Goal: Task Accomplishment & Management: Use online tool/utility

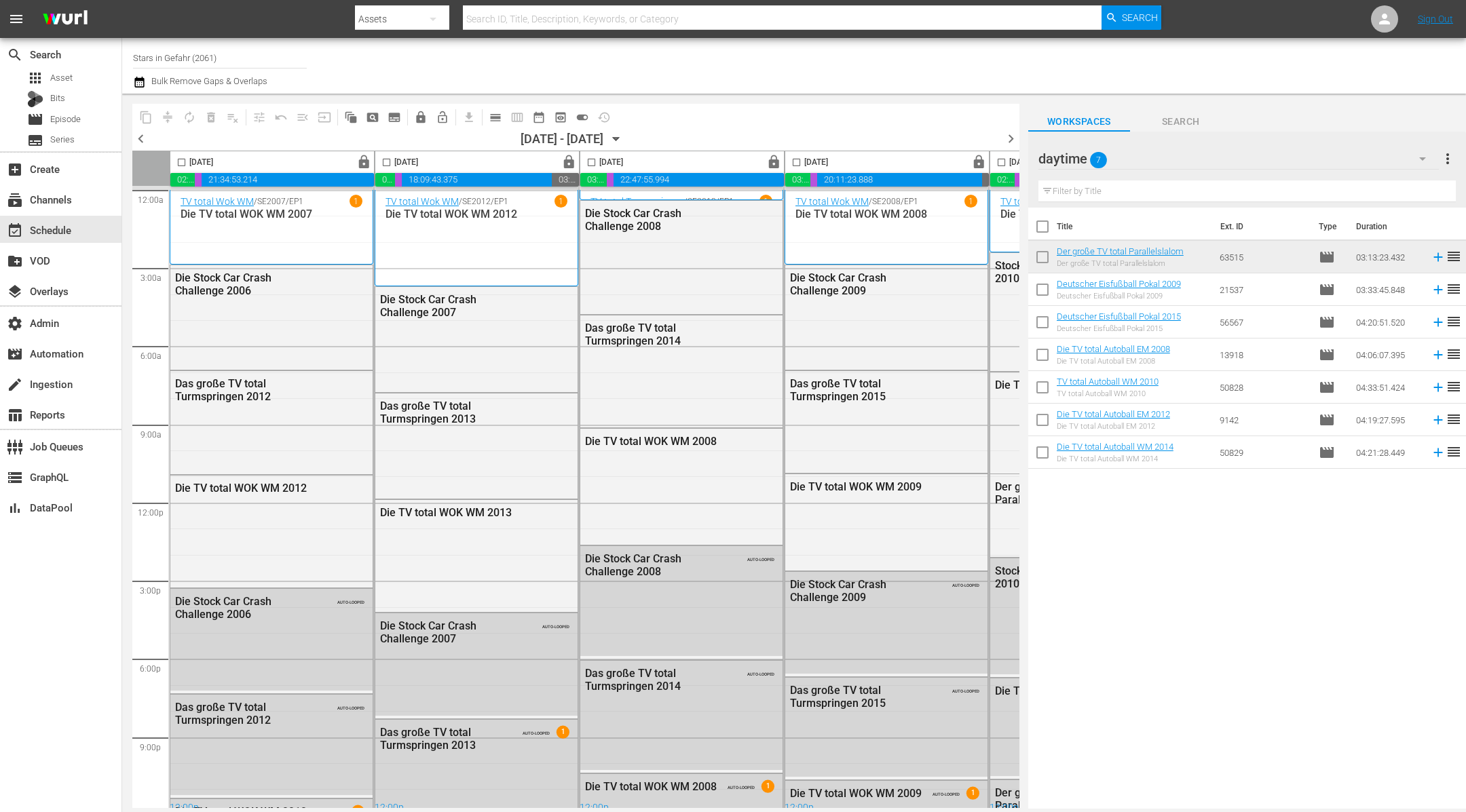
scroll to position [12, 353]
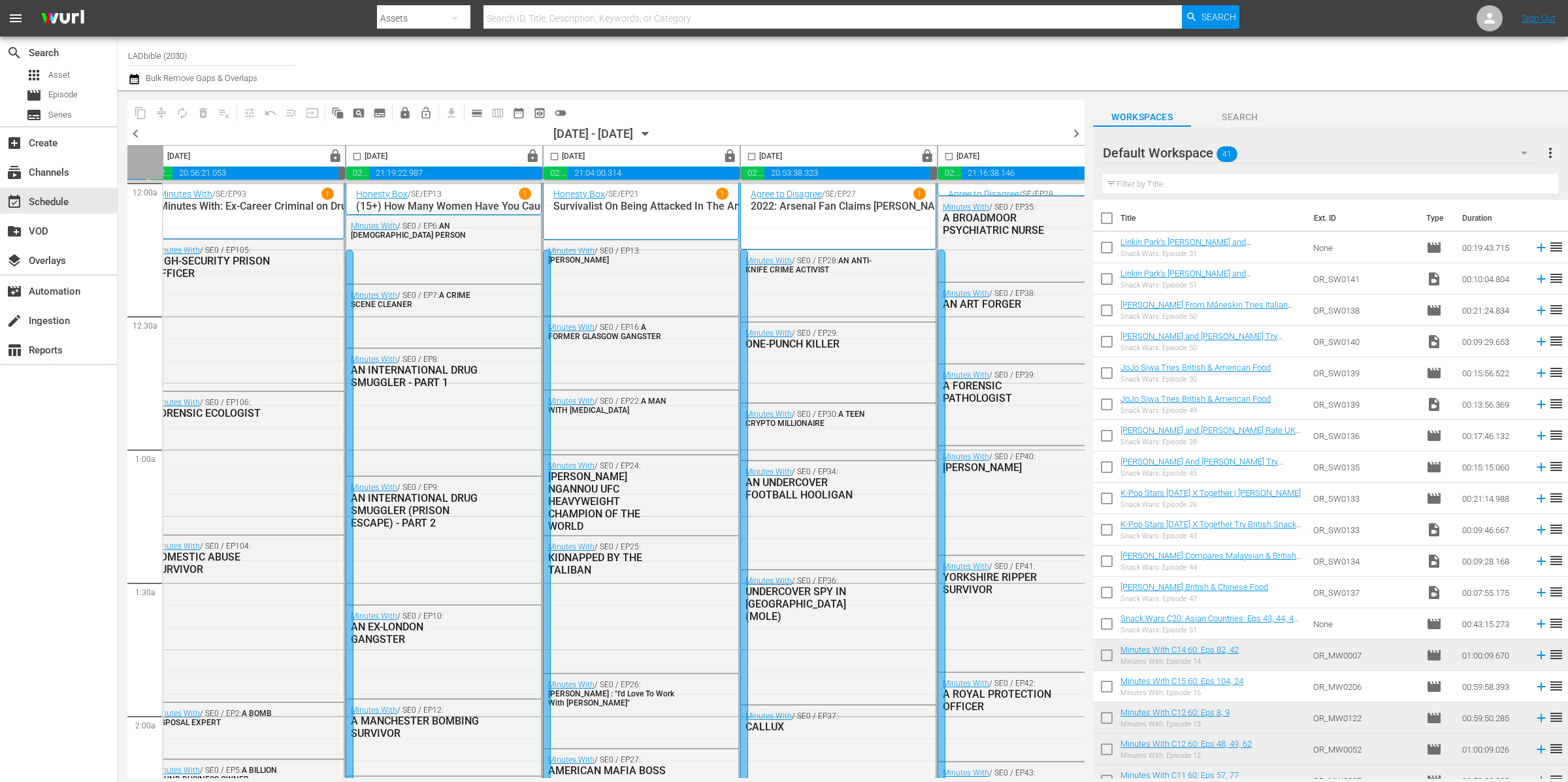
scroll to position [0, 467]
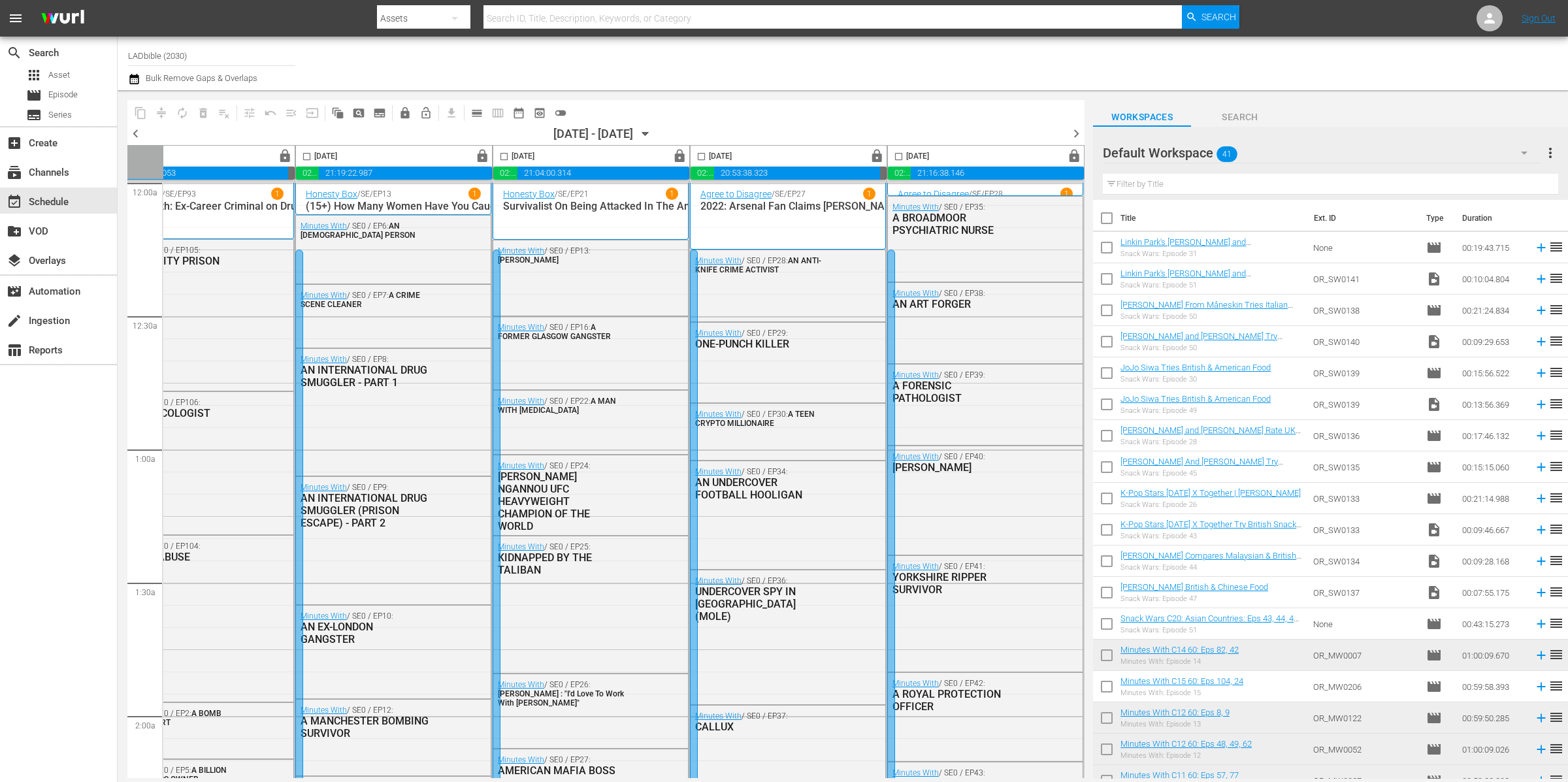
click at [653, 135] on icon "button" at bounding box center [646, 134] width 14 height 14
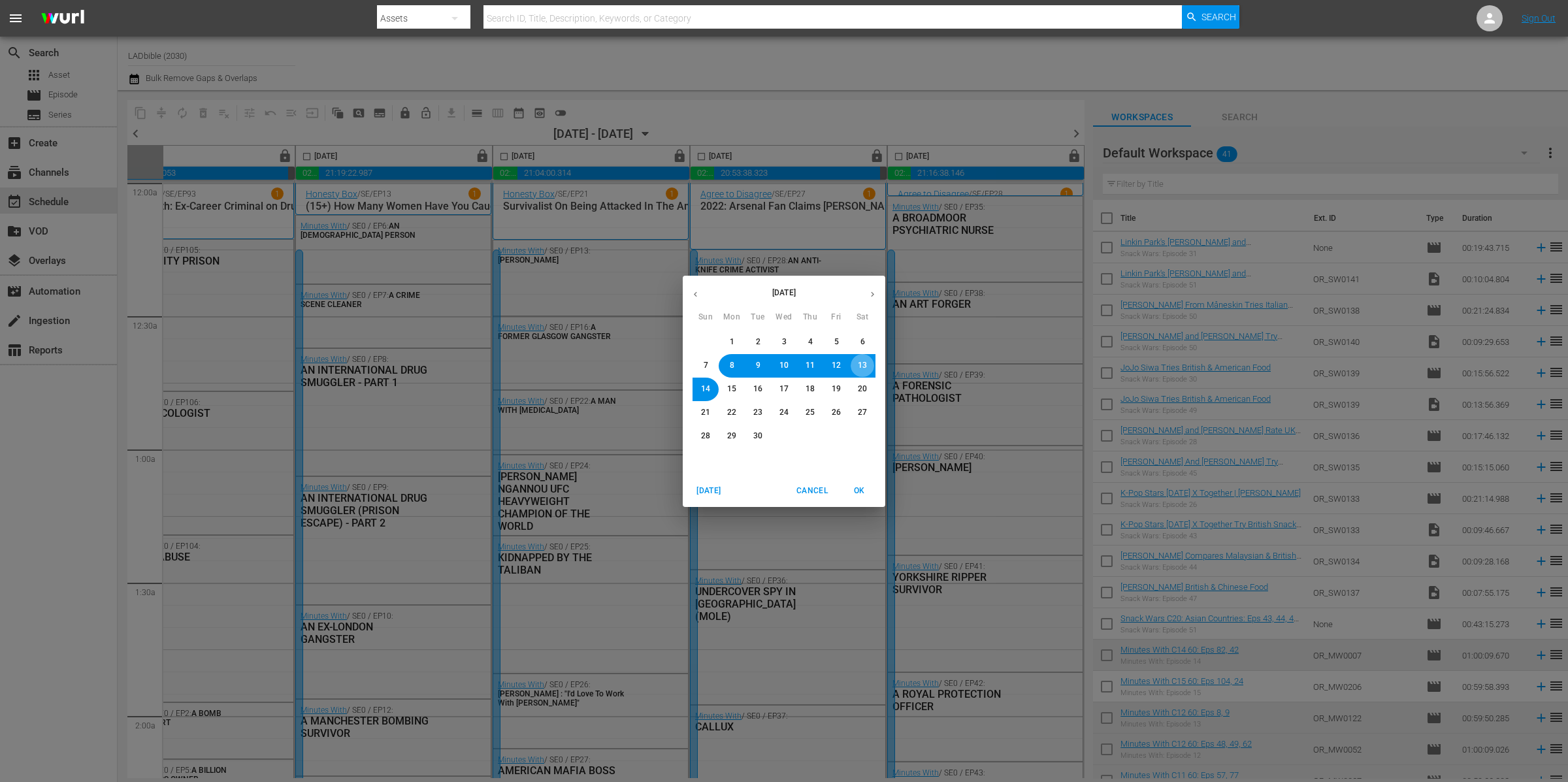
click at [866, 363] on span "13" at bounding box center [862, 365] width 9 height 11
drag, startPoint x: 859, startPoint y: 488, endPoint x: 863, endPoint y: 481, distance: 8.1
click at [859, 488] on span "OK" at bounding box center [859, 491] width 31 height 14
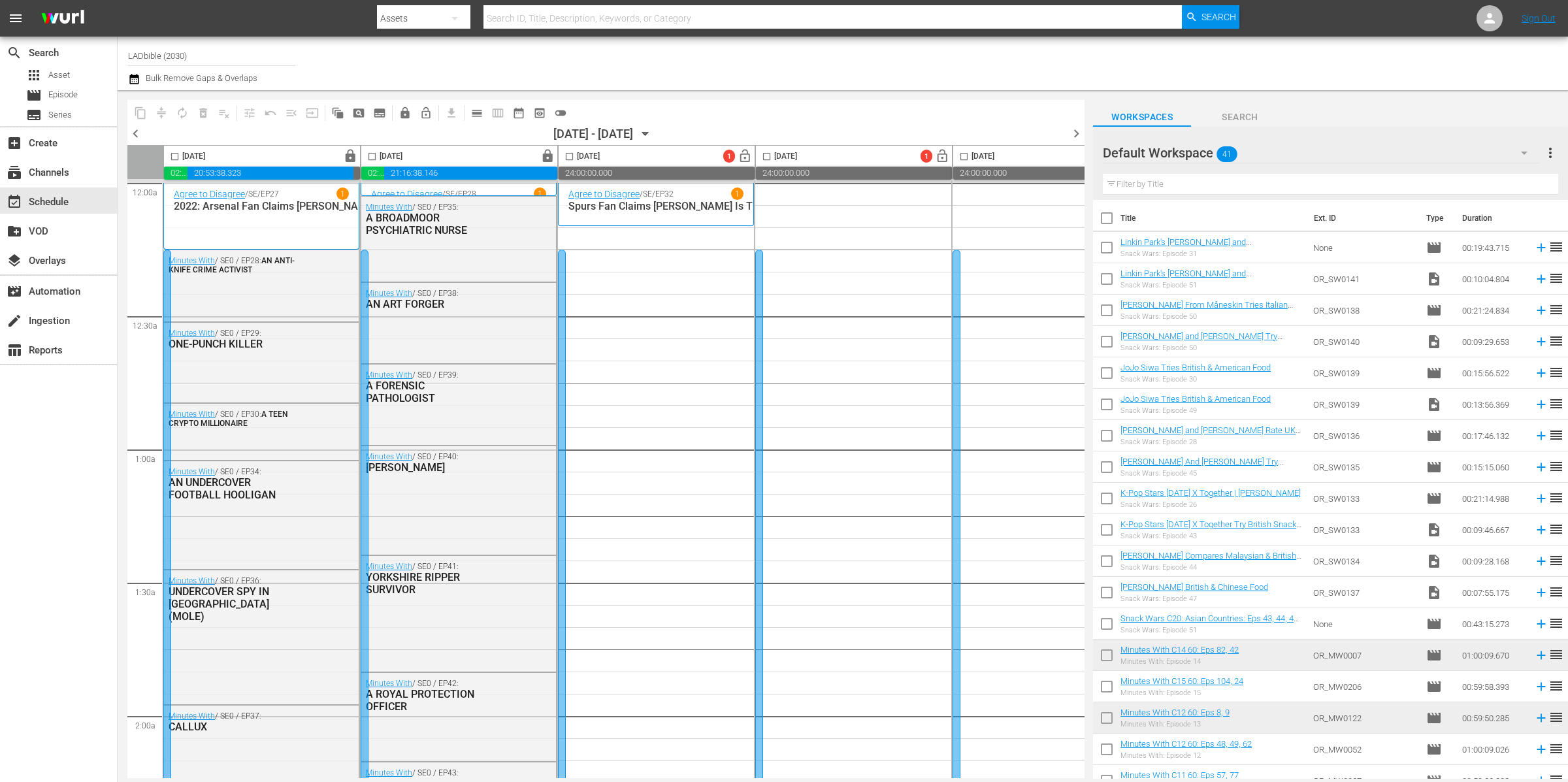
click at [1360, 151] on div "Default Workspace 41" at bounding box center [1321, 153] width 437 height 36
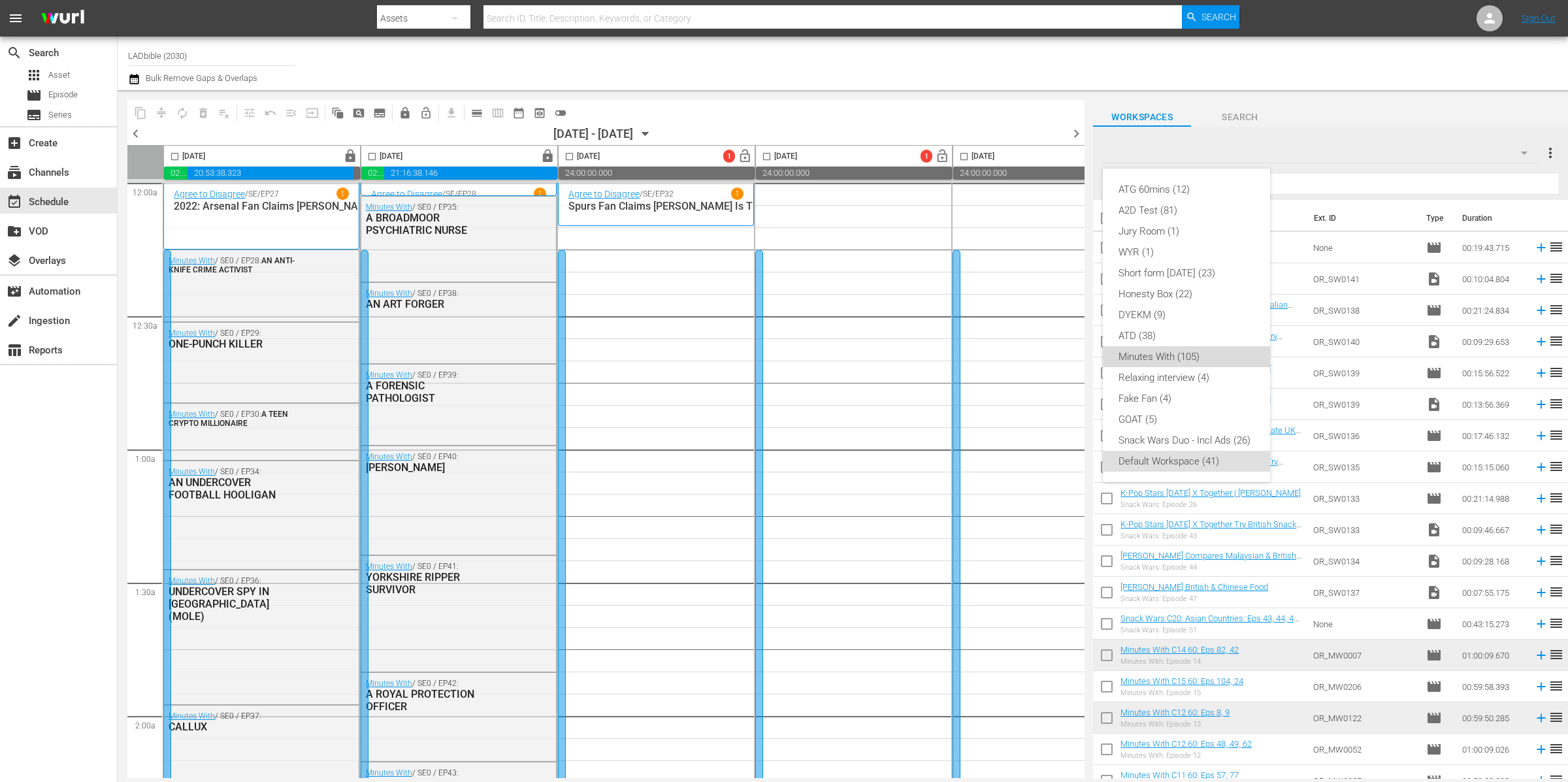
click at [1204, 357] on div "Minutes With (105)" at bounding box center [1186, 357] width 136 height 21
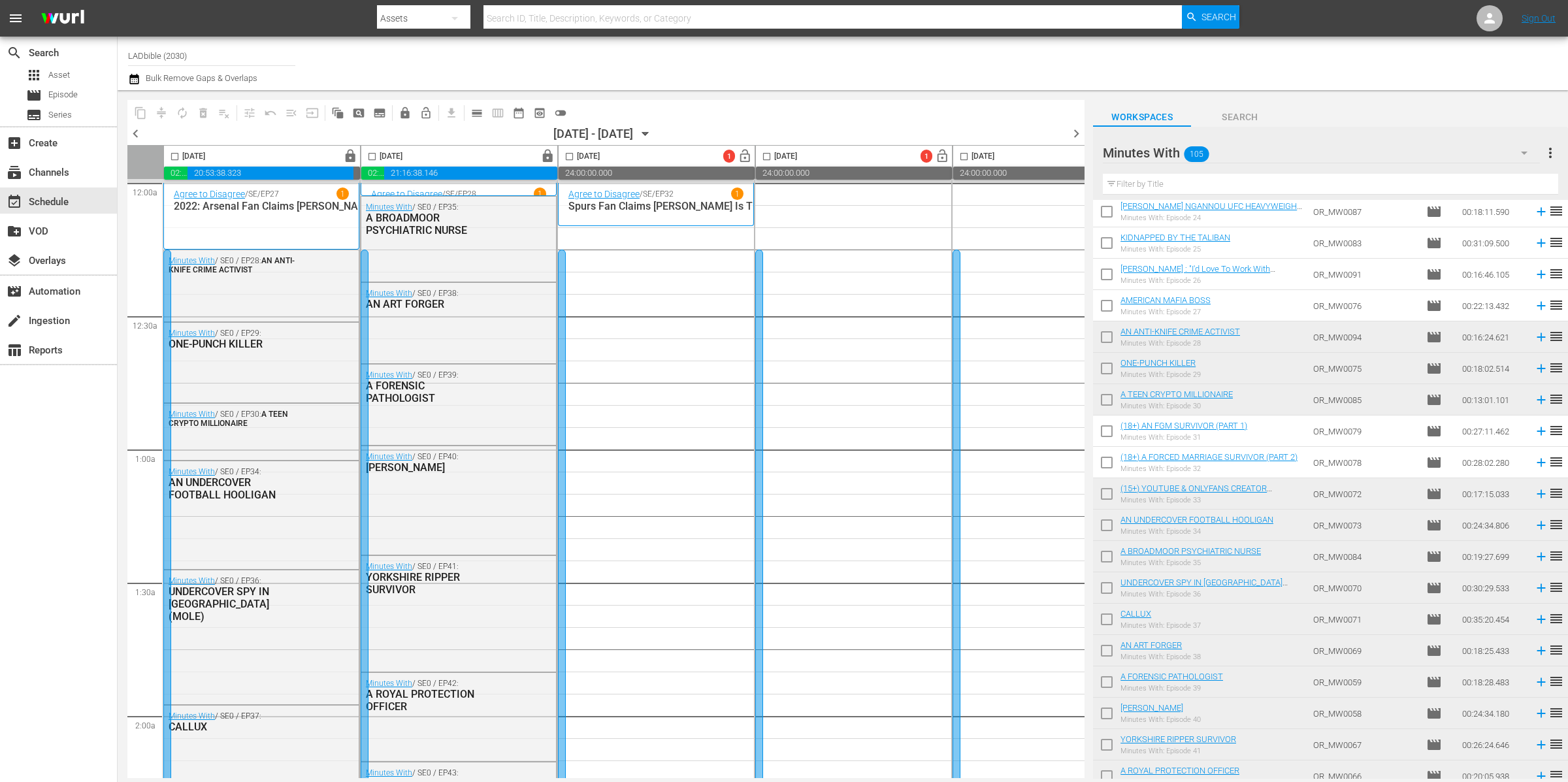
scroll to position [799, 0]
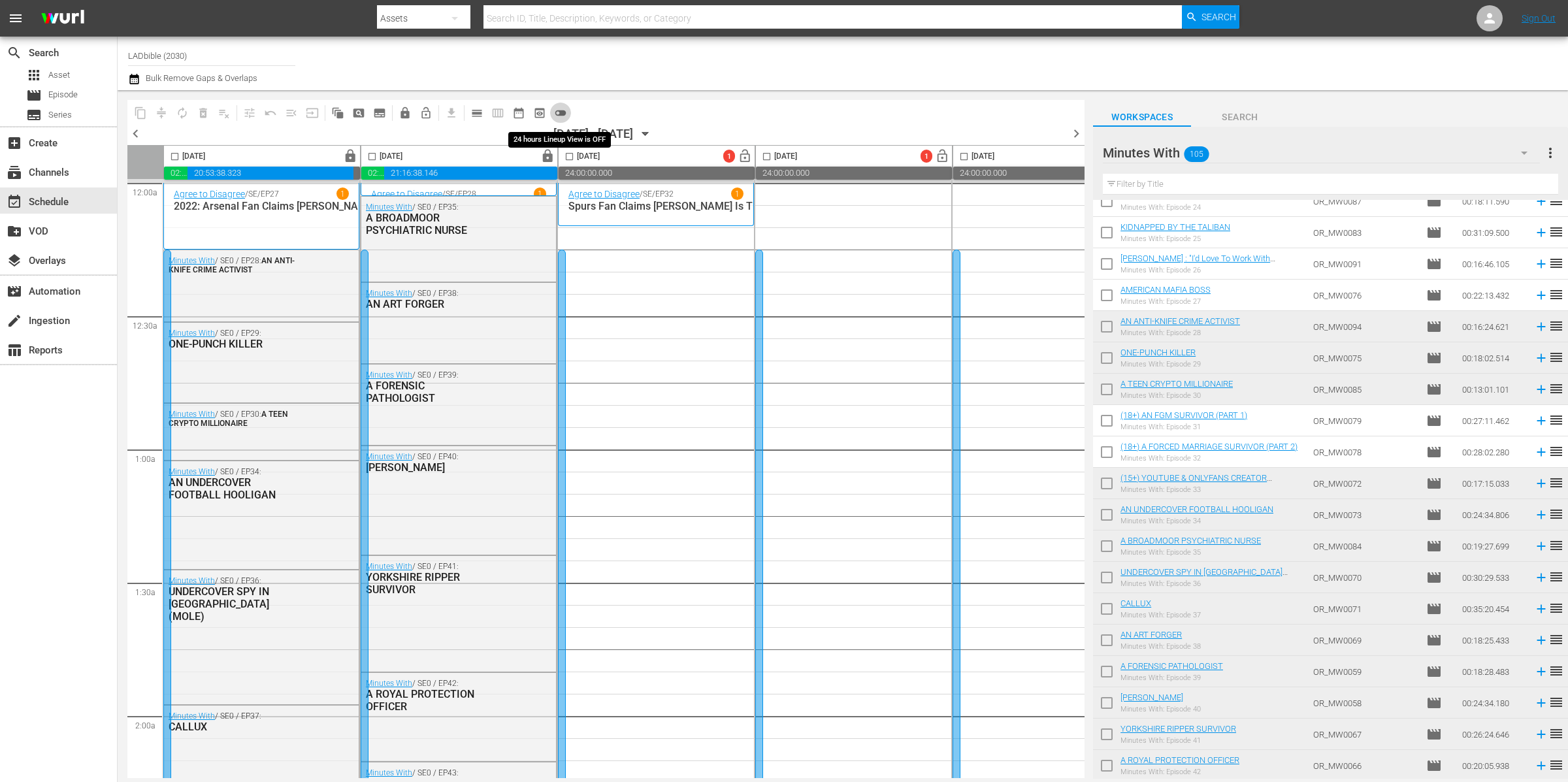
click at [565, 115] on span "toggle_off" at bounding box center [560, 113] width 13 height 13
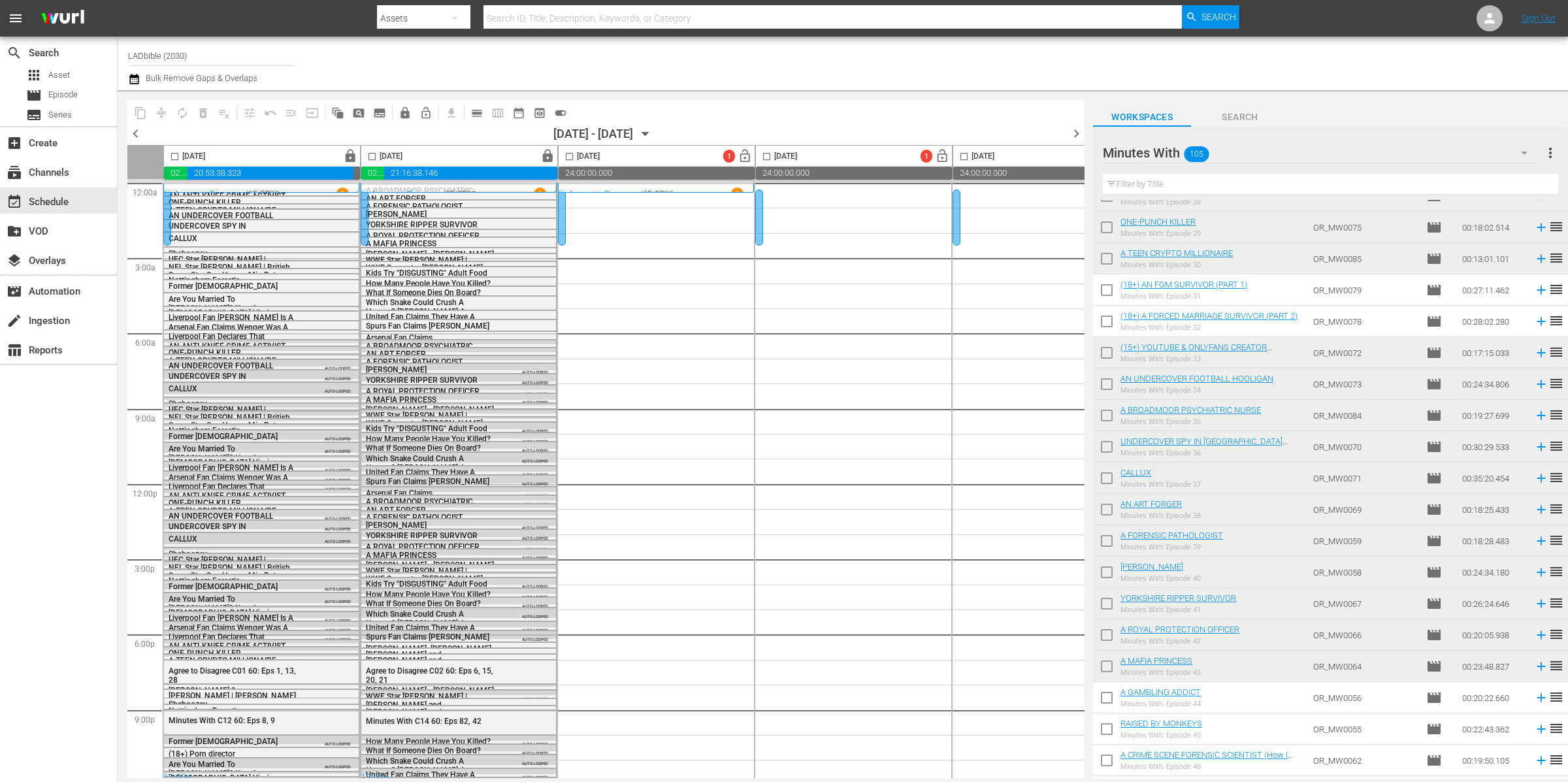
scroll to position [1229, 0]
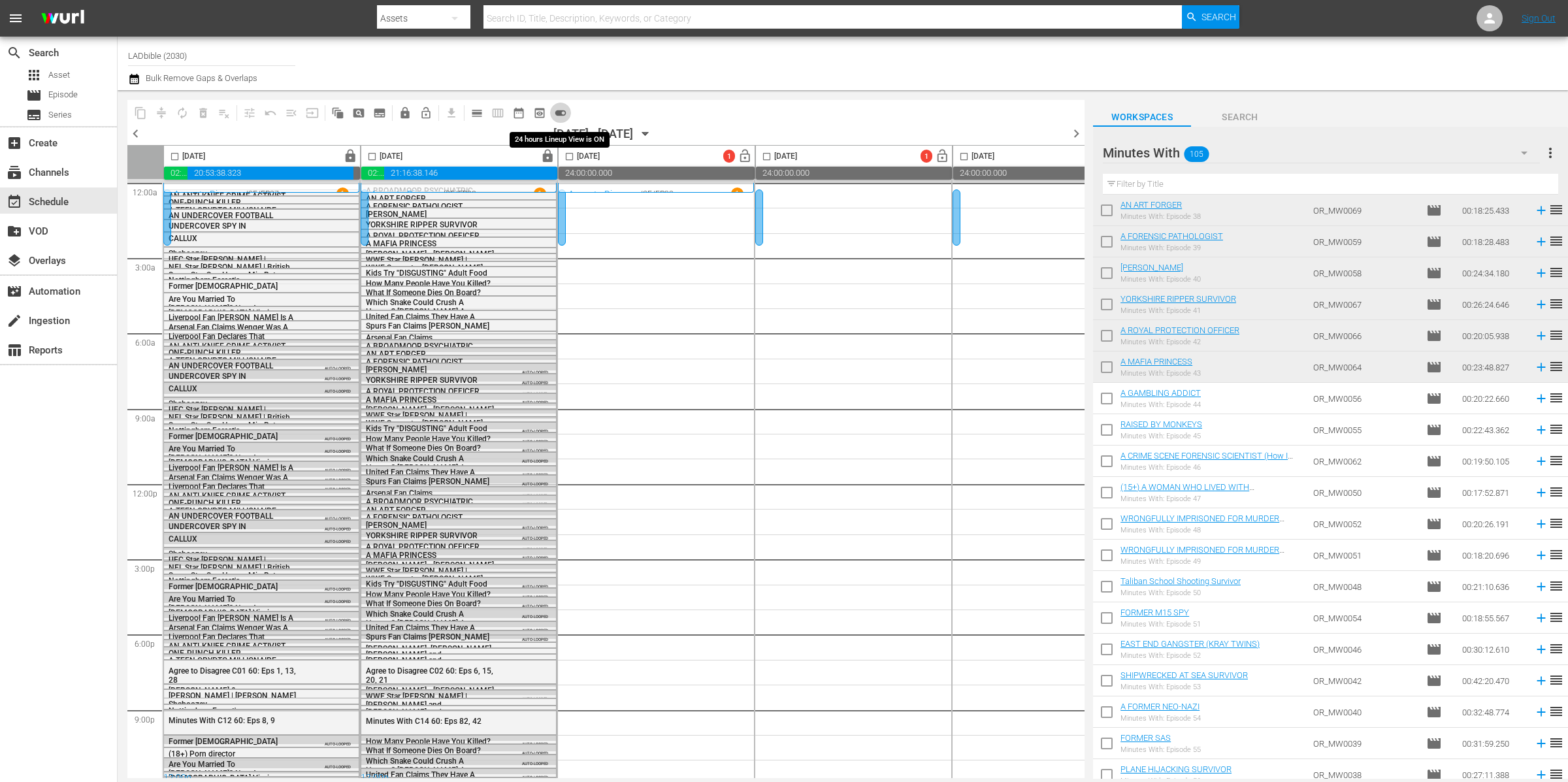
click at [558, 110] on span "toggle_on" at bounding box center [560, 113] width 13 height 13
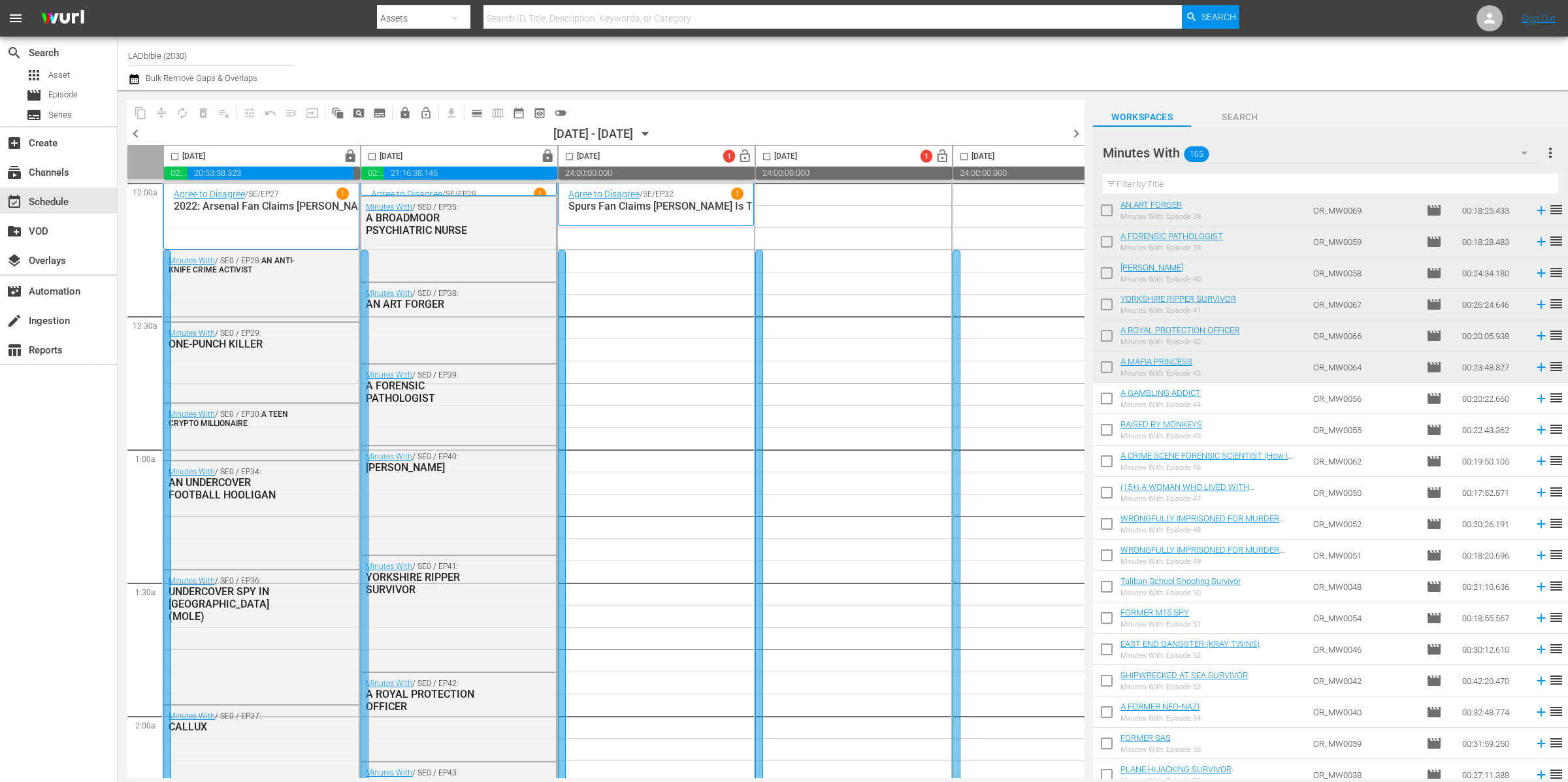
drag, startPoint x: 1107, startPoint y: 404, endPoint x: 1111, endPoint y: 425, distance: 21.4
click at [1107, 402] on input "checkbox" at bounding box center [1106, 402] width 28 height 28
checkbox input "true"
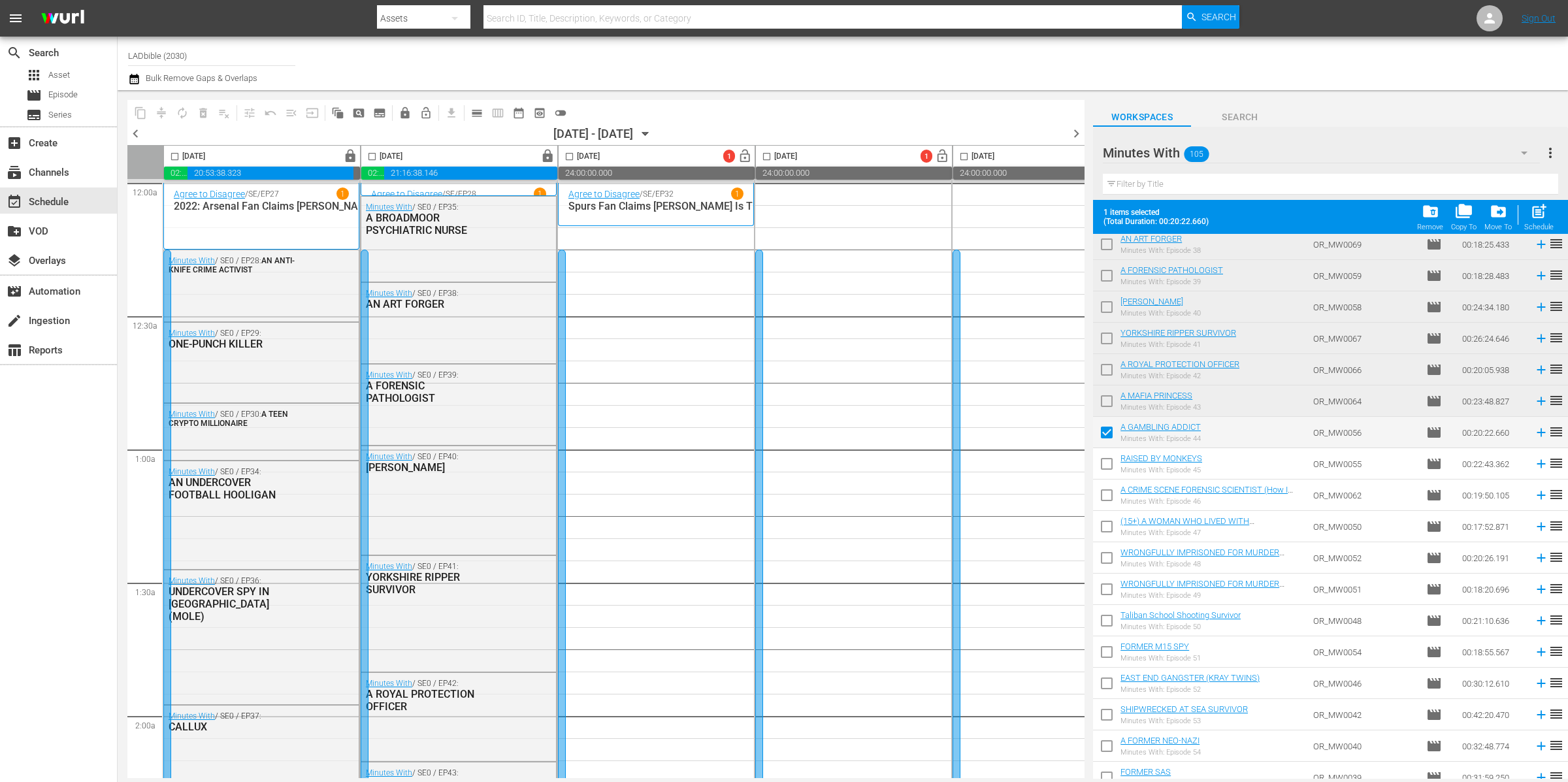
click at [1108, 465] on input "checkbox" at bounding box center [1106, 467] width 28 height 28
checkbox input "true"
drag, startPoint x: 1107, startPoint y: 495, endPoint x: 1107, endPoint y: 534, distance: 39.0
click at [1107, 495] on input "checkbox" at bounding box center [1106, 498] width 28 height 28
checkbox input "true"
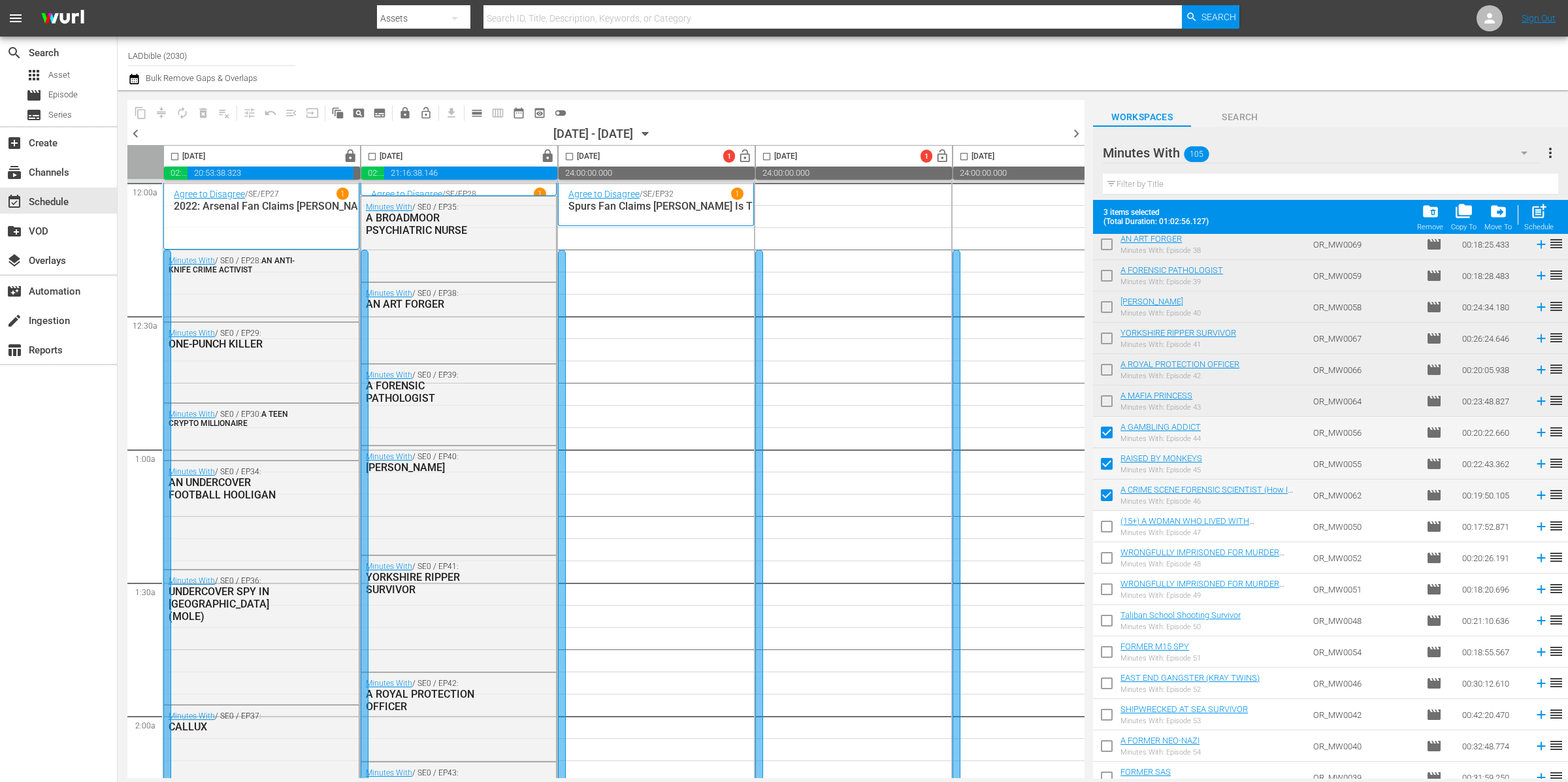
click at [1104, 565] on input "checkbox" at bounding box center [1106, 561] width 28 height 28
checkbox input "true"
click at [1104, 592] on input "checkbox" at bounding box center [1106, 592] width 28 height 28
checkbox input "true"
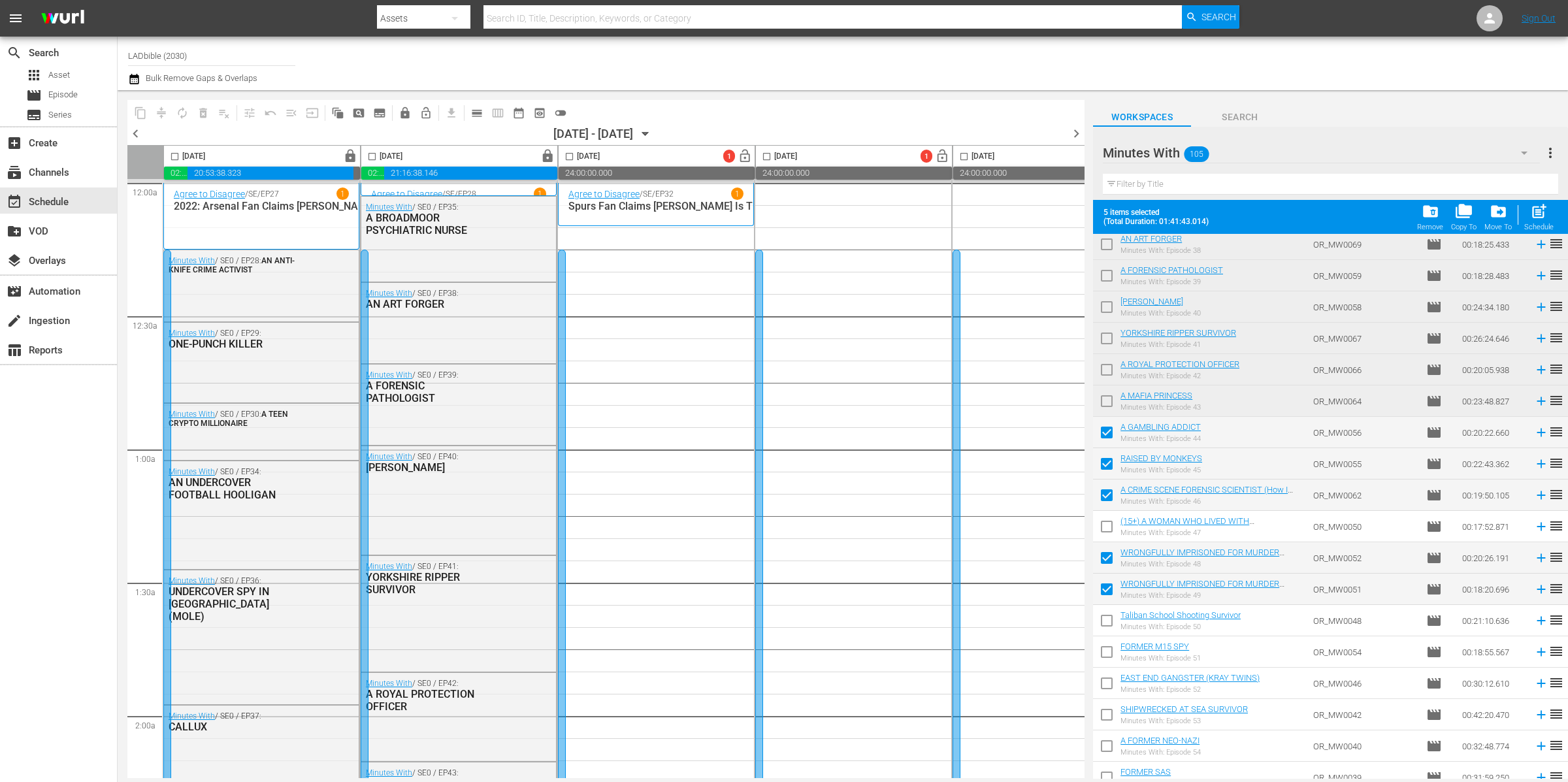
click at [1106, 617] on input "checkbox" at bounding box center [1106, 623] width 28 height 28
checkbox input "true"
click at [1107, 646] on input "checkbox" at bounding box center [1106, 654] width 28 height 28
checkbox input "true"
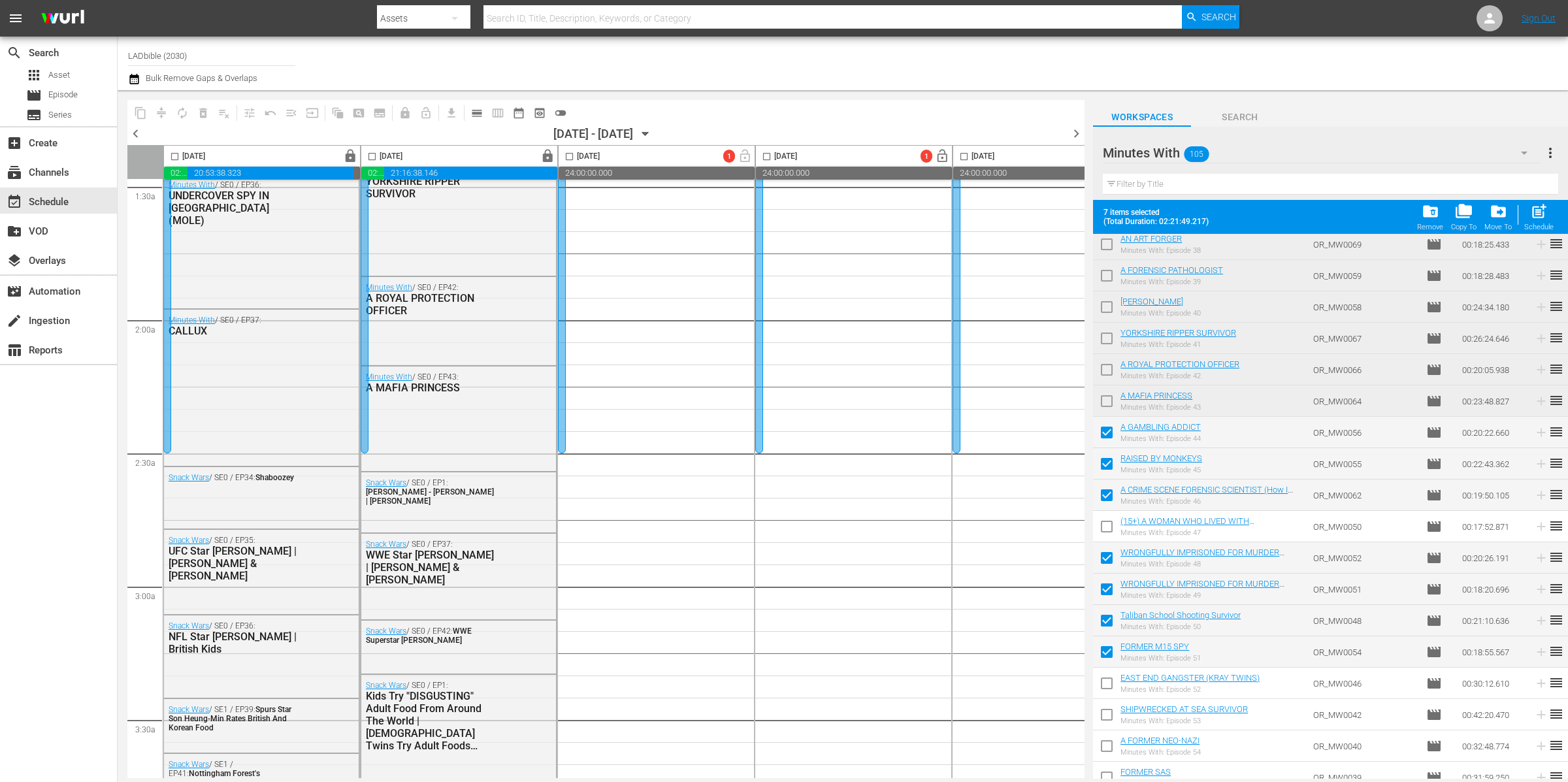
scroll to position [487, 0]
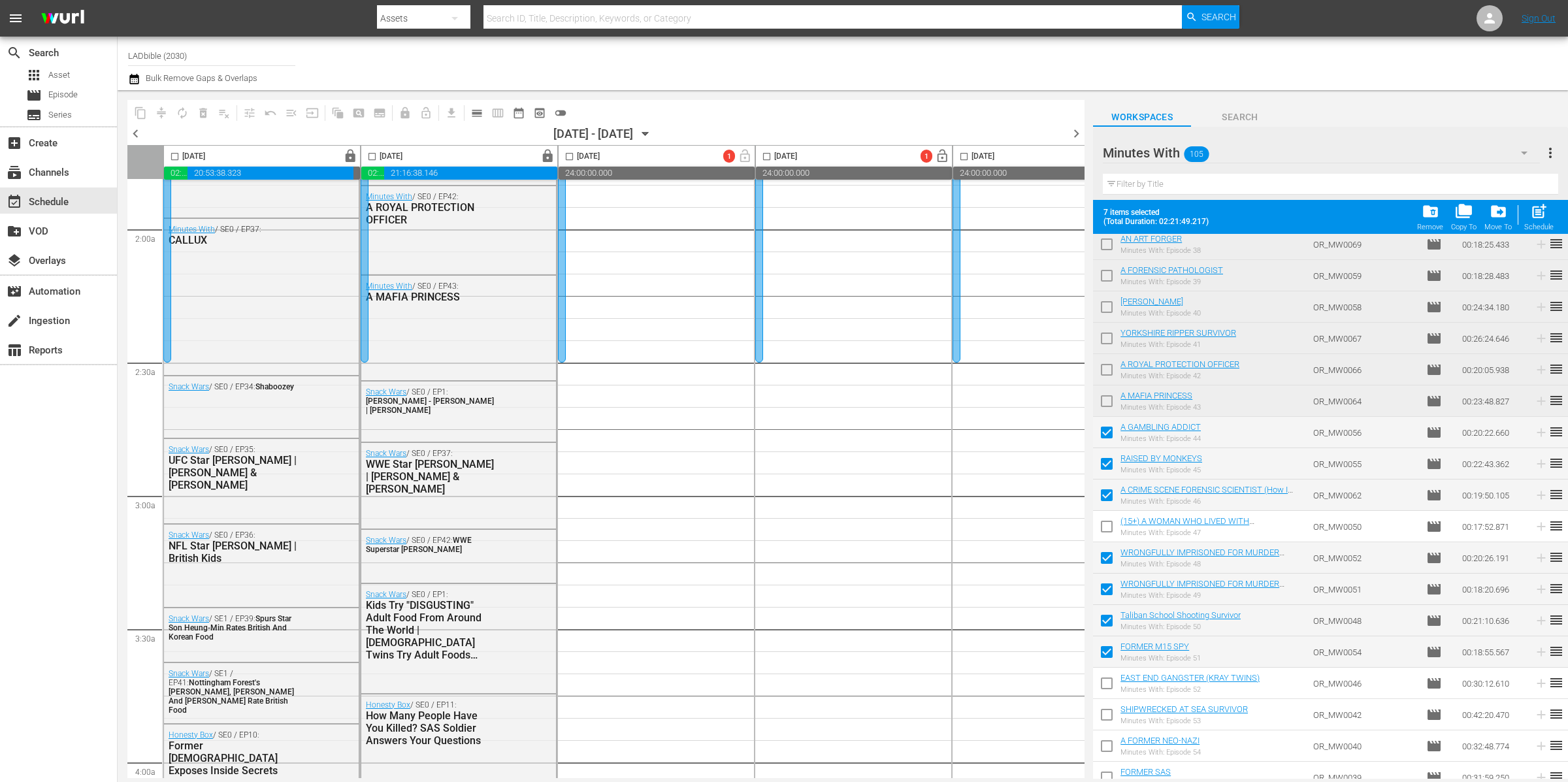
click at [1230, 150] on div "Minutes With 105" at bounding box center [1321, 153] width 437 height 36
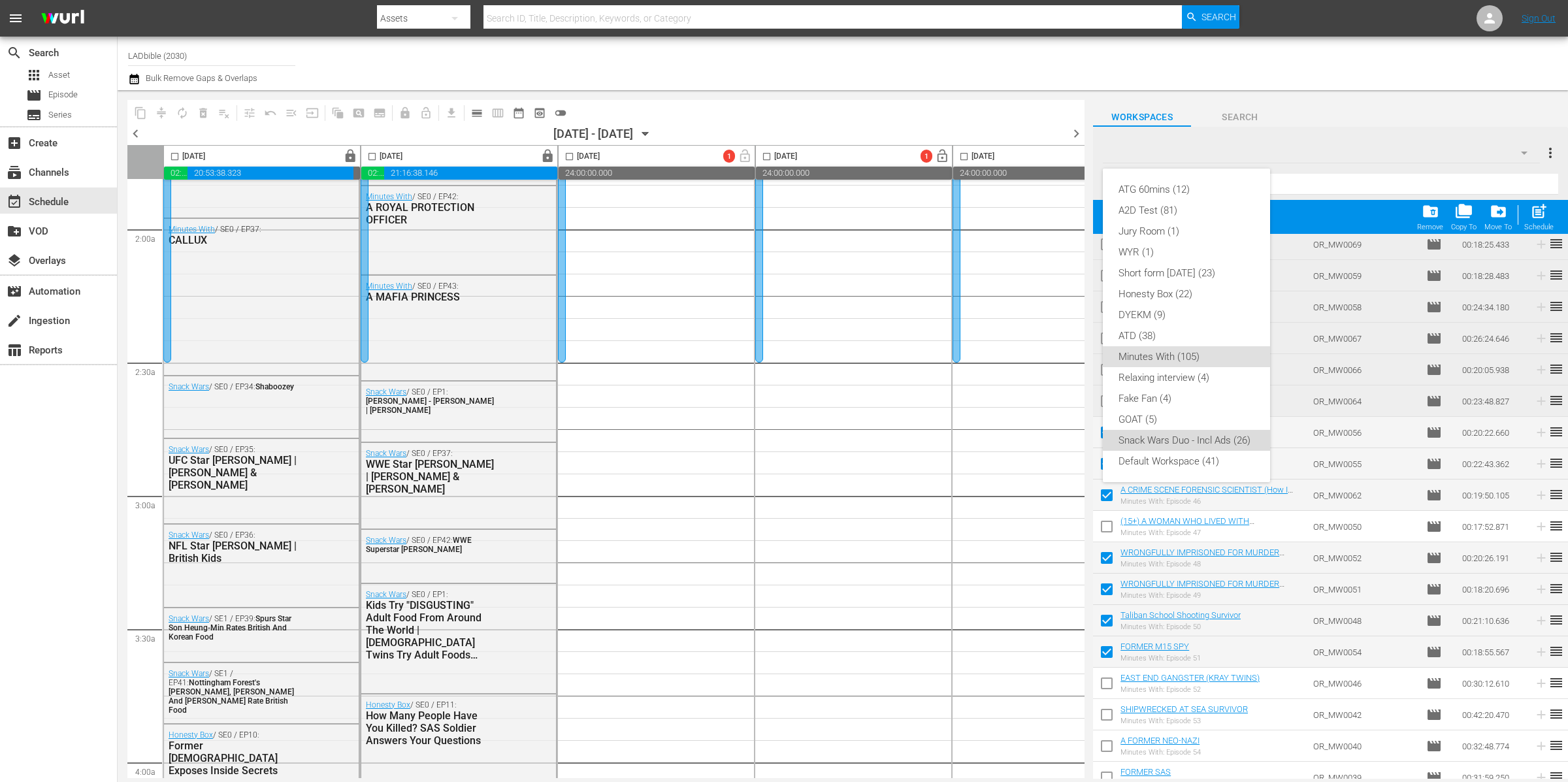
click at [1205, 437] on div "Snack Wars Duo - Incl Ads (26)" at bounding box center [1186, 440] width 136 height 21
checkbox input "false"
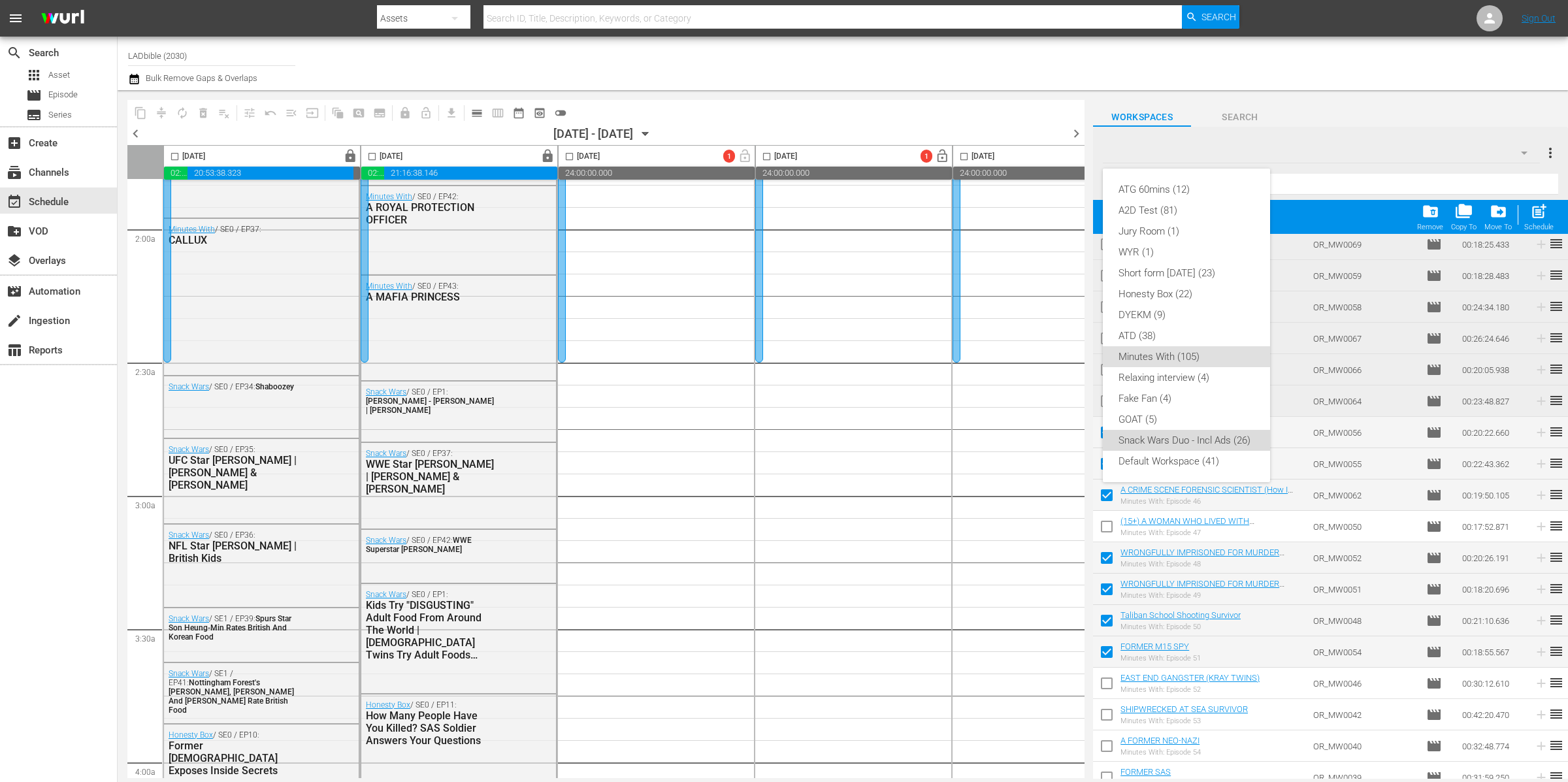
checkbox input "false"
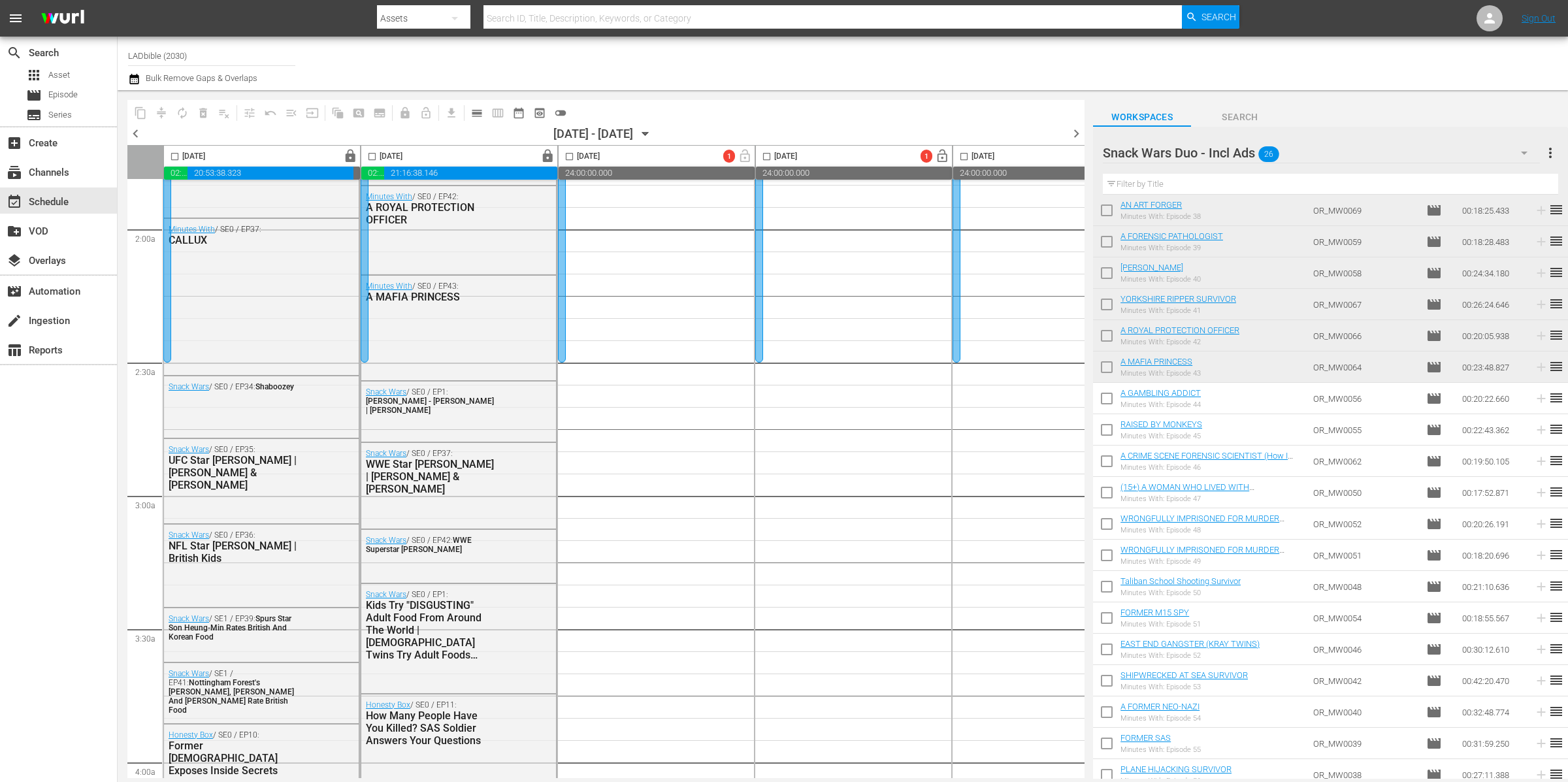
scroll to position [266, 0]
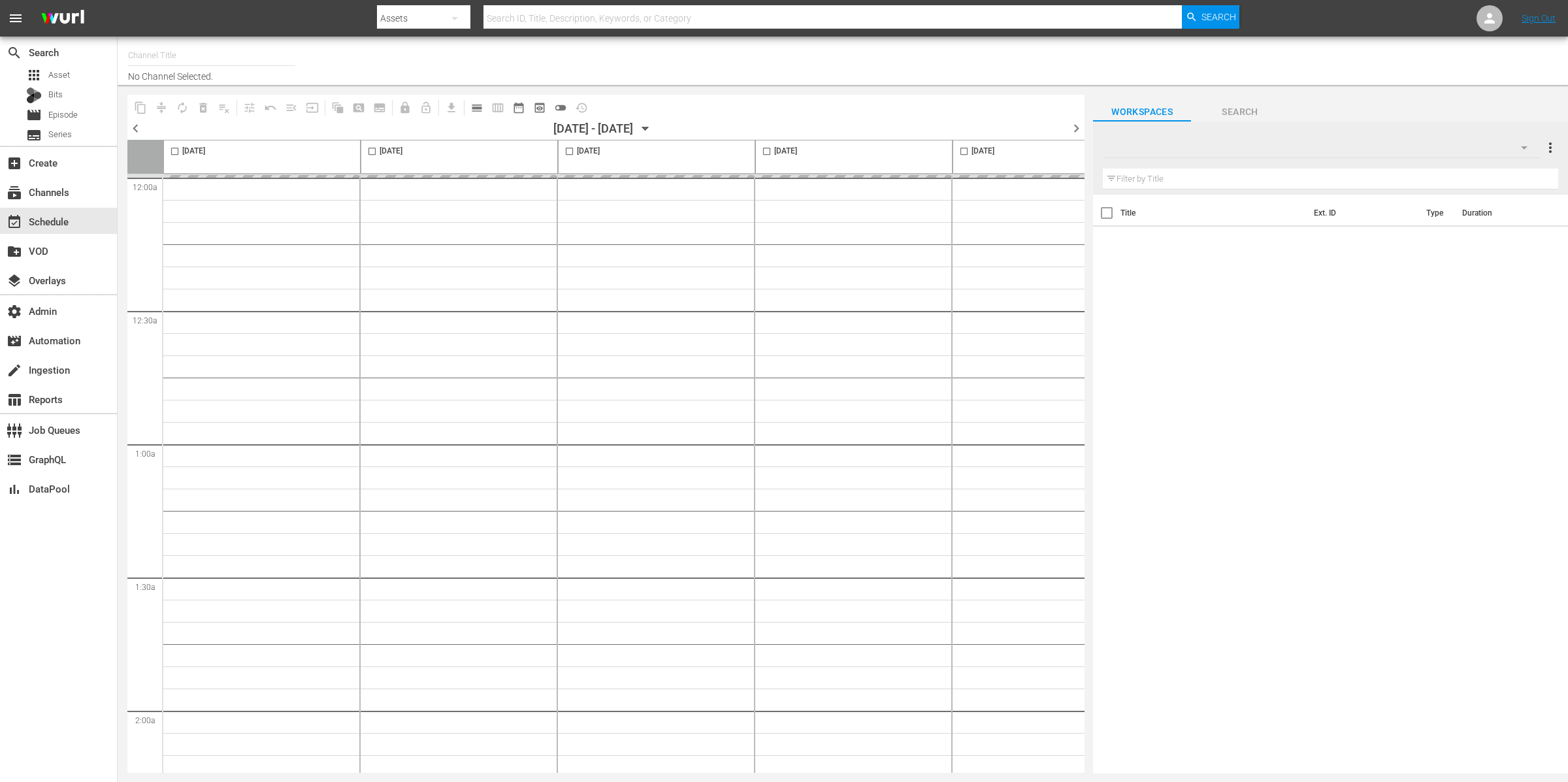
type input "LADbible (2030)"
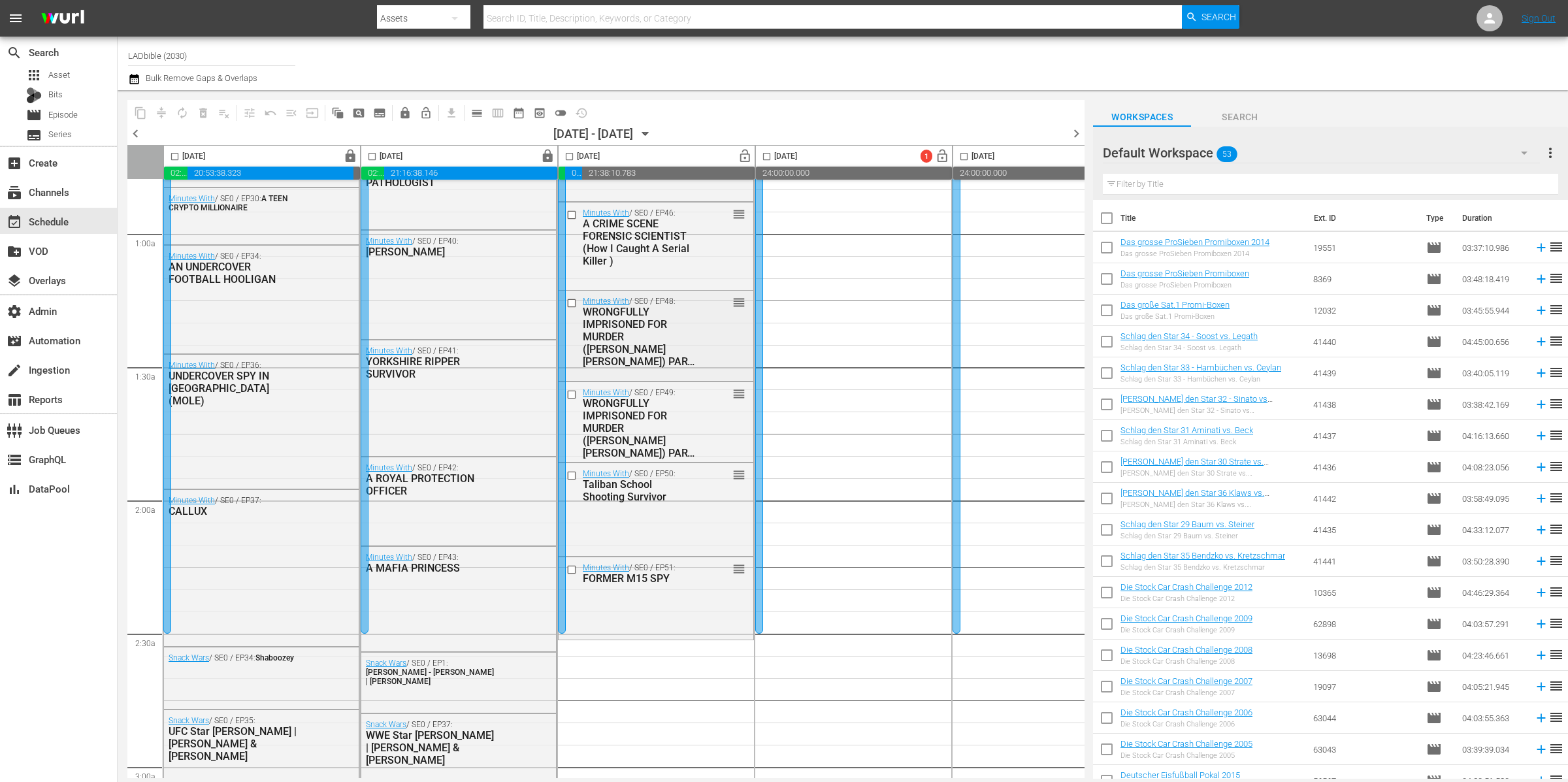
scroll to position [396, 0]
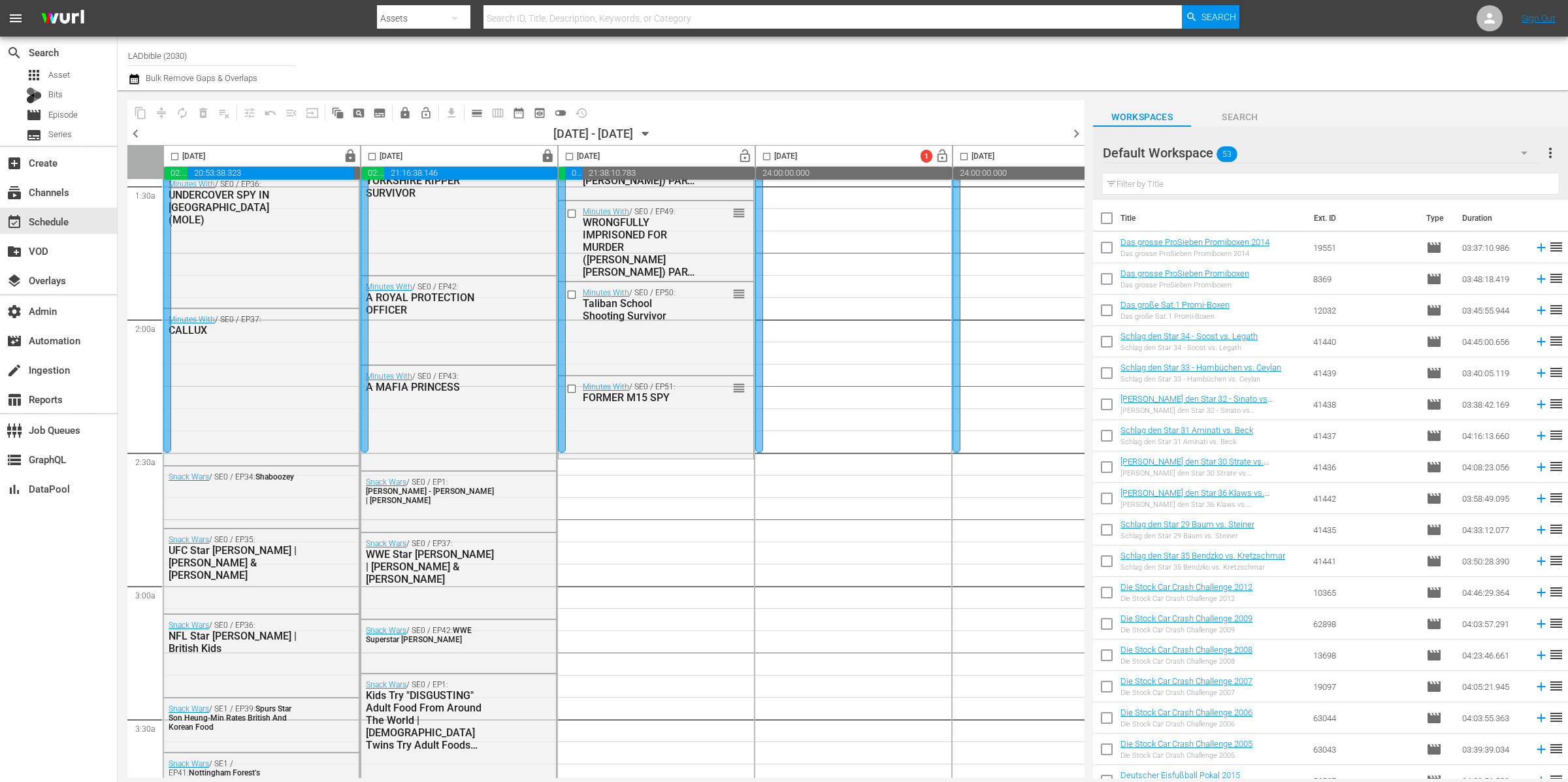
click at [1290, 151] on div "Default Workspace 53" at bounding box center [1321, 153] width 437 height 36
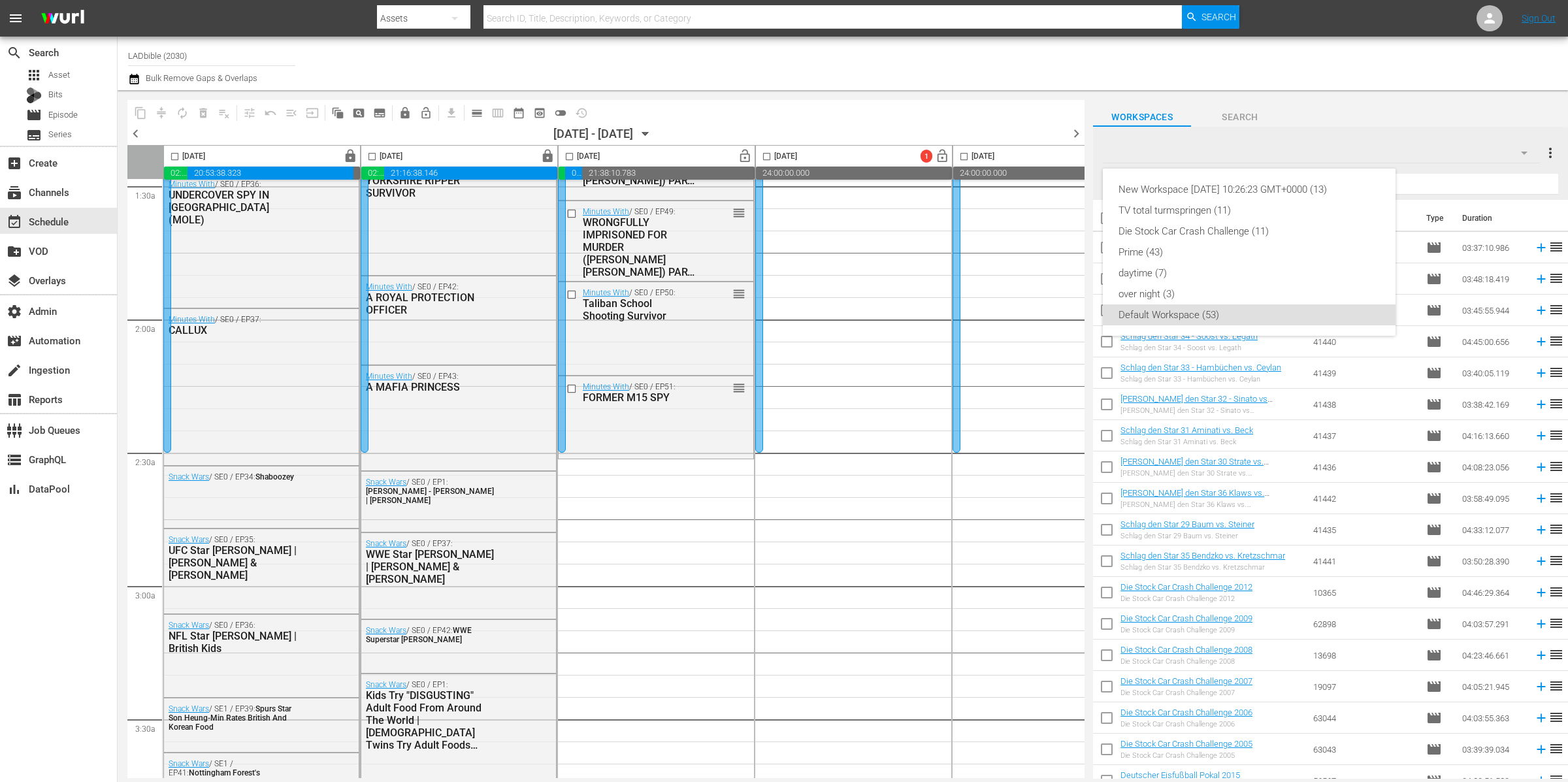
click at [1485, 17] on div "New Workspace Thu Jul 24 2025 10:26:23 GMT+0000 (13) TV total turmspringen (11)…" at bounding box center [784, 391] width 1568 height 782
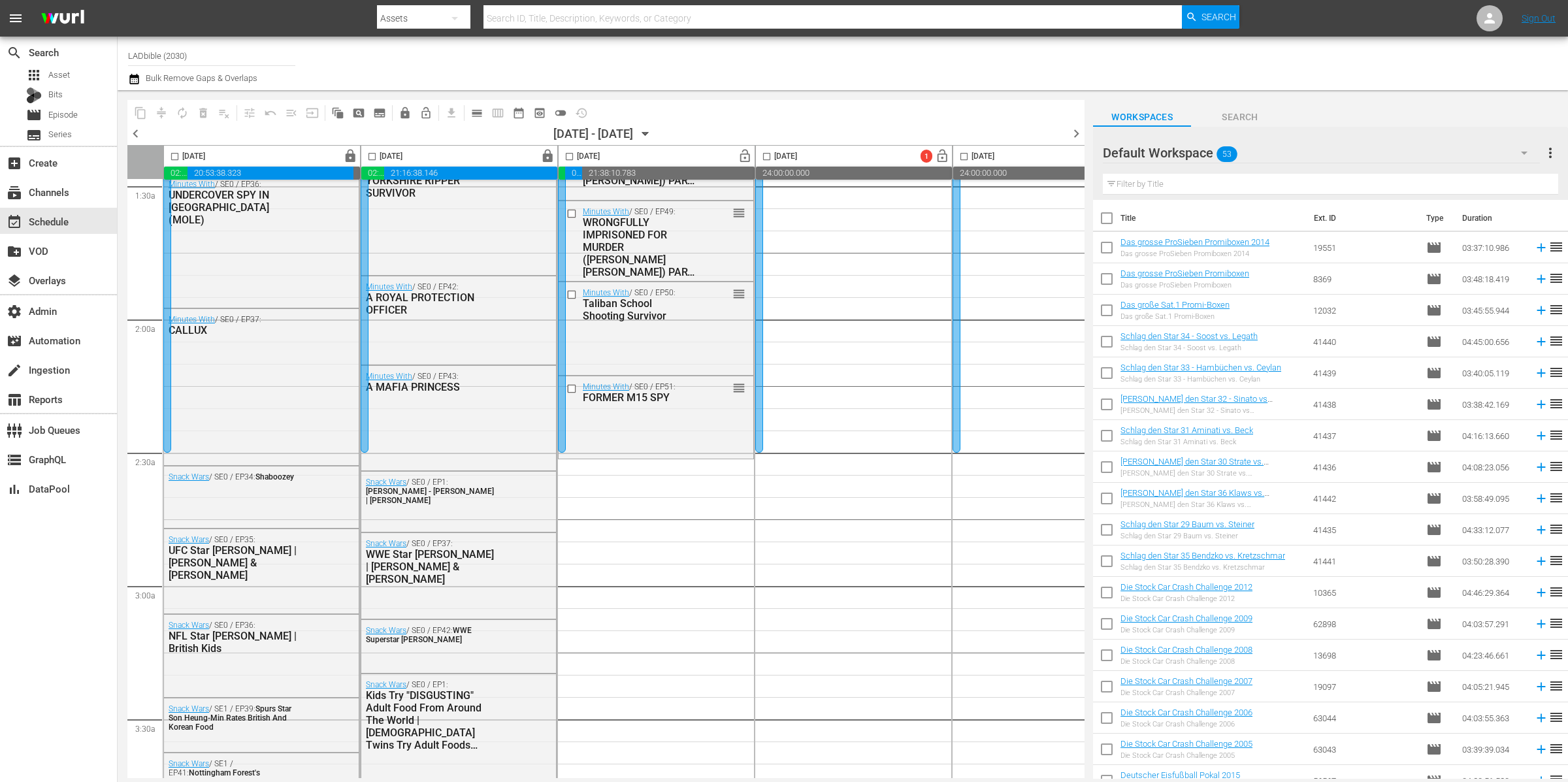
click at [1485, 17] on div "New Workspace Thu Jul 24 2025 10:26:23 GMT+0000 (13) TV total turmspringen (11)…" at bounding box center [784, 391] width 1568 height 782
click at [1489, 17] on icon at bounding box center [1489, 18] width 10 height 10
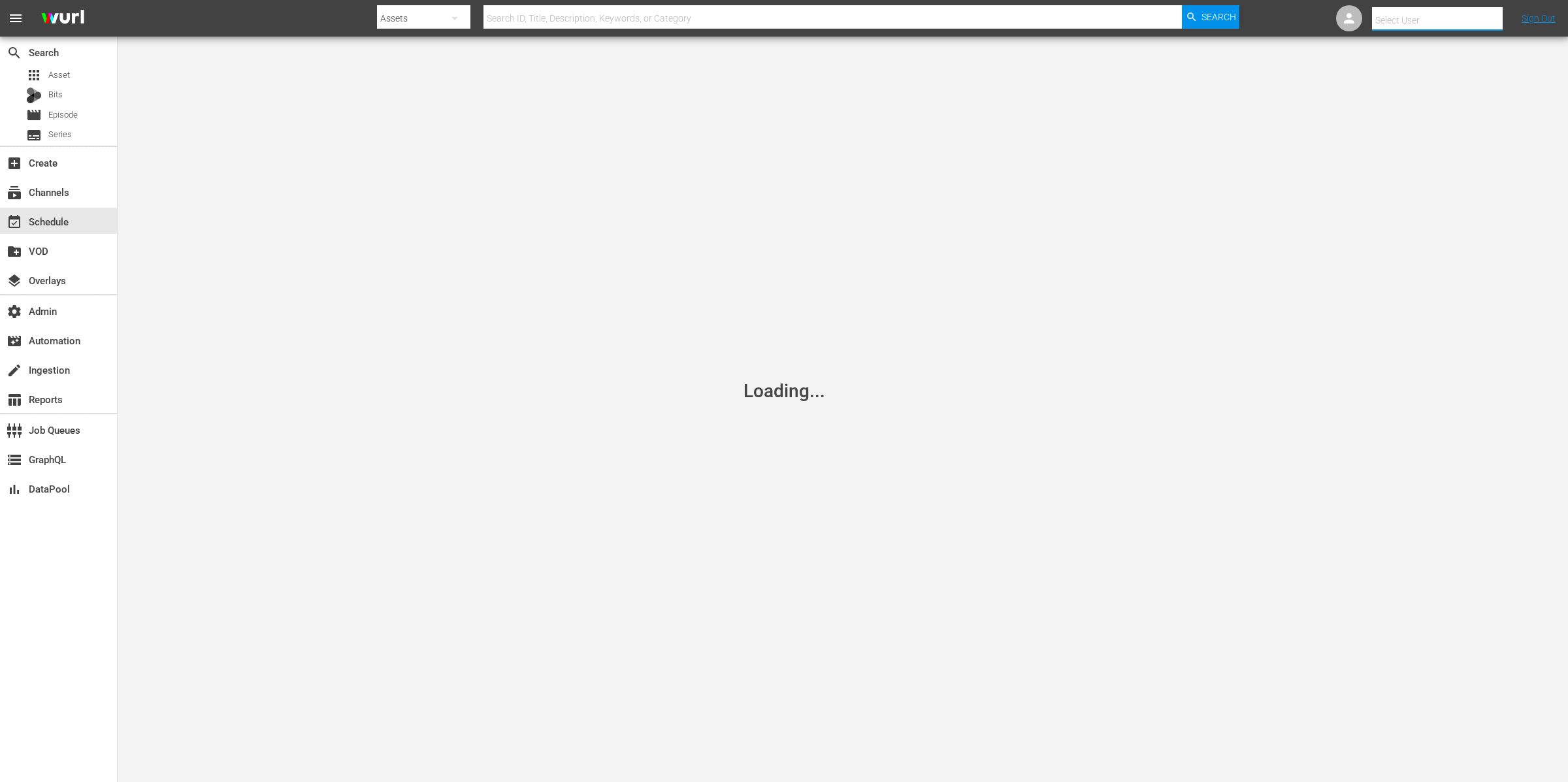
click at [1489, 17] on input "text" at bounding box center [1455, 20] width 167 height 31
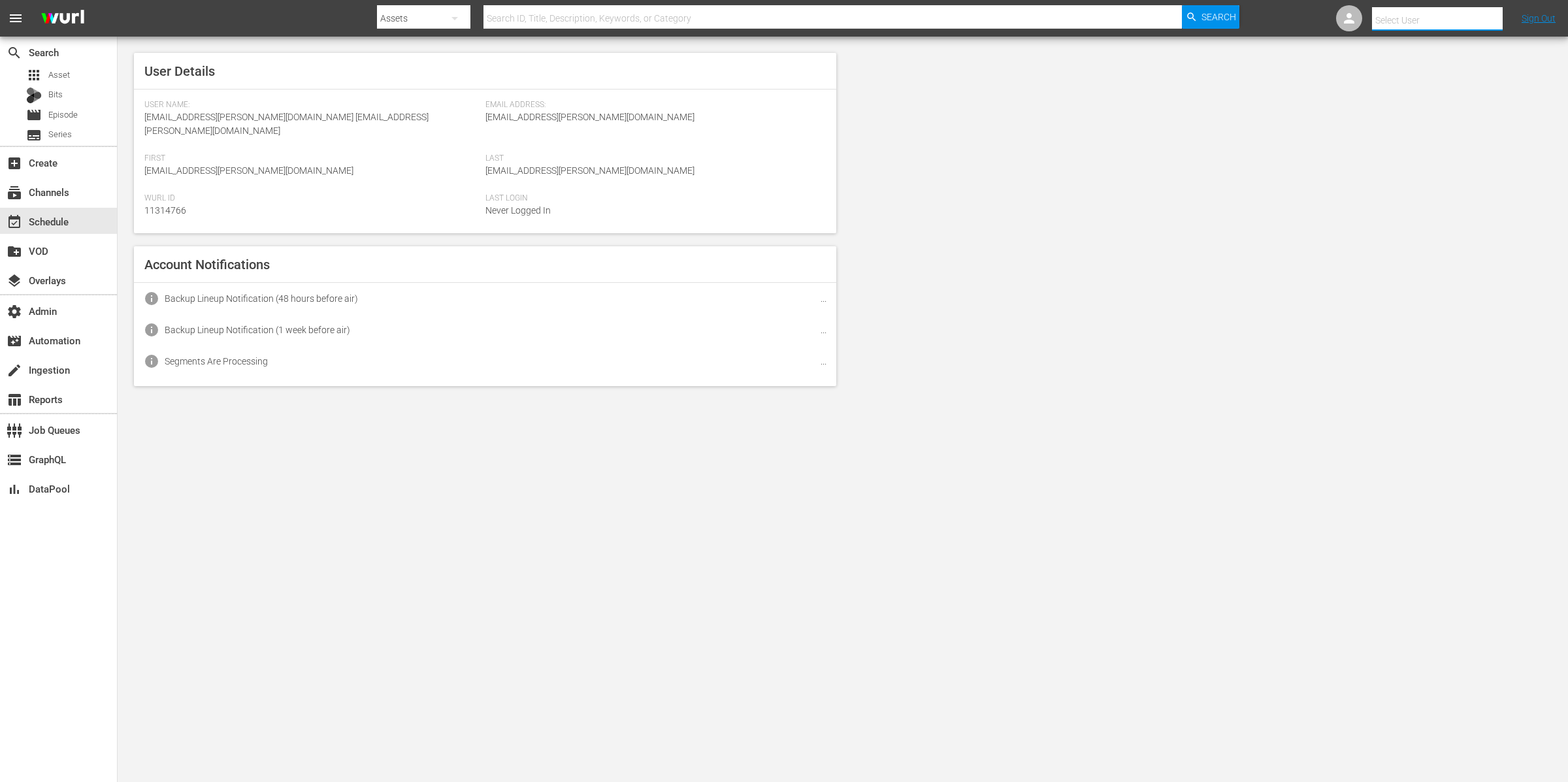
click at [1489, 17] on input "text" at bounding box center [1455, 20] width 167 height 31
type input "ladbib"
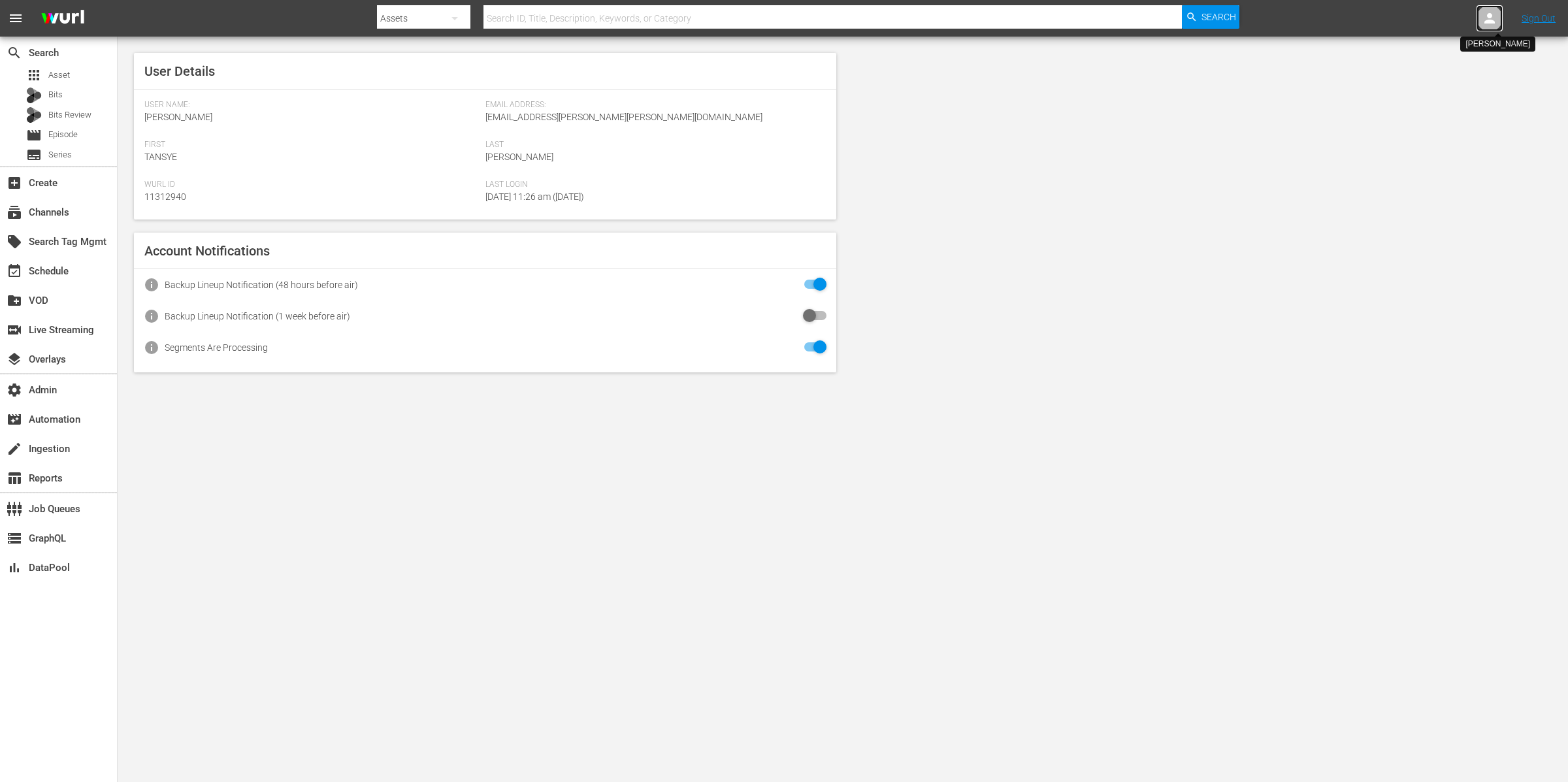
click at [1482, 9] on div at bounding box center [1489, 18] width 26 height 26
click at [1469, 18] on input "text" at bounding box center [1455, 20] width 167 height 31
click at [1451, 91] on div "Scheduling Ladbible <ladbible-scheduling@wurl.com>" at bounding box center [1414, 87] width 204 height 31
type input "Scheduling Ladbible (11314840)"
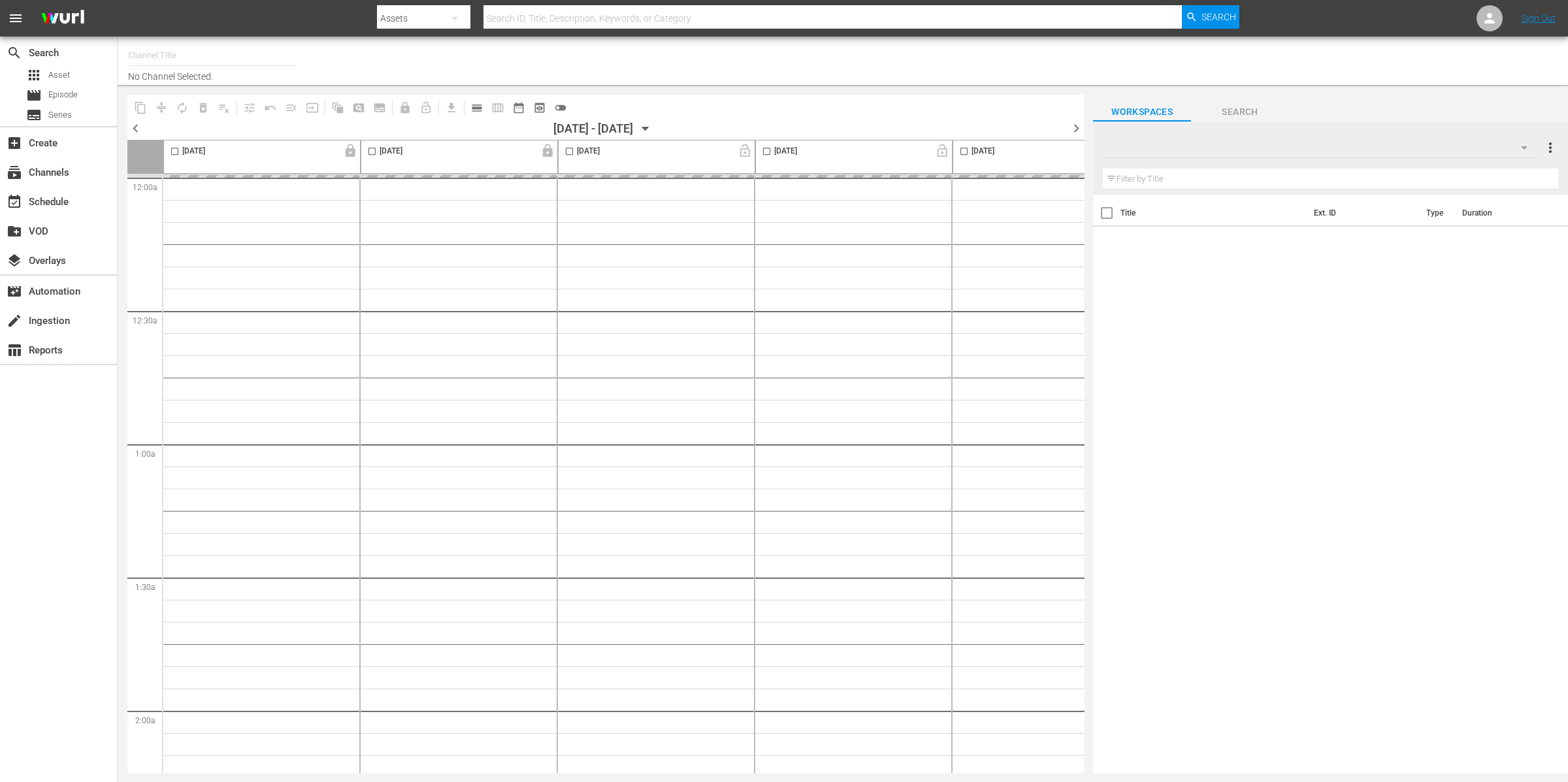
type input "LADbible (2030)"
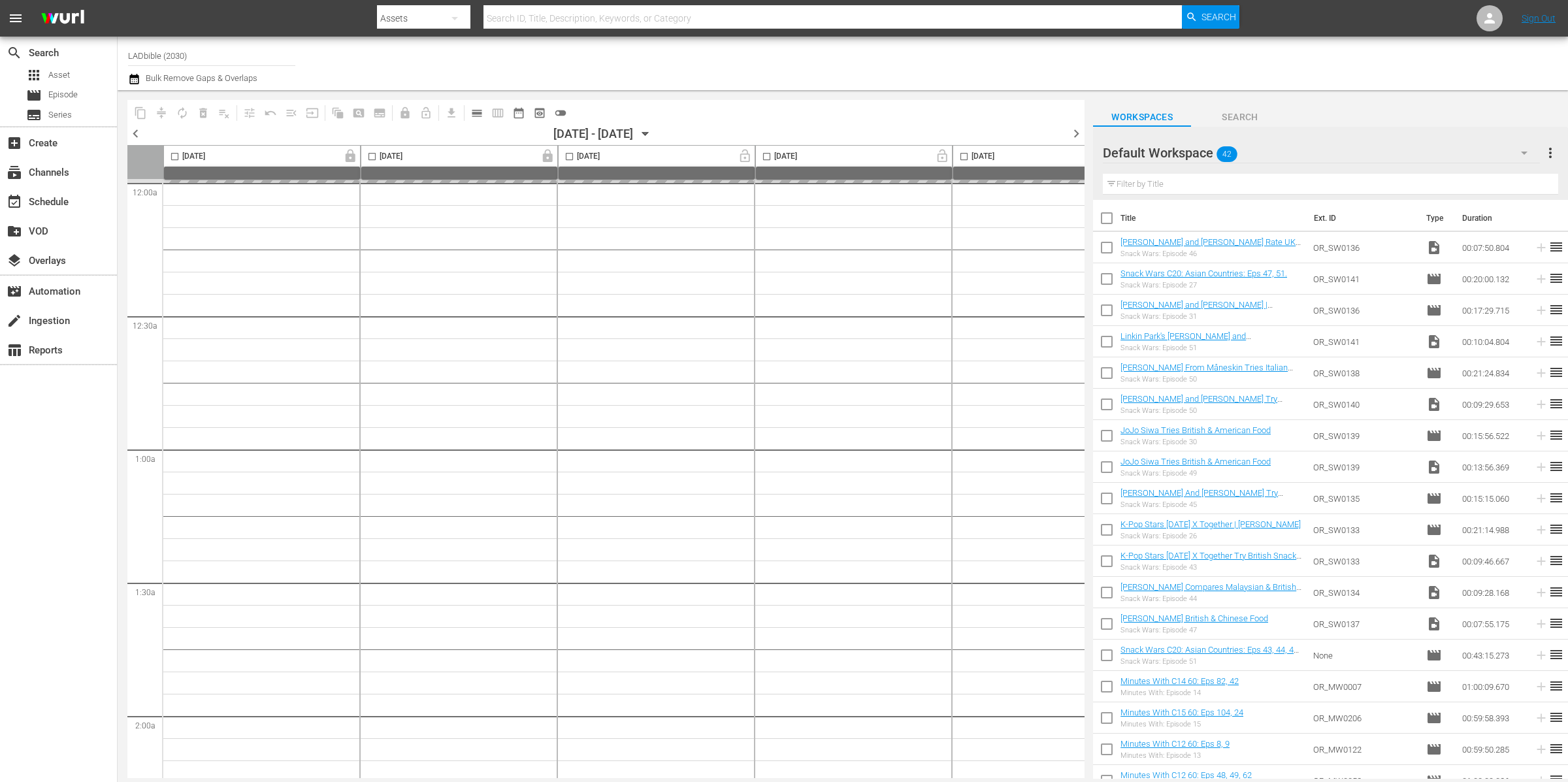
click at [1261, 151] on div "Default Workspace 42" at bounding box center [1321, 153] width 437 height 36
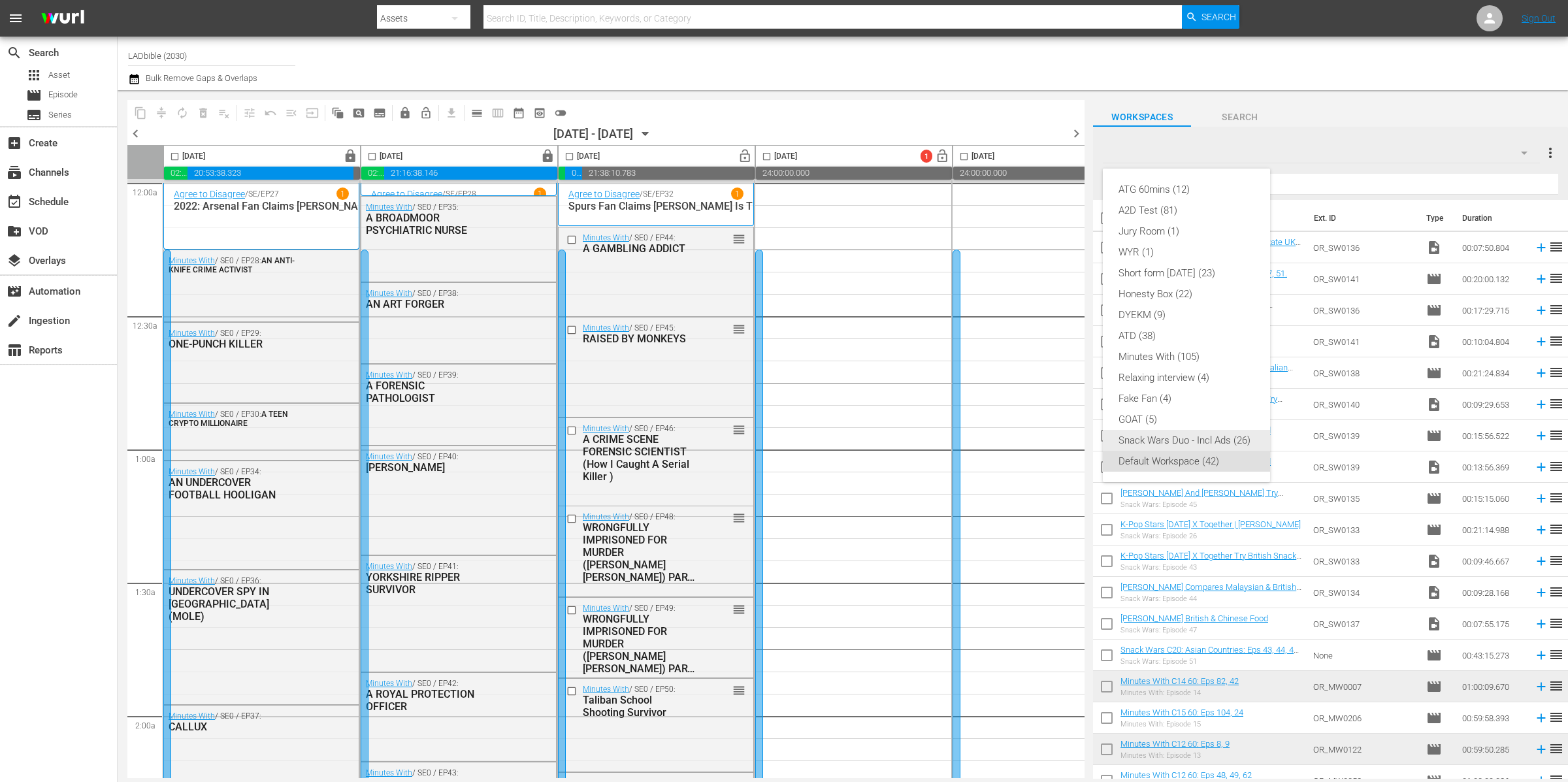
click at [1210, 436] on div "Snack Wars Duo - Incl Ads (26)" at bounding box center [1186, 440] width 136 height 21
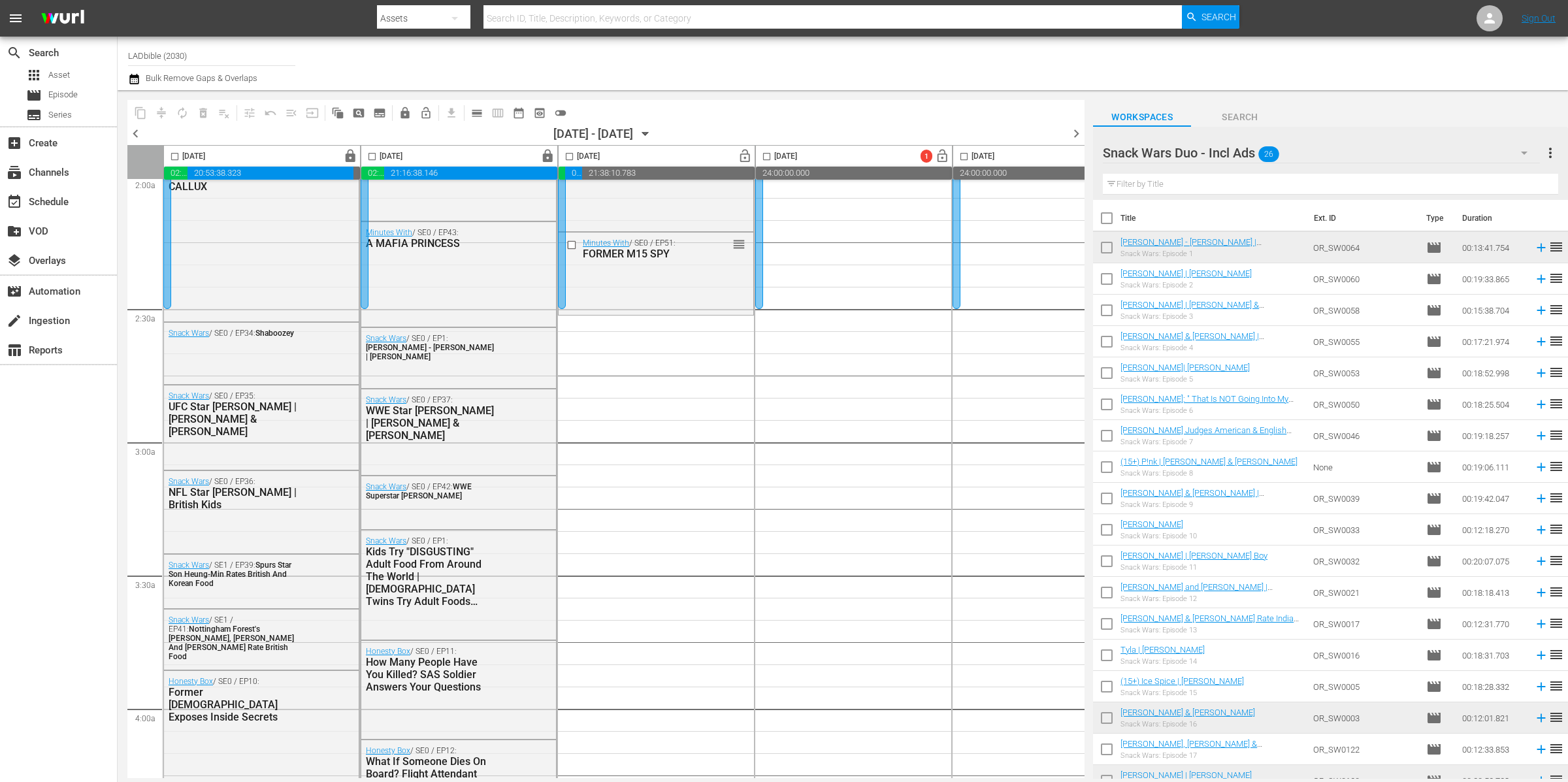
click at [1108, 283] on input "checkbox" at bounding box center [1106, 282] width 28 height 28
checkbox input "true"
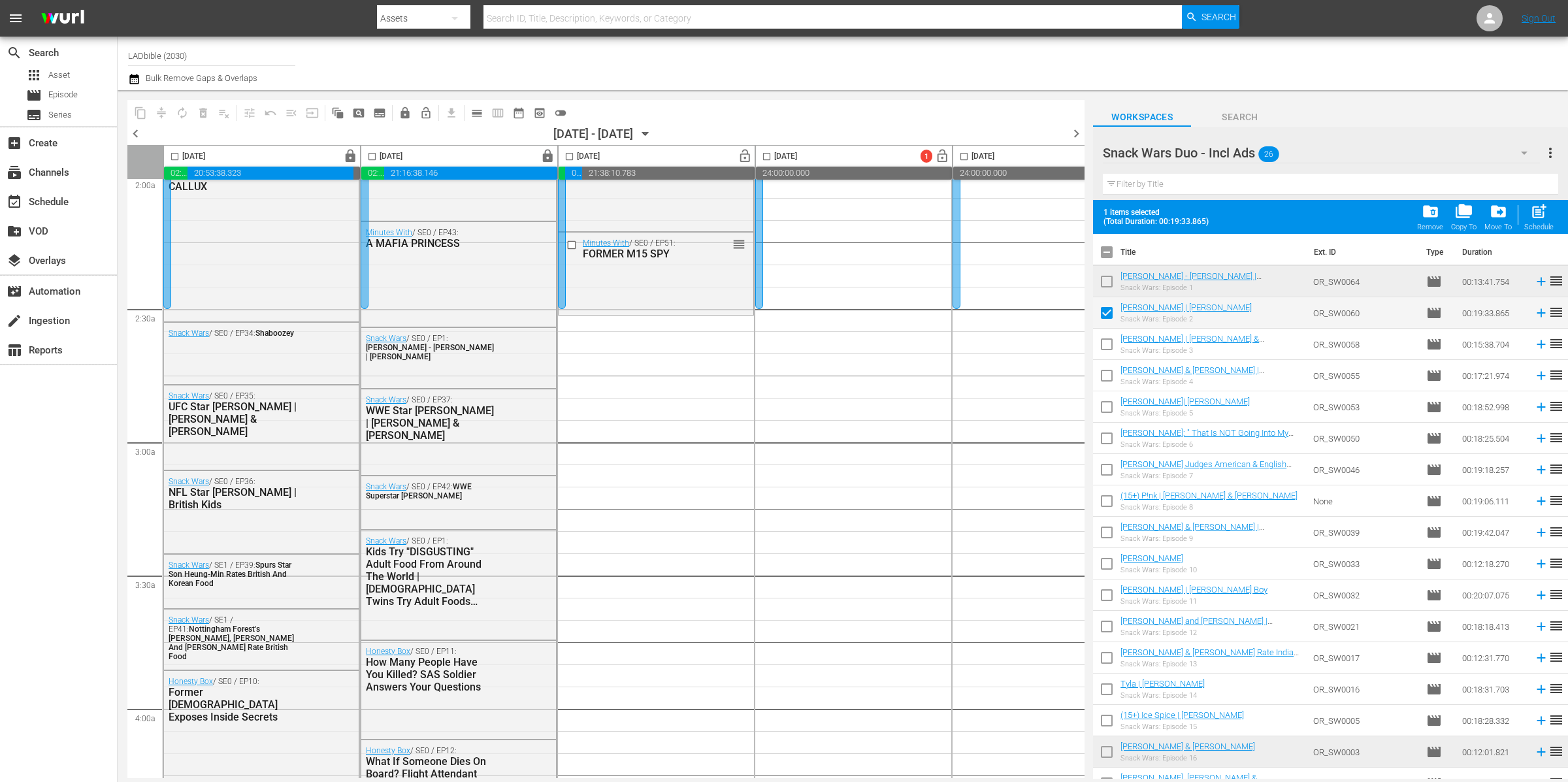
click at [1109, 333] on input "checkbox" at bounding box center [1106, 347] width 28 height 28
checkbox input "true"
click at [1108, 371] on input "checkbox" at bounding box center [1106, 378] width 28 height 28
checkbox input "true"
click at [1111, 408] on input "checkbox" at bounding box center [1106, 409] width 28 height 28
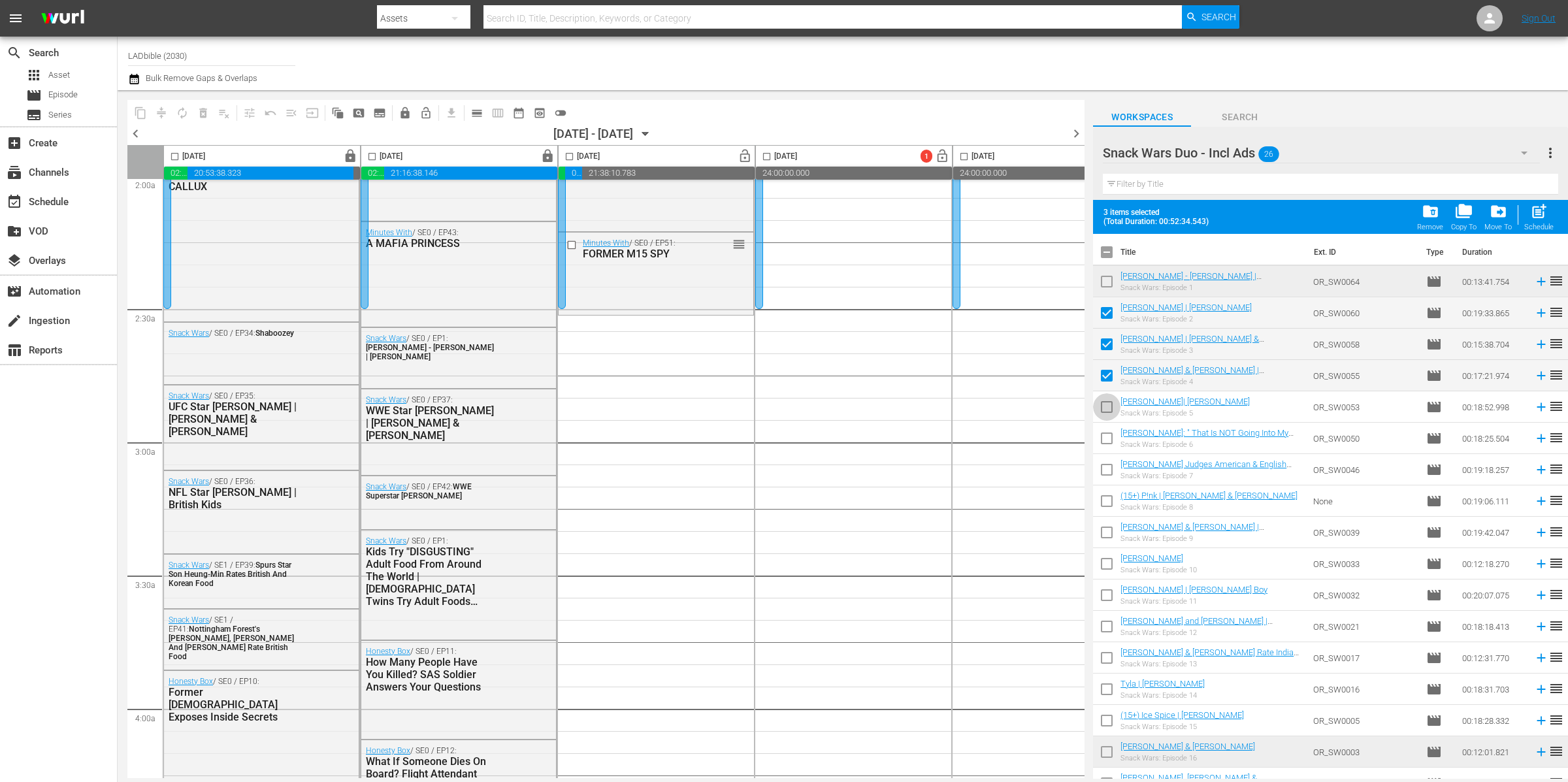
checkbox input "true"
click at [1106, 440] on input "checkbox" at bounding box center [1106, 441] width 28 height 28
checkbox input "true"
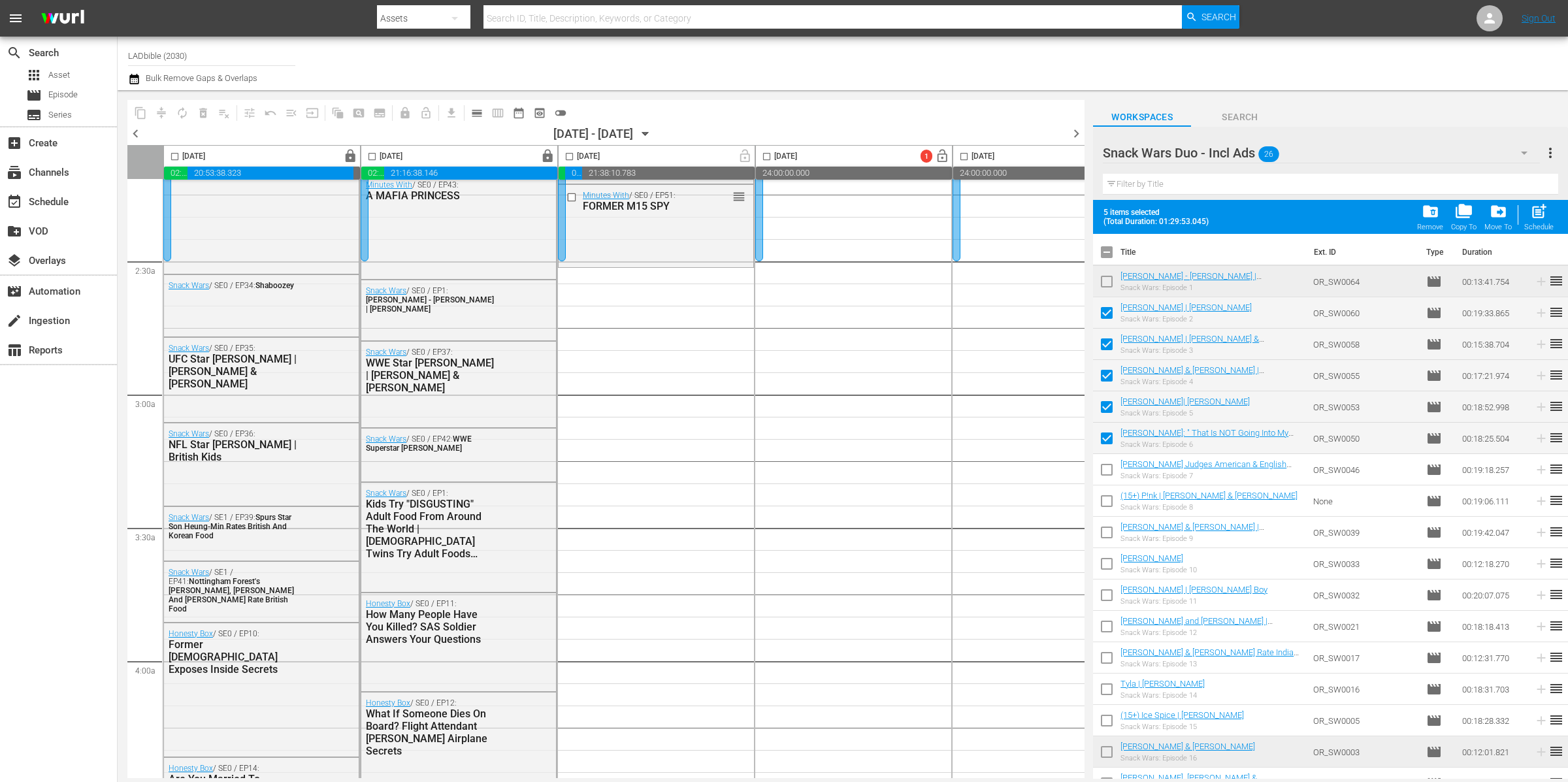
scroll to position [752, 0]
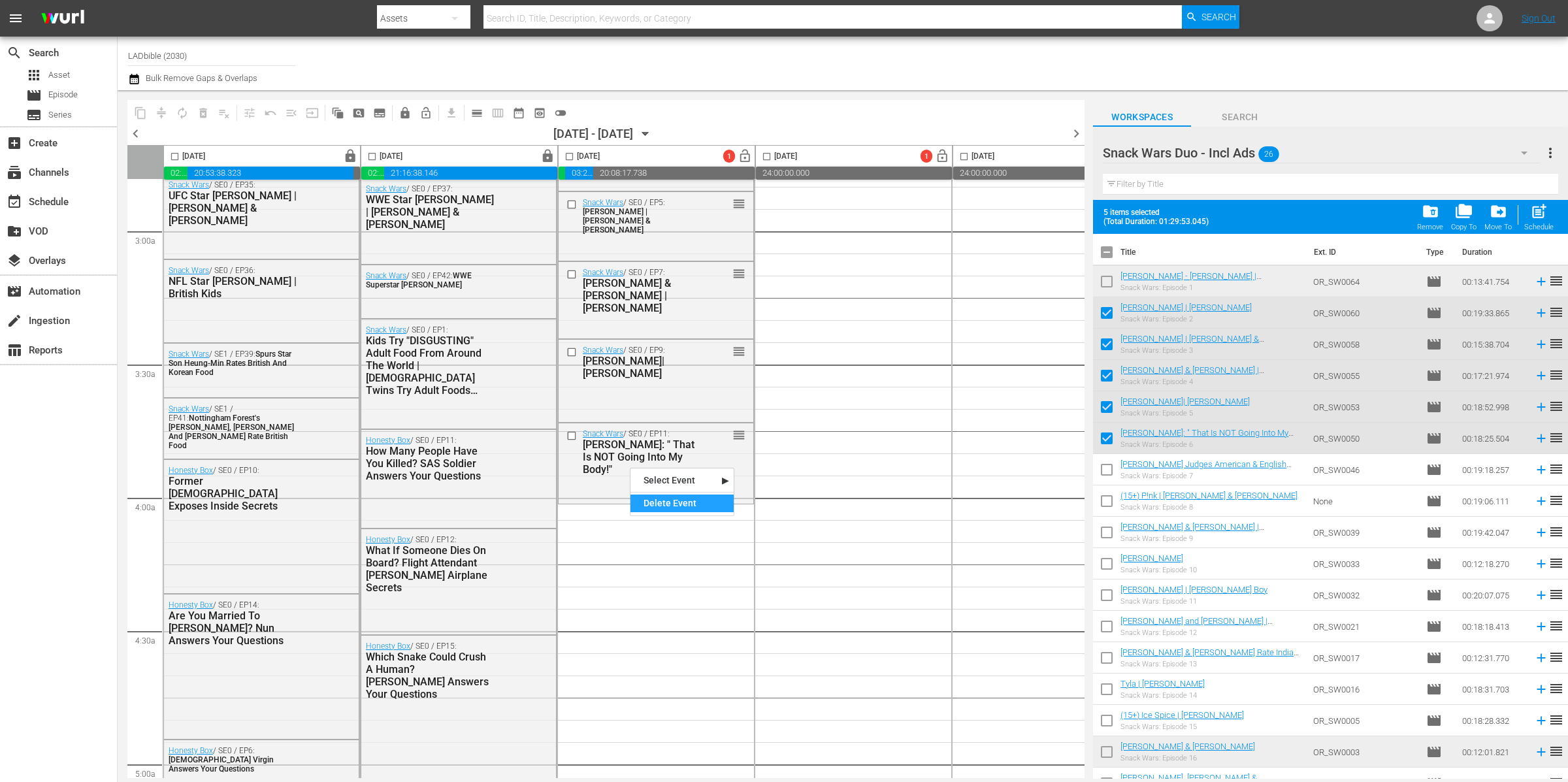
click at [661, 505] on div "Delete Event" at bounding box center [682, 503] width 103 height 17
click at [1109, 256] on input "checkbox" at bounding box center [1106, 255] width 28 height 28
checkbox input "true"
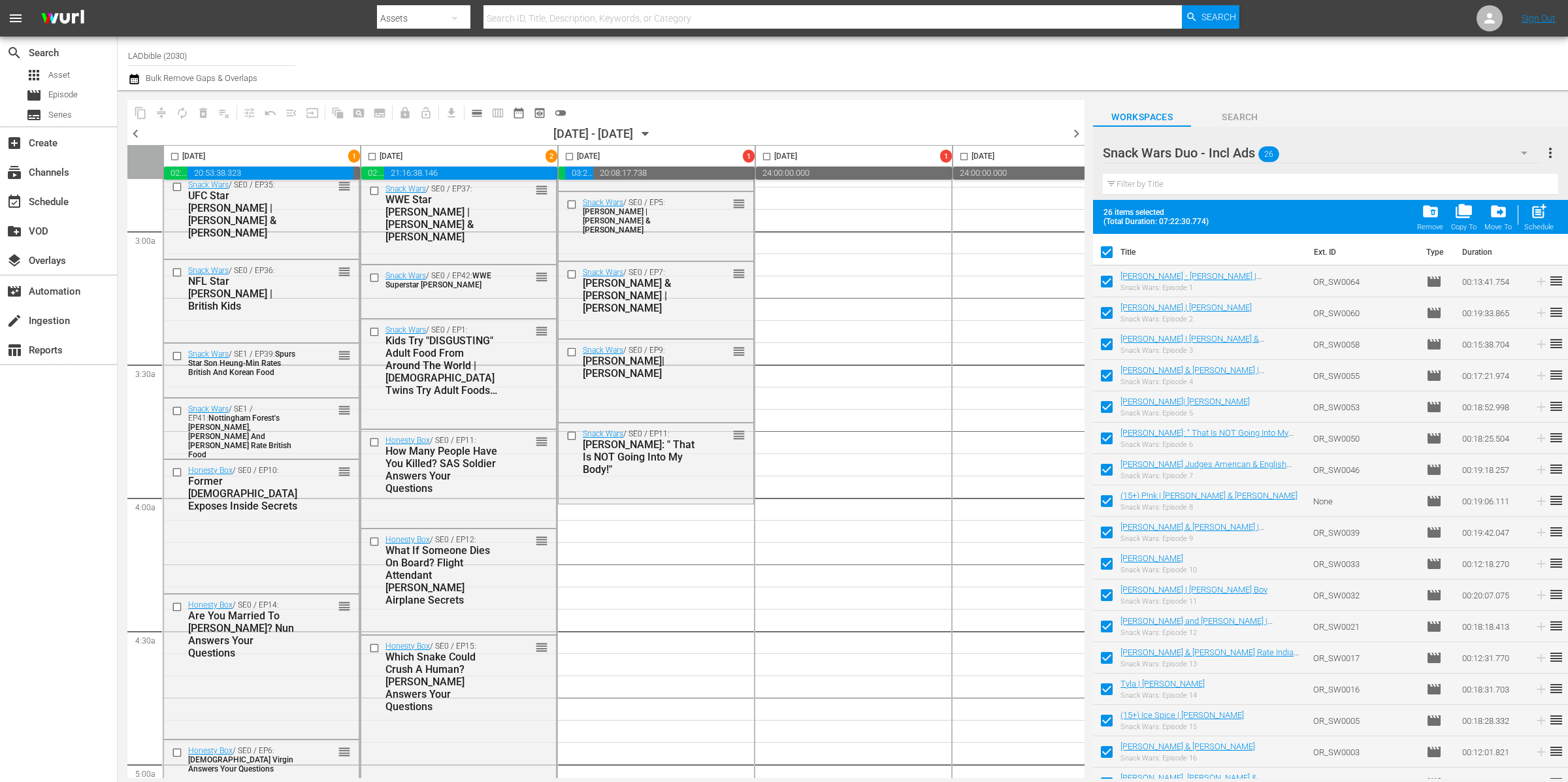
checkbox input "true"
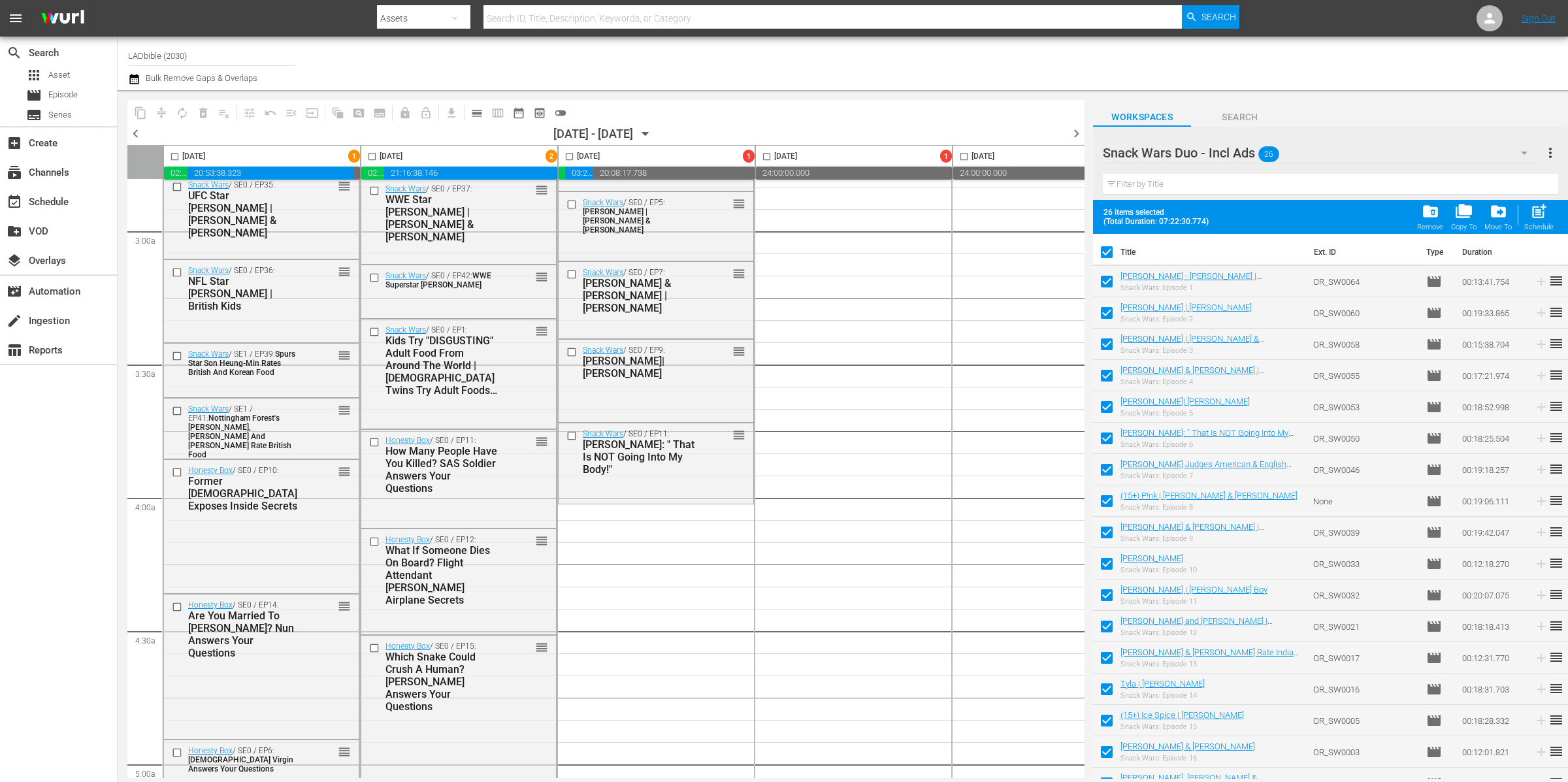
checkbox input "true"
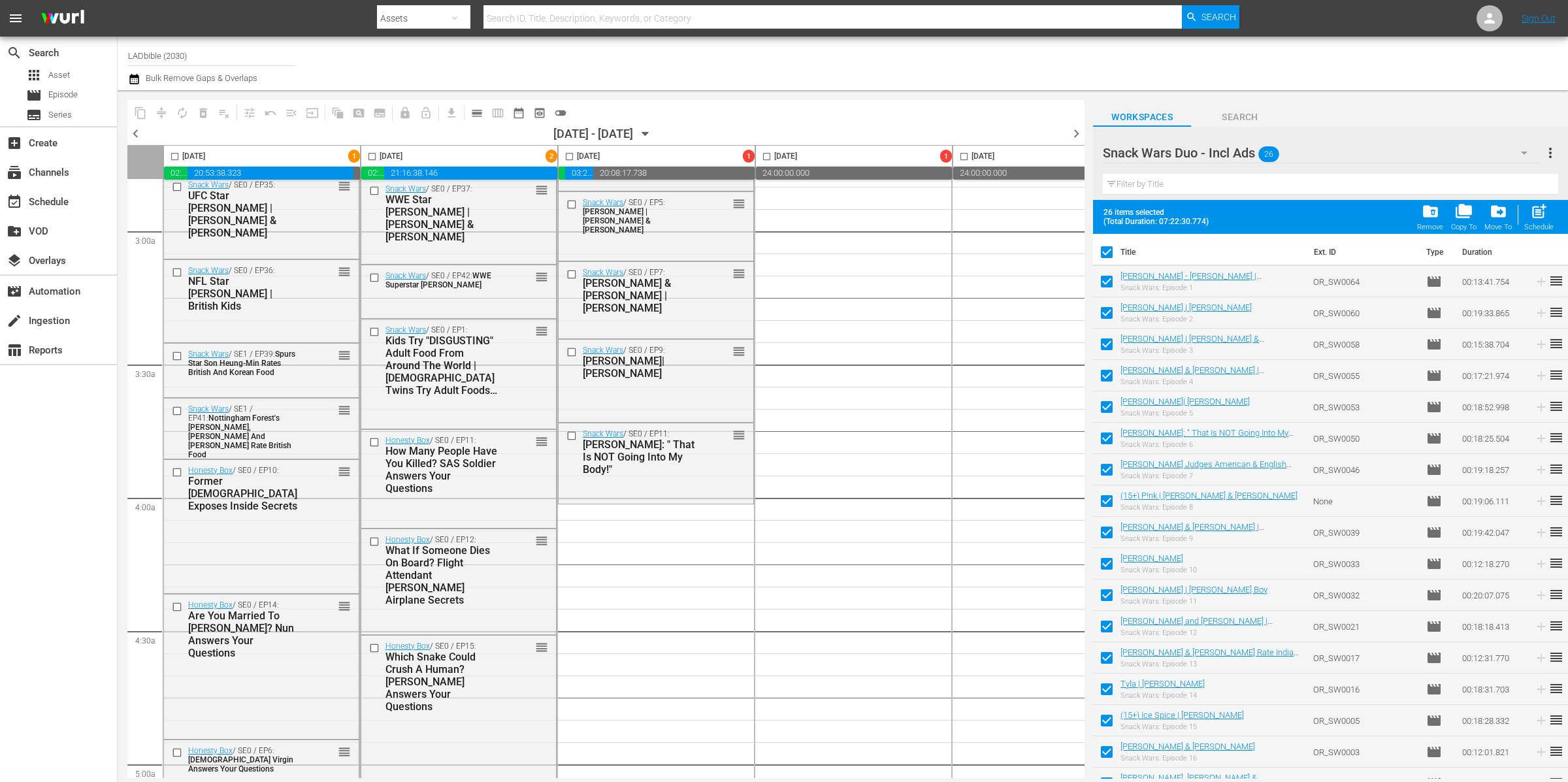
checkbox input "true"
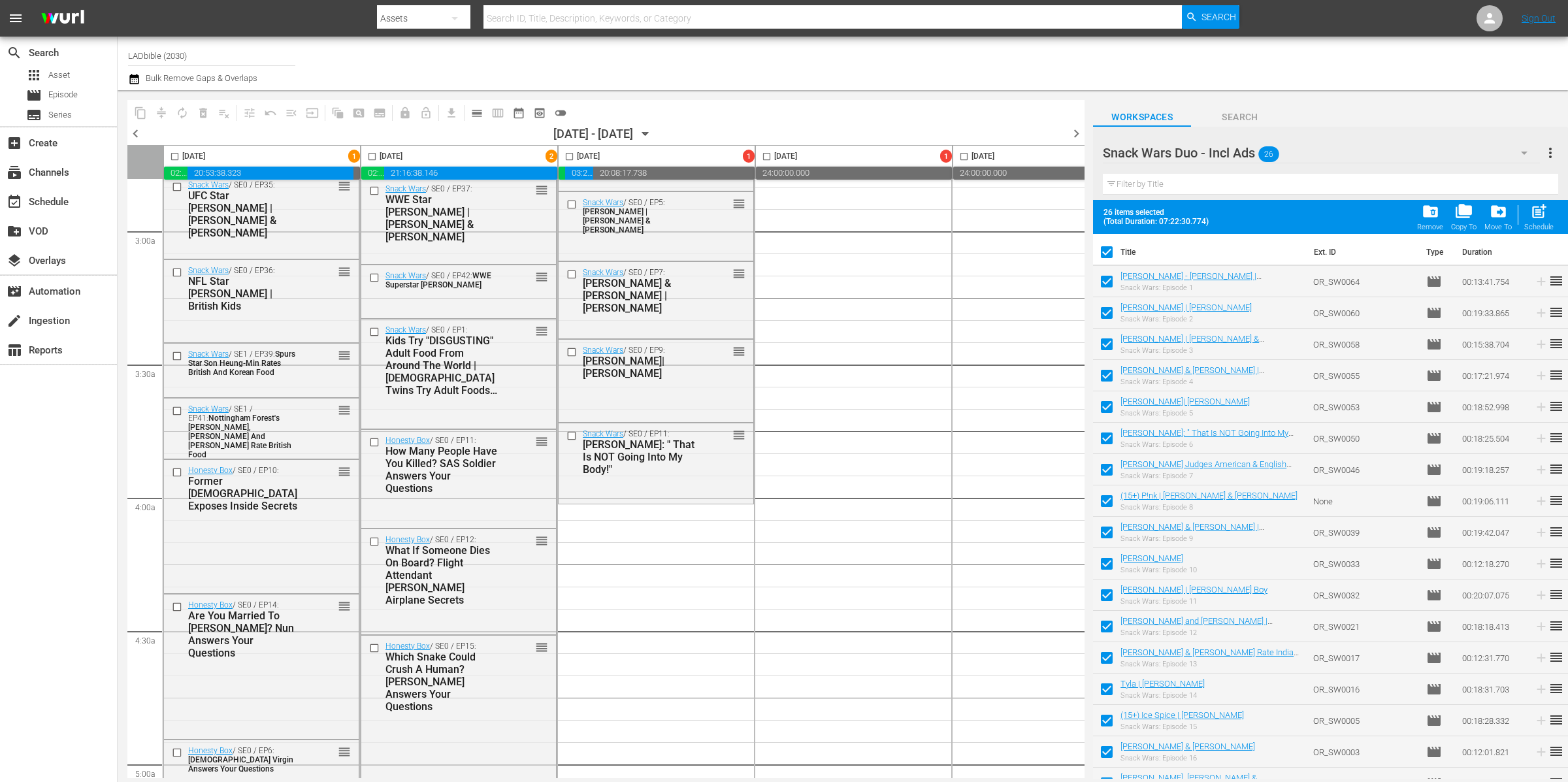
checkbox input "true"
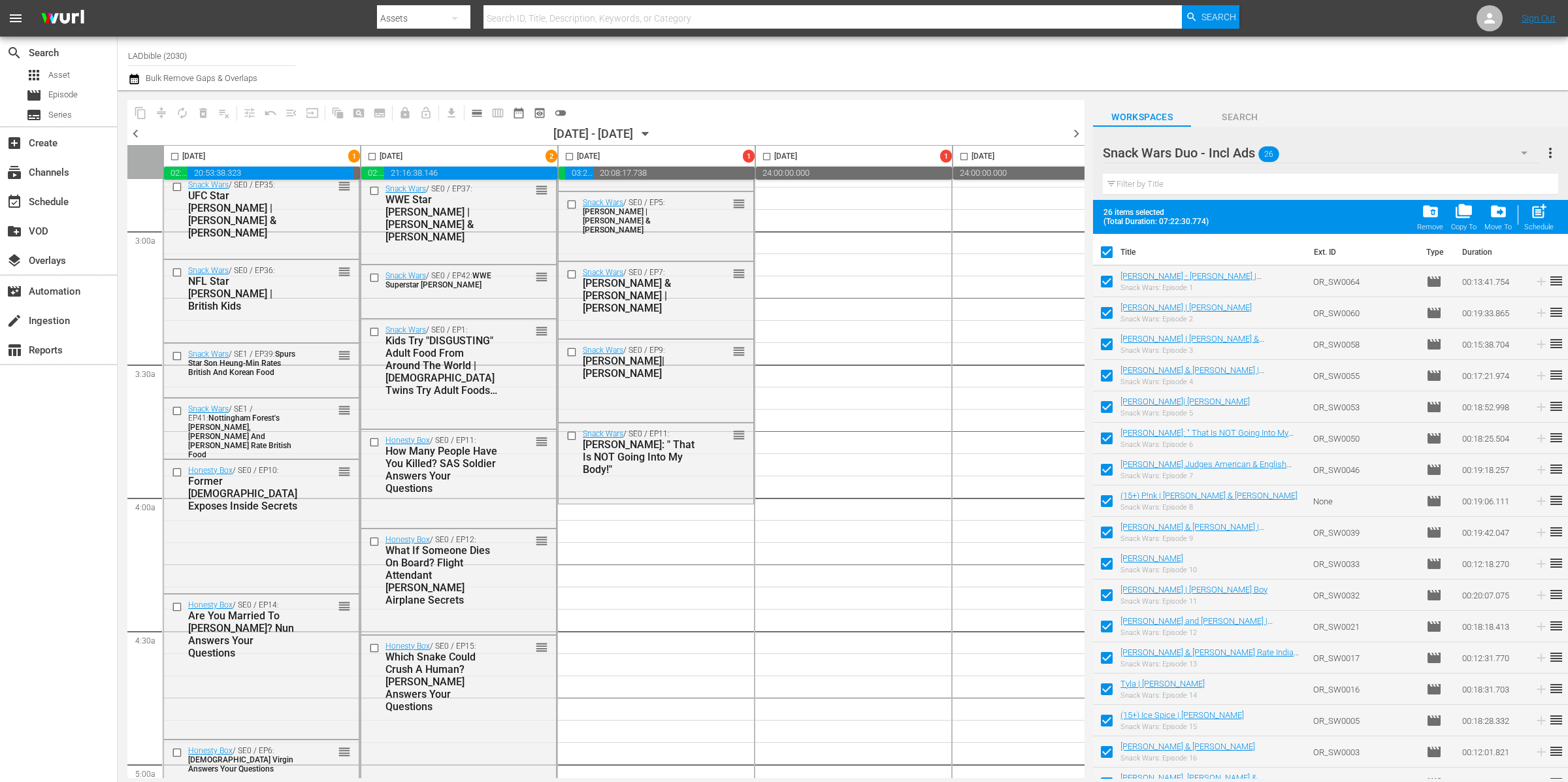
checkbox input "true"
click at [1103, 250] on input "checkbox" at bounding box center [1106, 255] width 28 height 28
checkbox input "false"
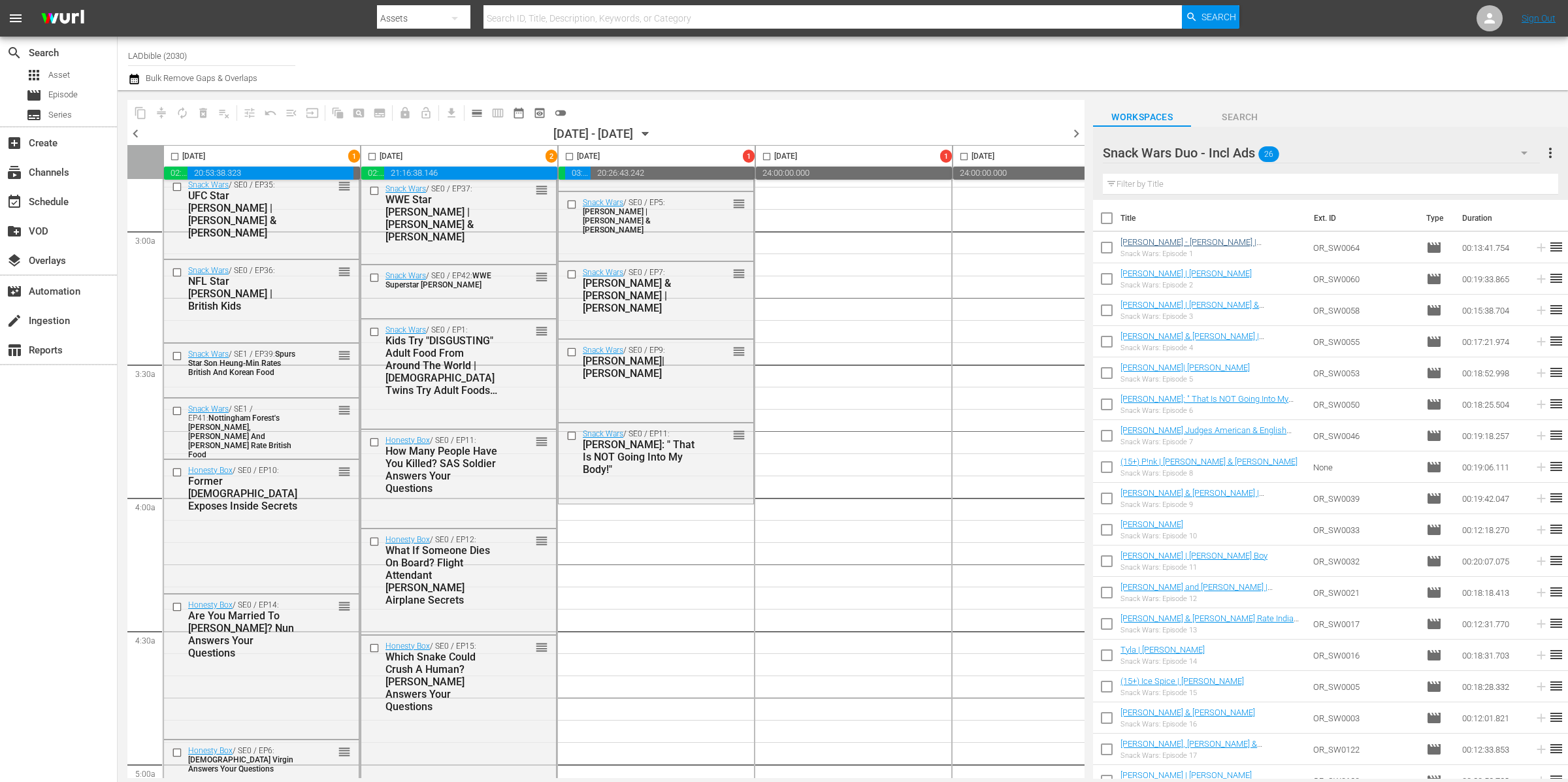
checkbox input "false"
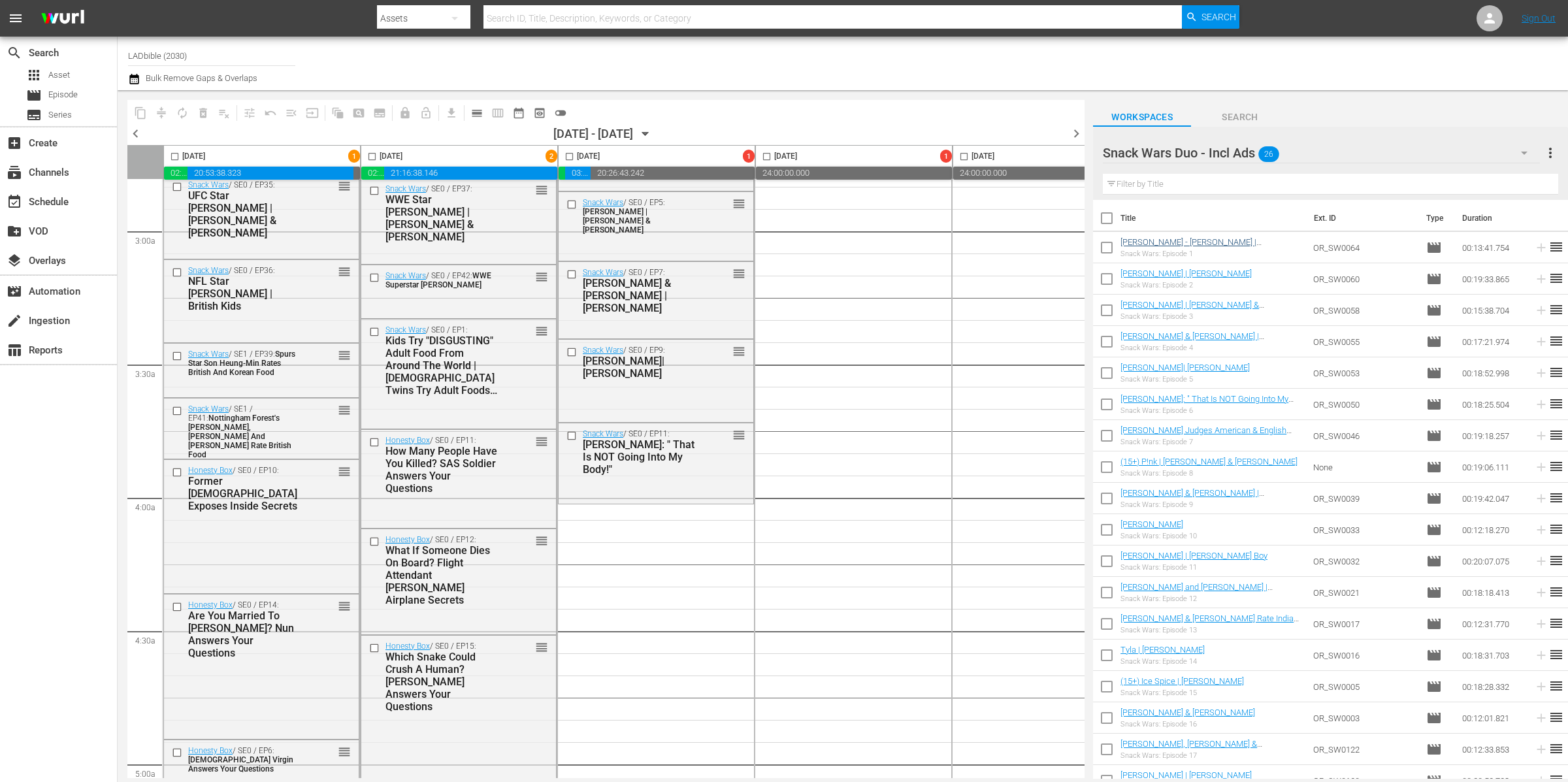
checkbox input "false"
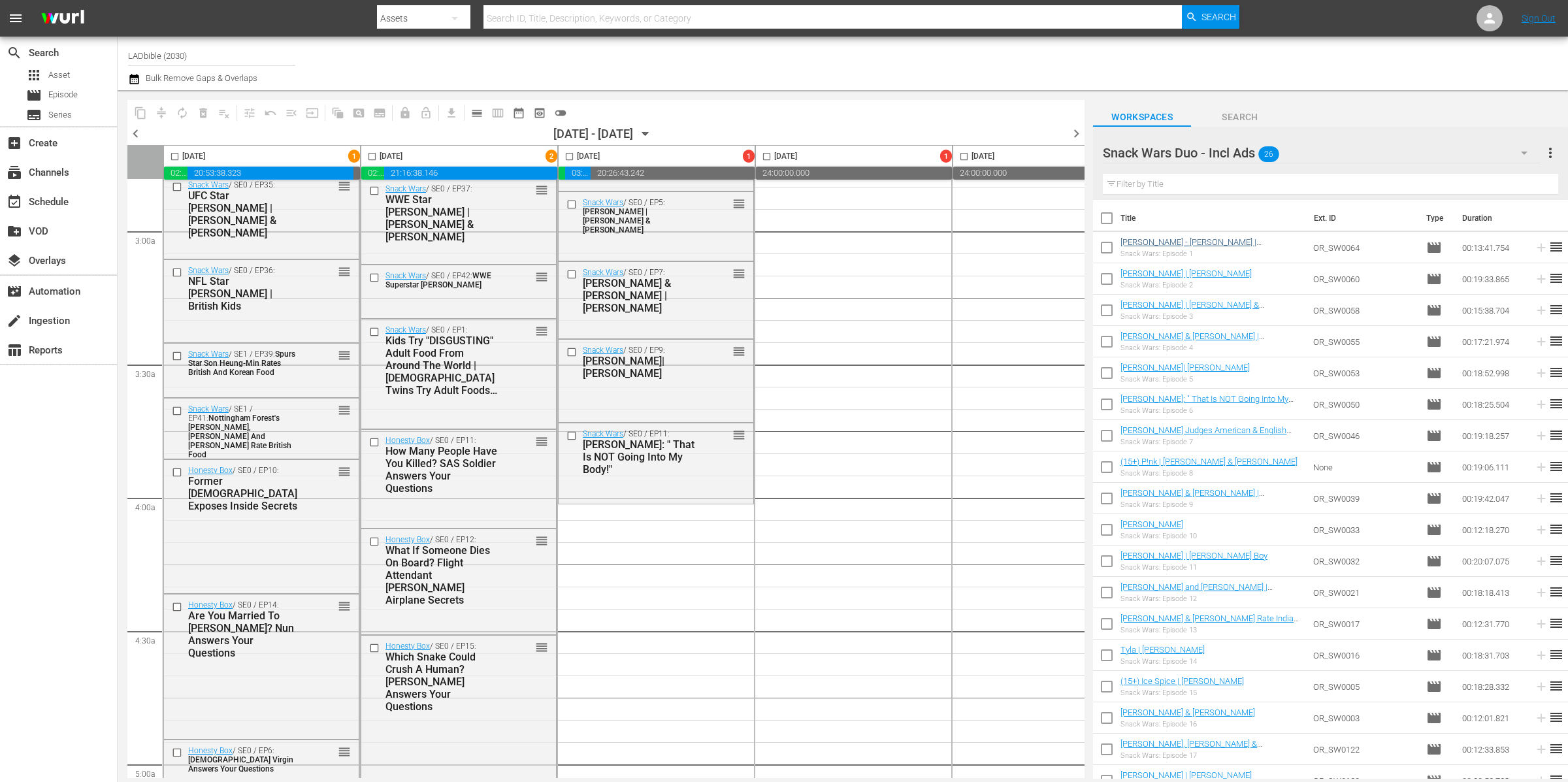
checkbox input "false"
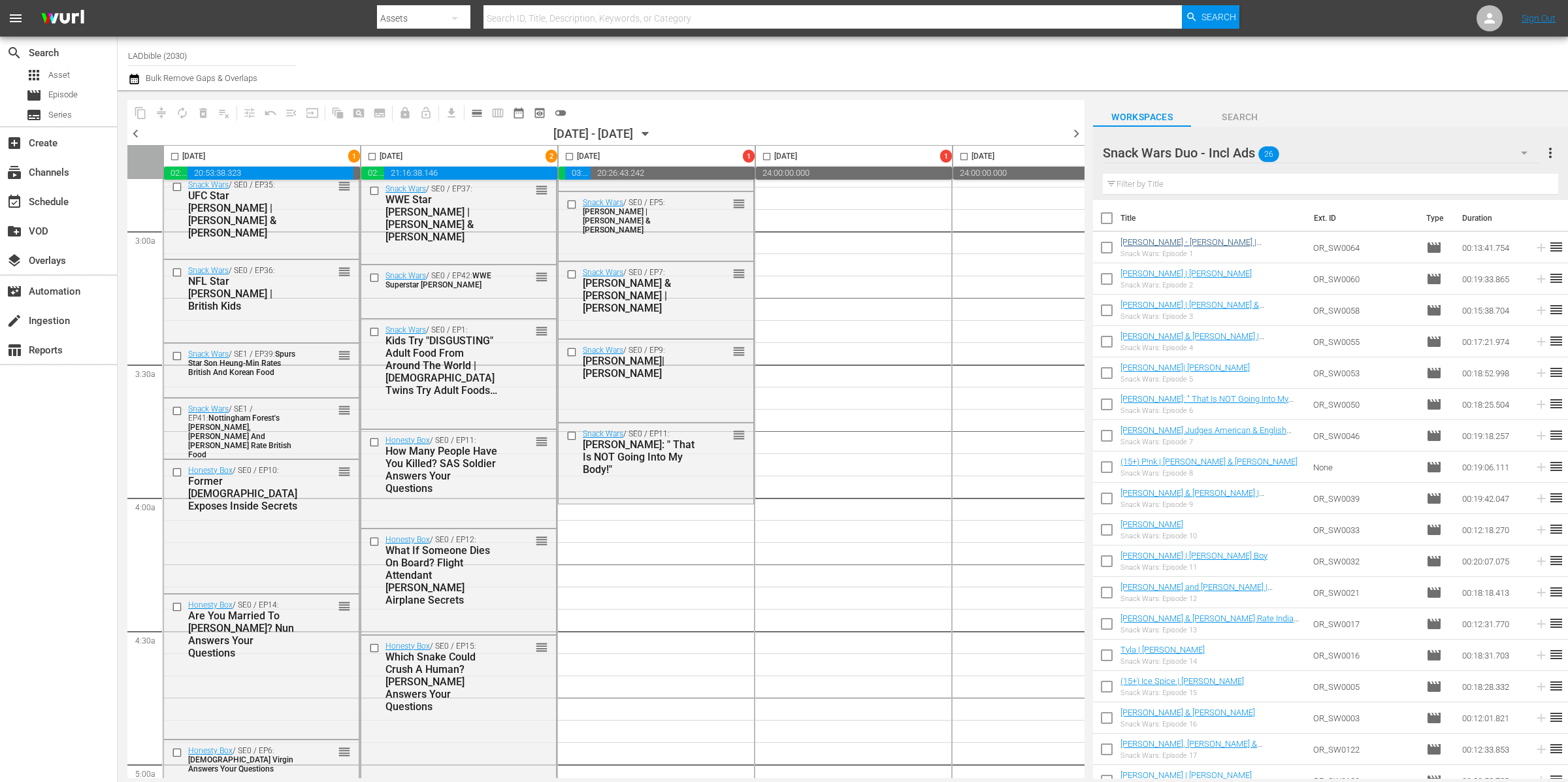
checkbox input "false"
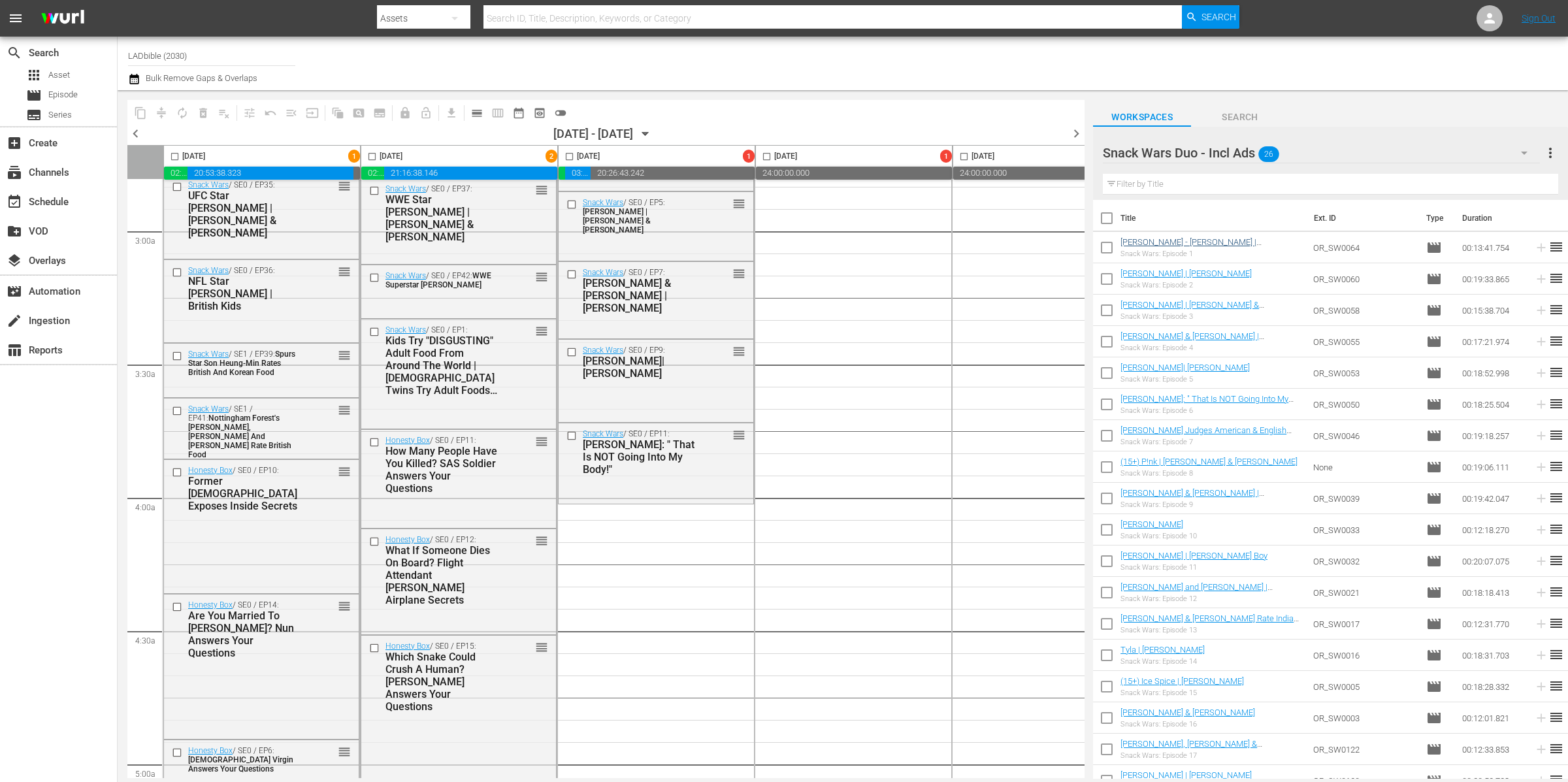
checkbox input "false"
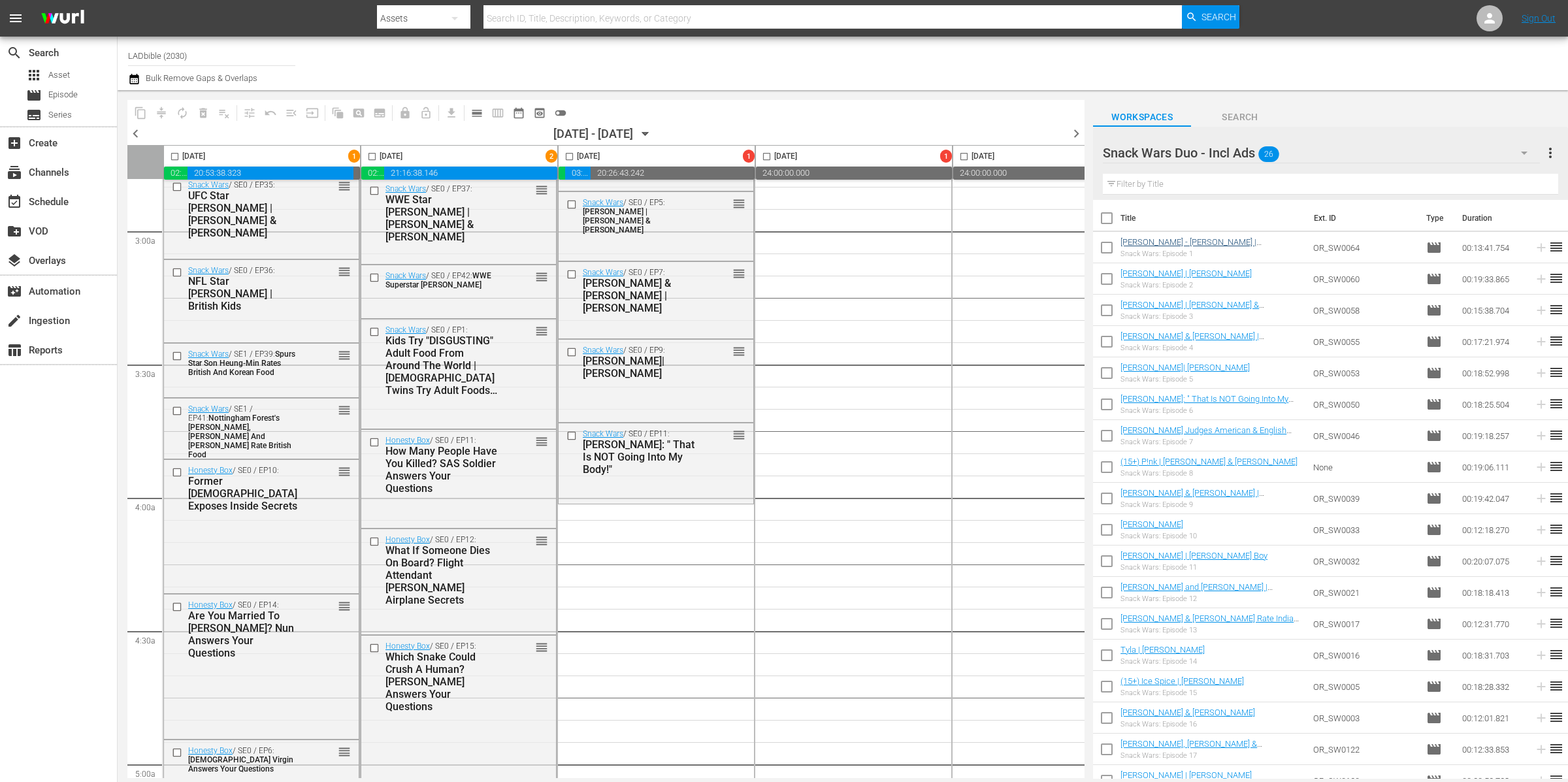
checkbox input "false"
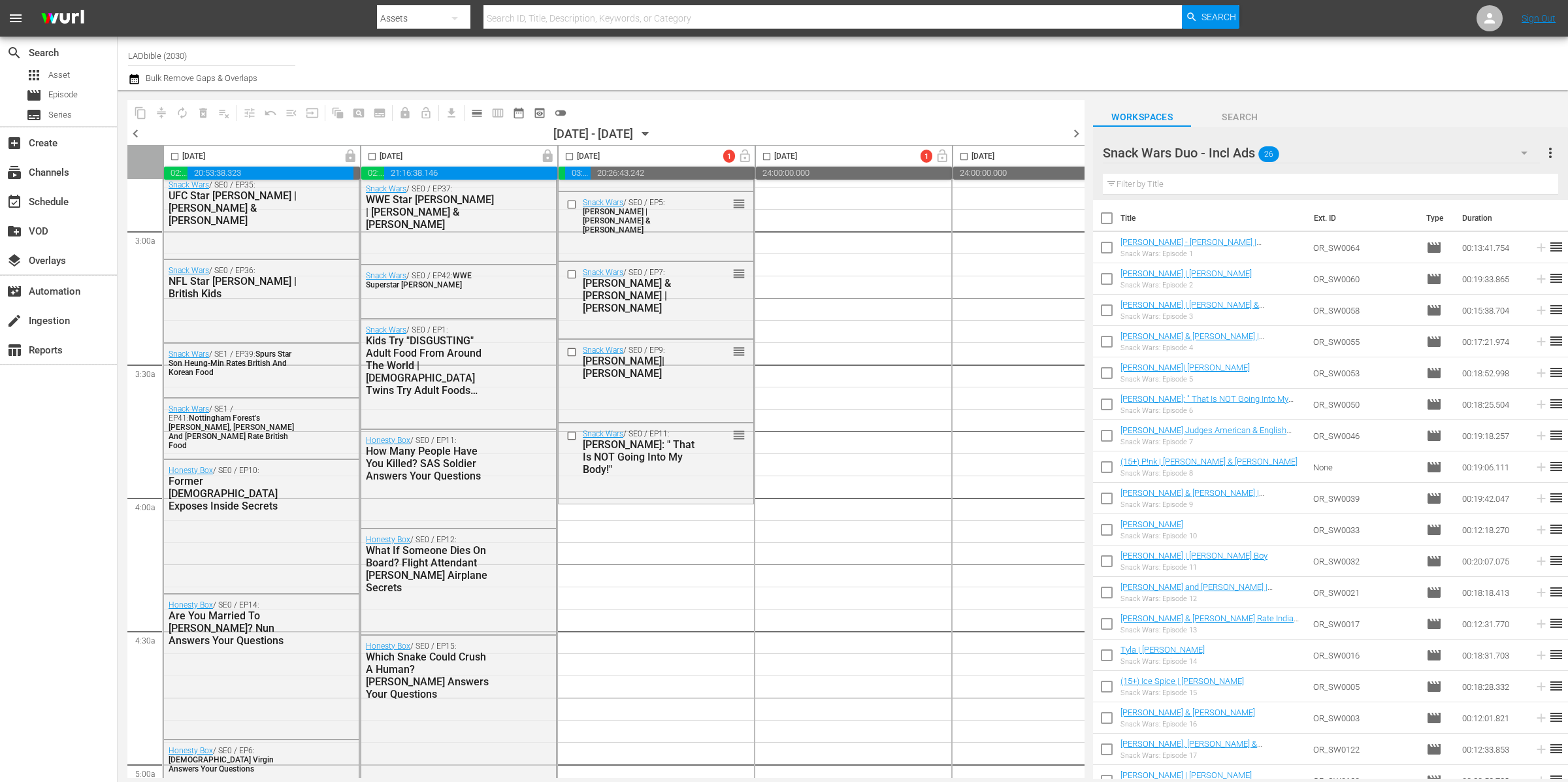
click at [1330, 152] on div "Snack Wars Duo - Incl Ads 26" at bounding box center [1321, 153] width 437 height 36
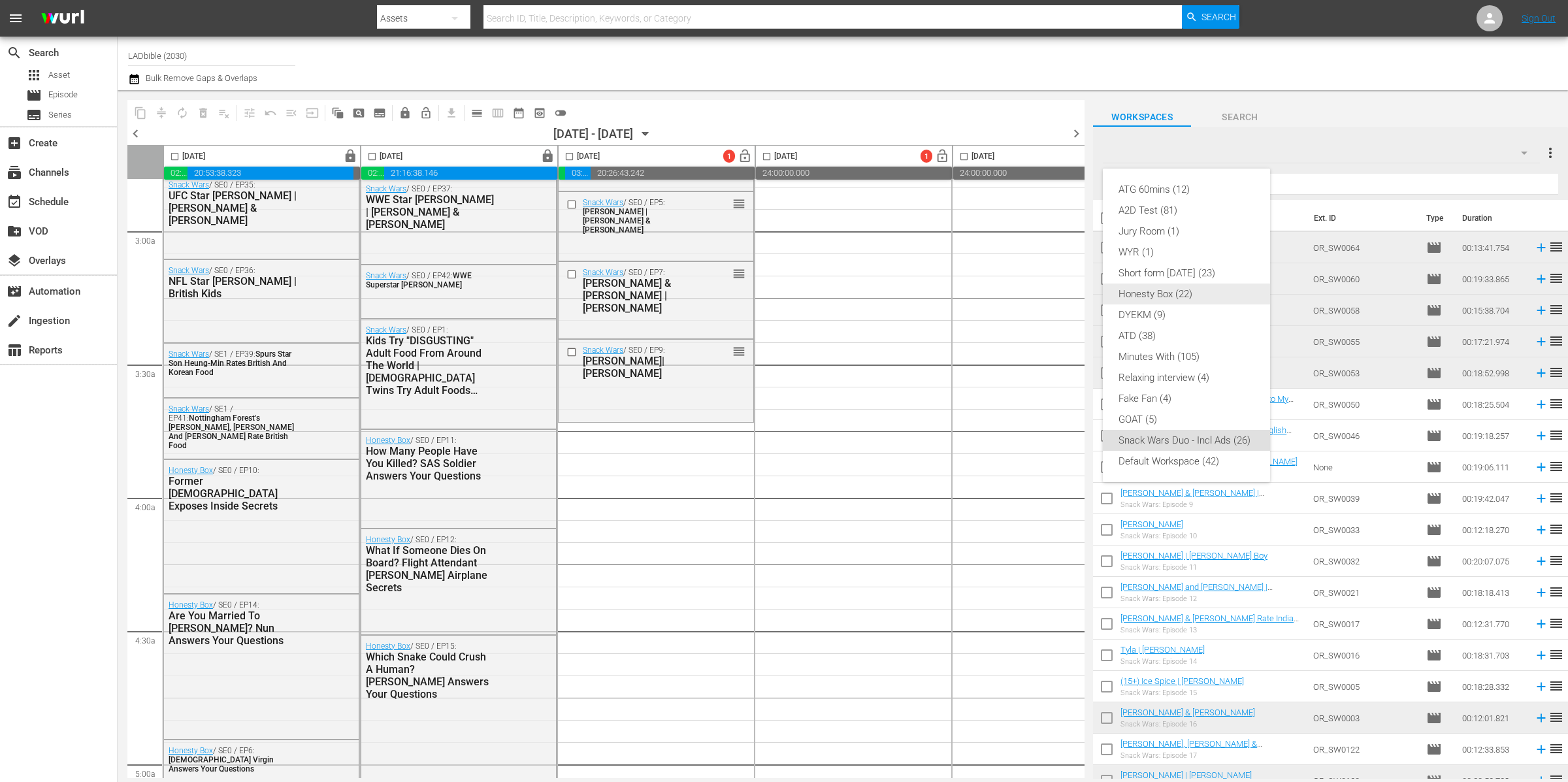
click at [1204, 291] on div "Honesty Box (22)" at bounding box center [1186, 294] width 136 height 21
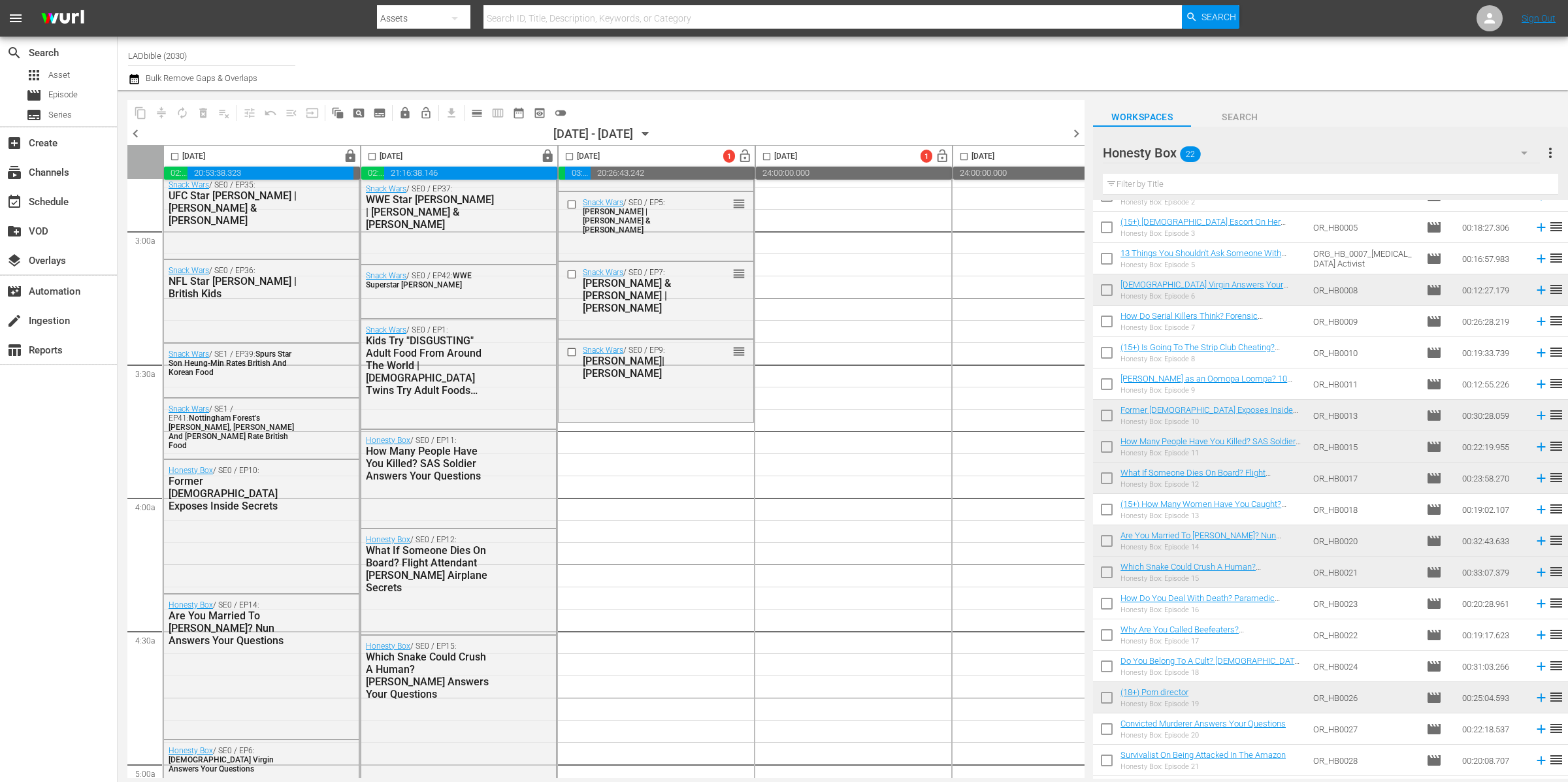
scroll to position [141, 0]
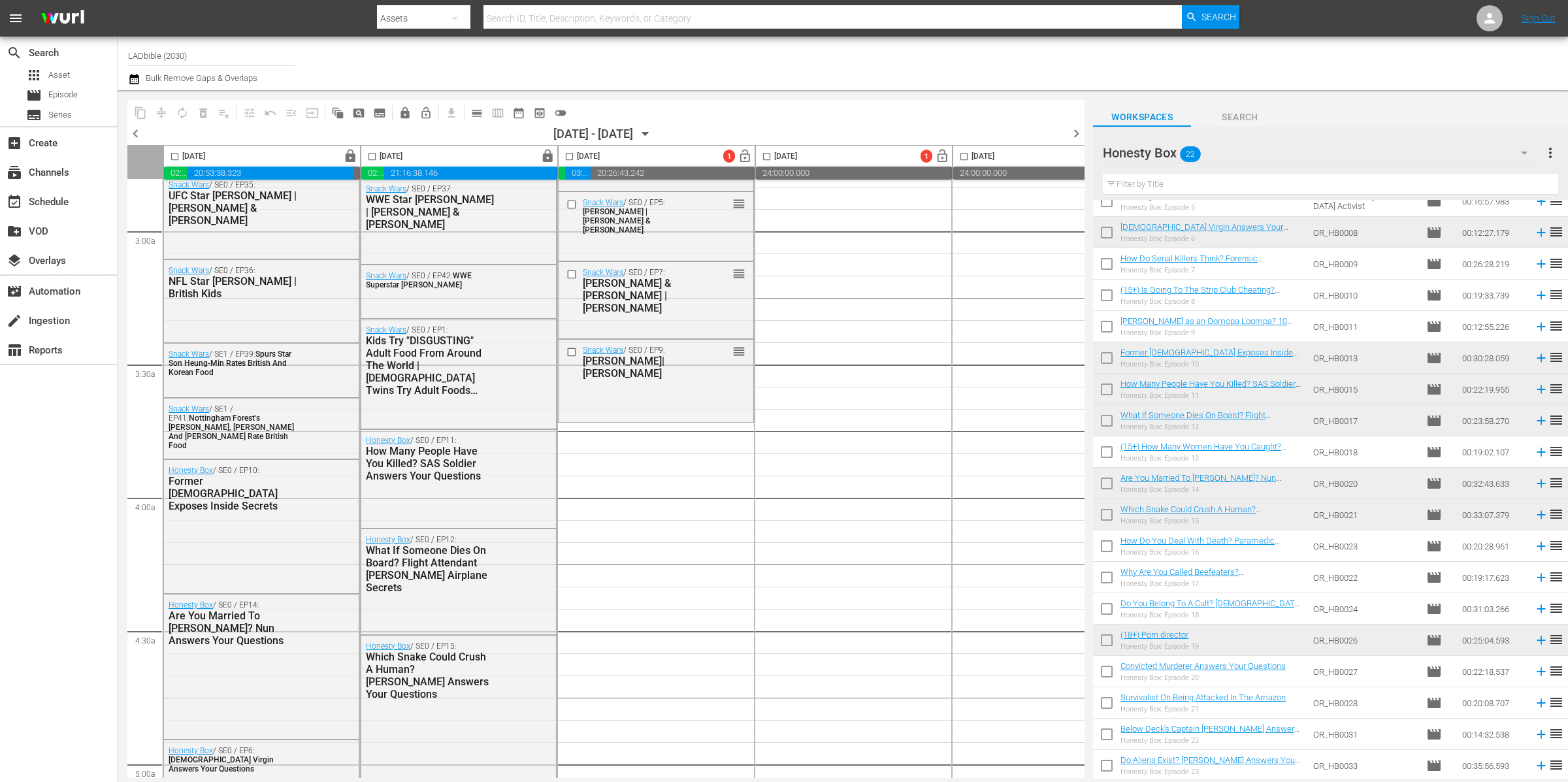
click at [1104, 548] on input "checkbox" at bounding box center [1106, 549] width 28 height 28
checkbox input "true"
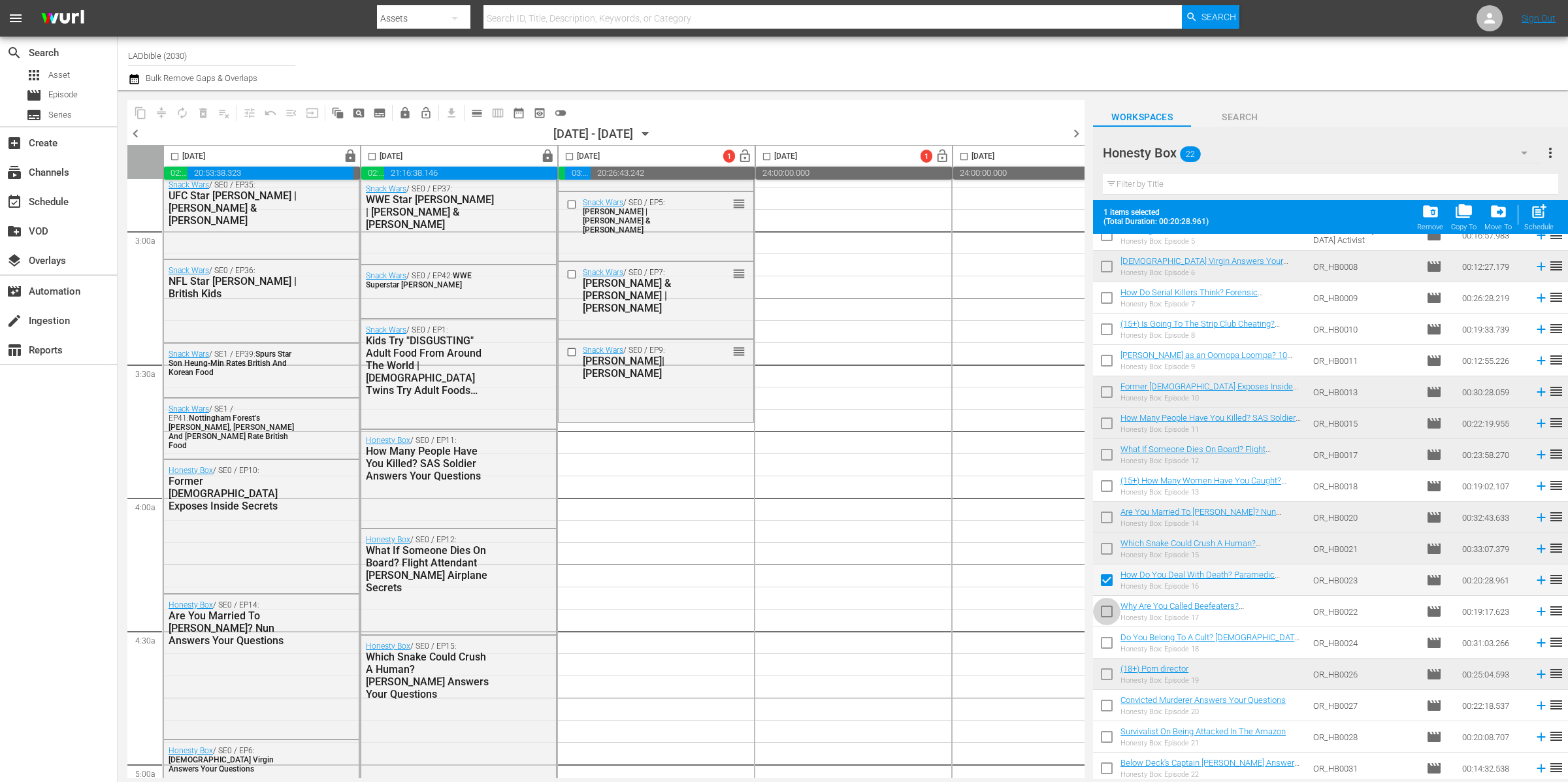
click at [1109, 607] on input "checkbox" at bounding box center [1106, 614] width 28 height 28
checkbox input "true"
click at [1109, 640] on input "checkbox" at bounding box center [1106, 646] width 28 height 28
checkbox input "true"
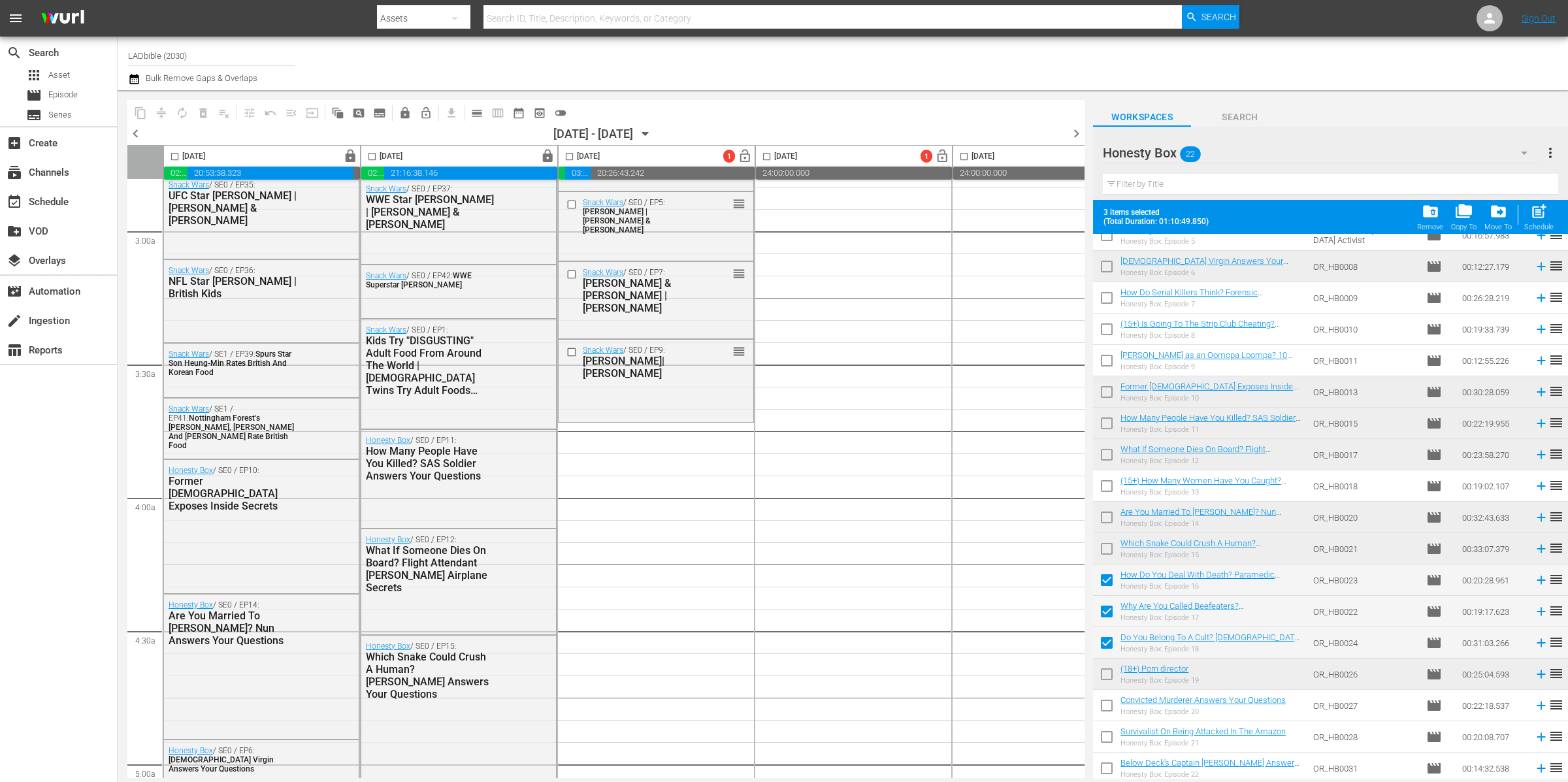
click at [1109, 707] on input "checkbox" at bounding box center [1106, 708] width 28 height 28
checkbox input "true"
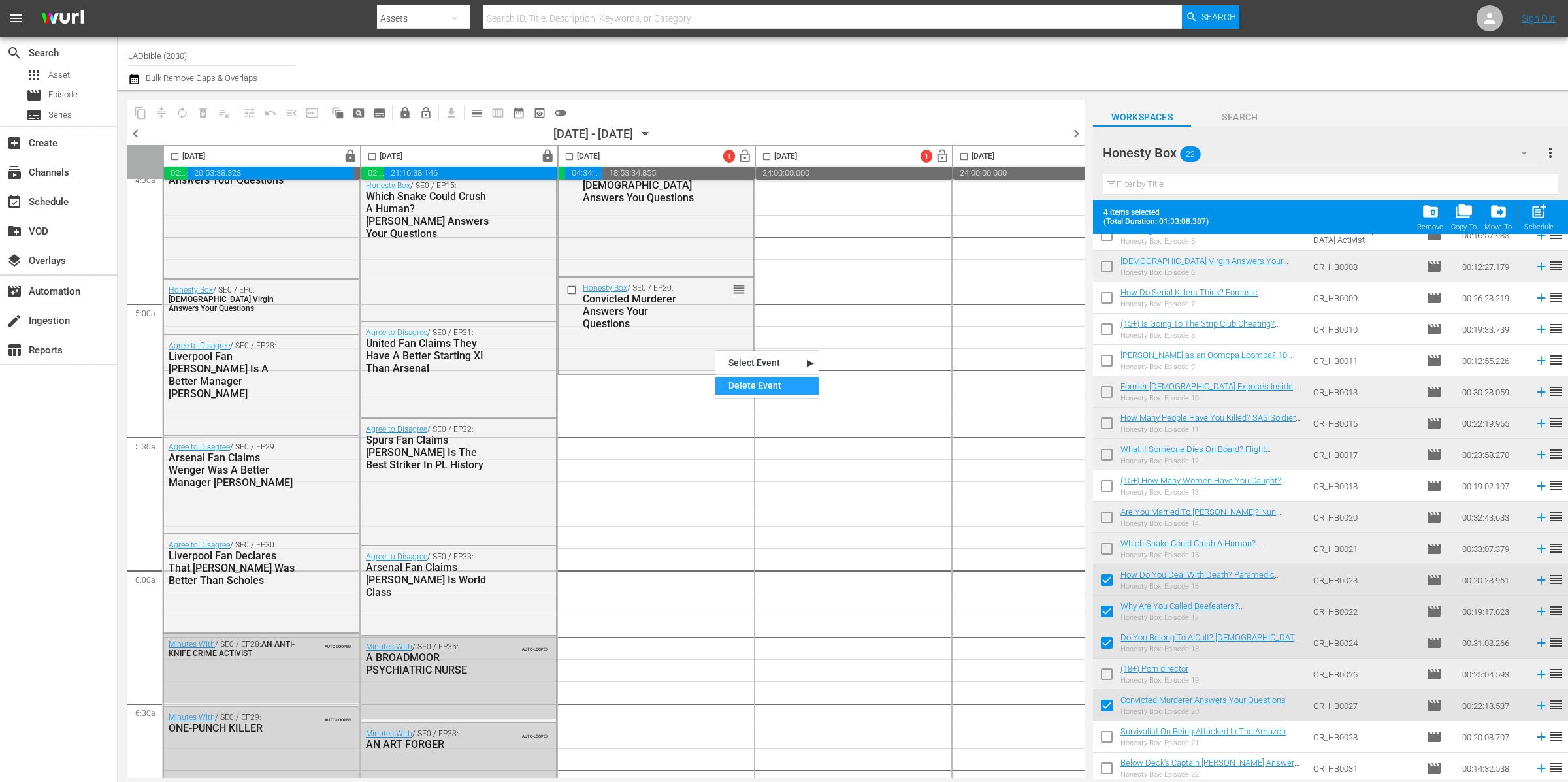
click at [757, 380] on div "Delete Event" at bounding box center [767, 386] width 103 height 17
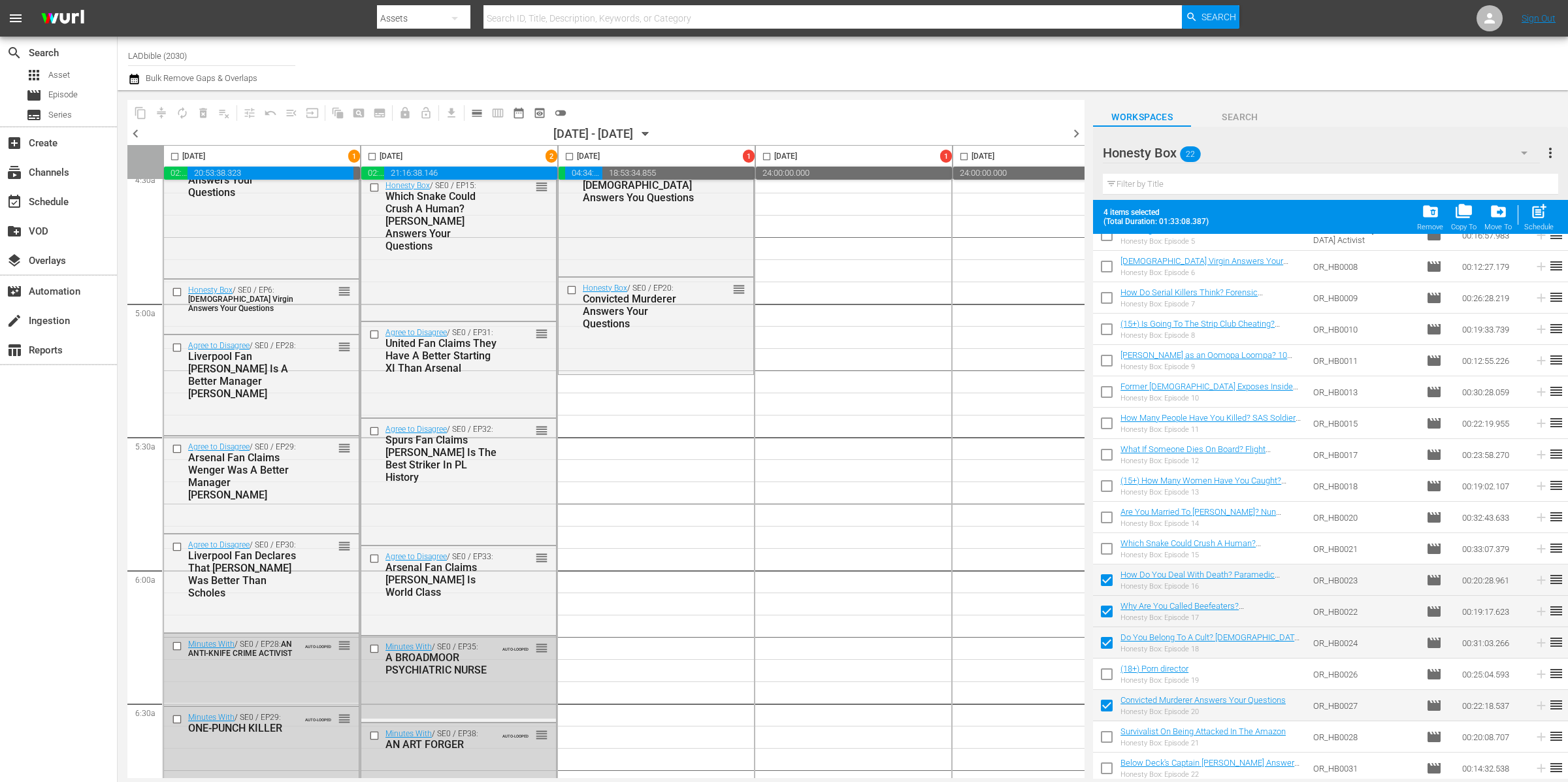
scroll to position [0, 0]
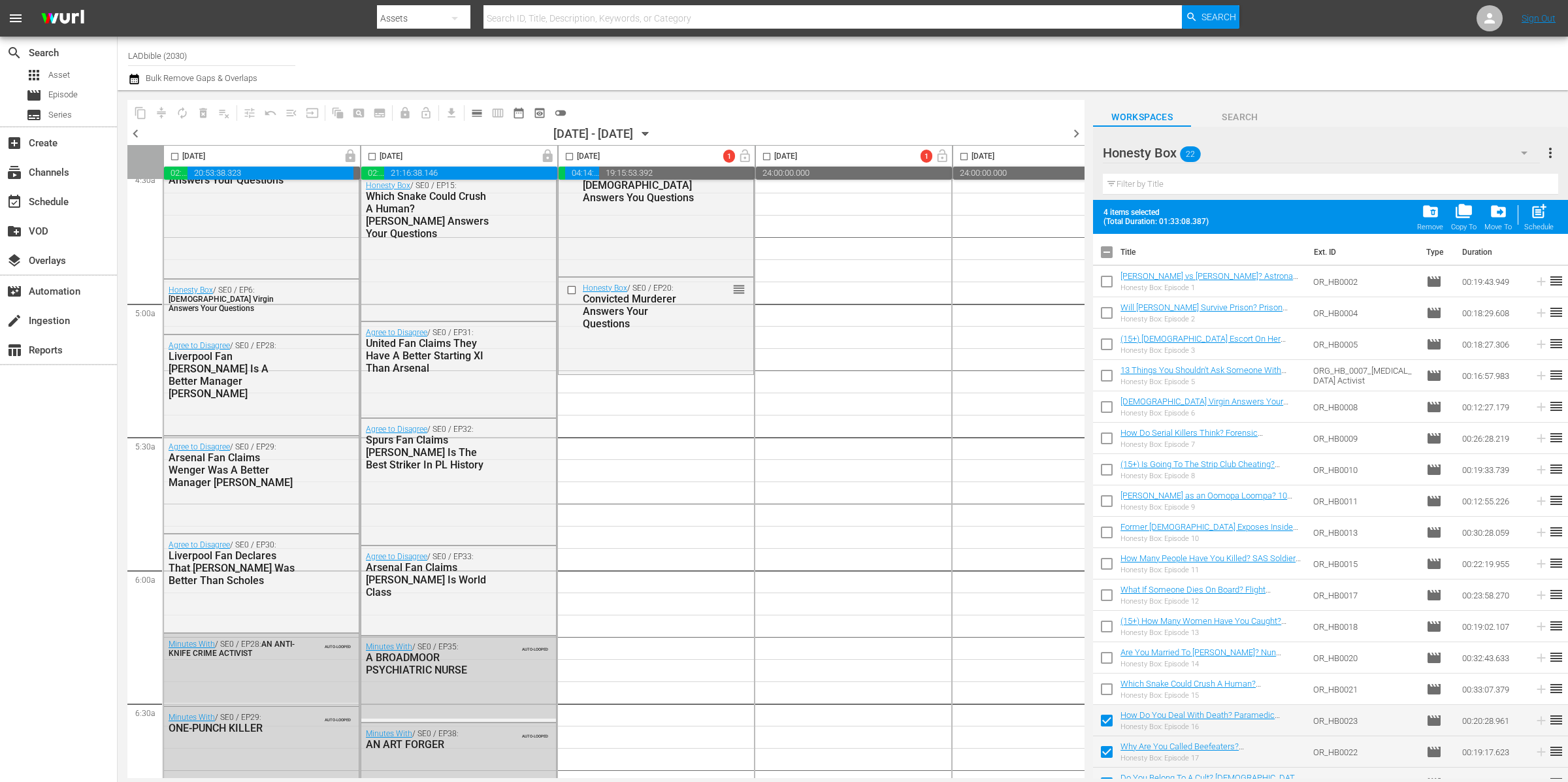
click at [1111, 254] on input "checkbox" at bounding box center [1106, 255] width 28 height 28
checkbox input "true"
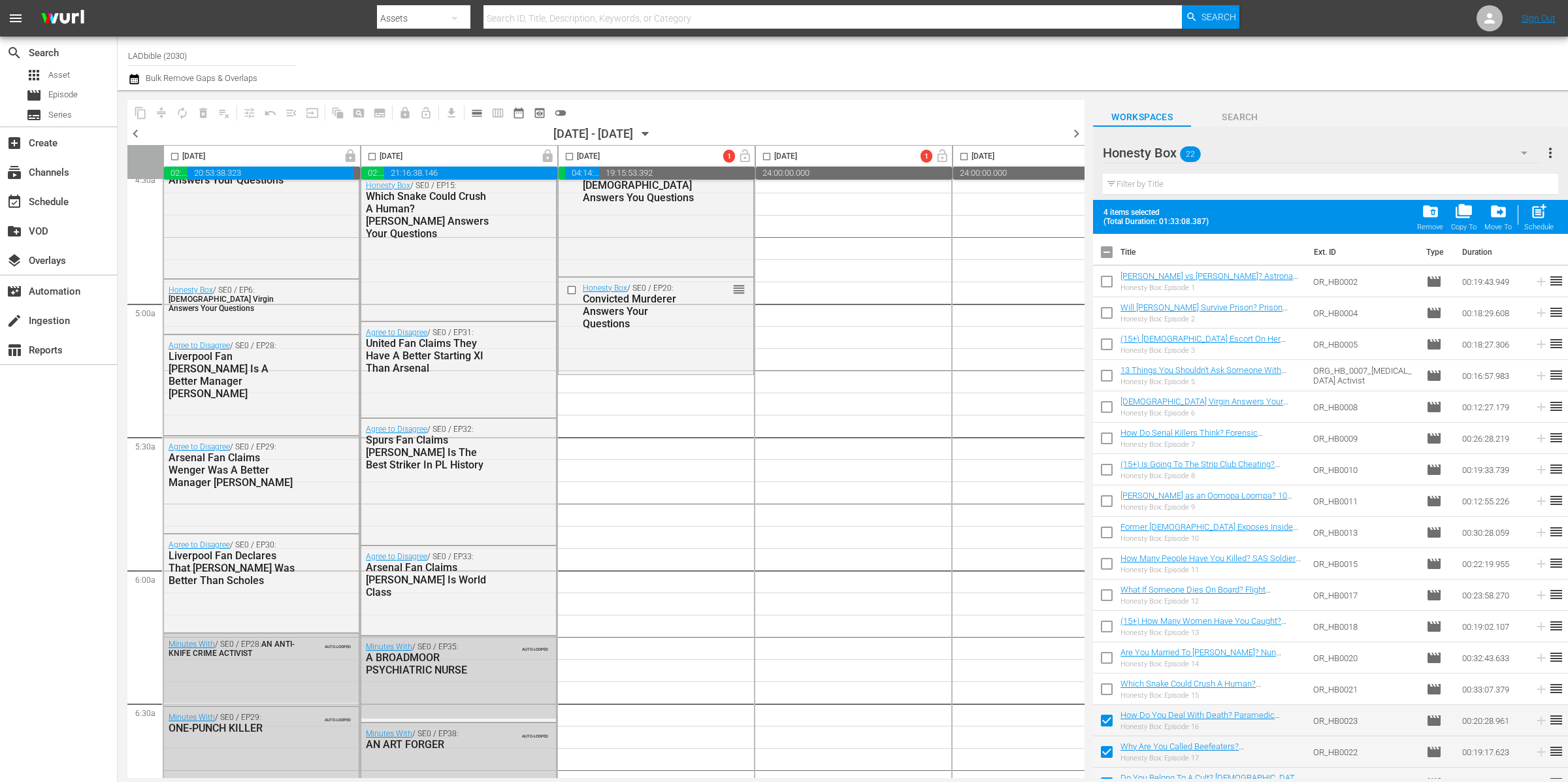
checkbox input "true"
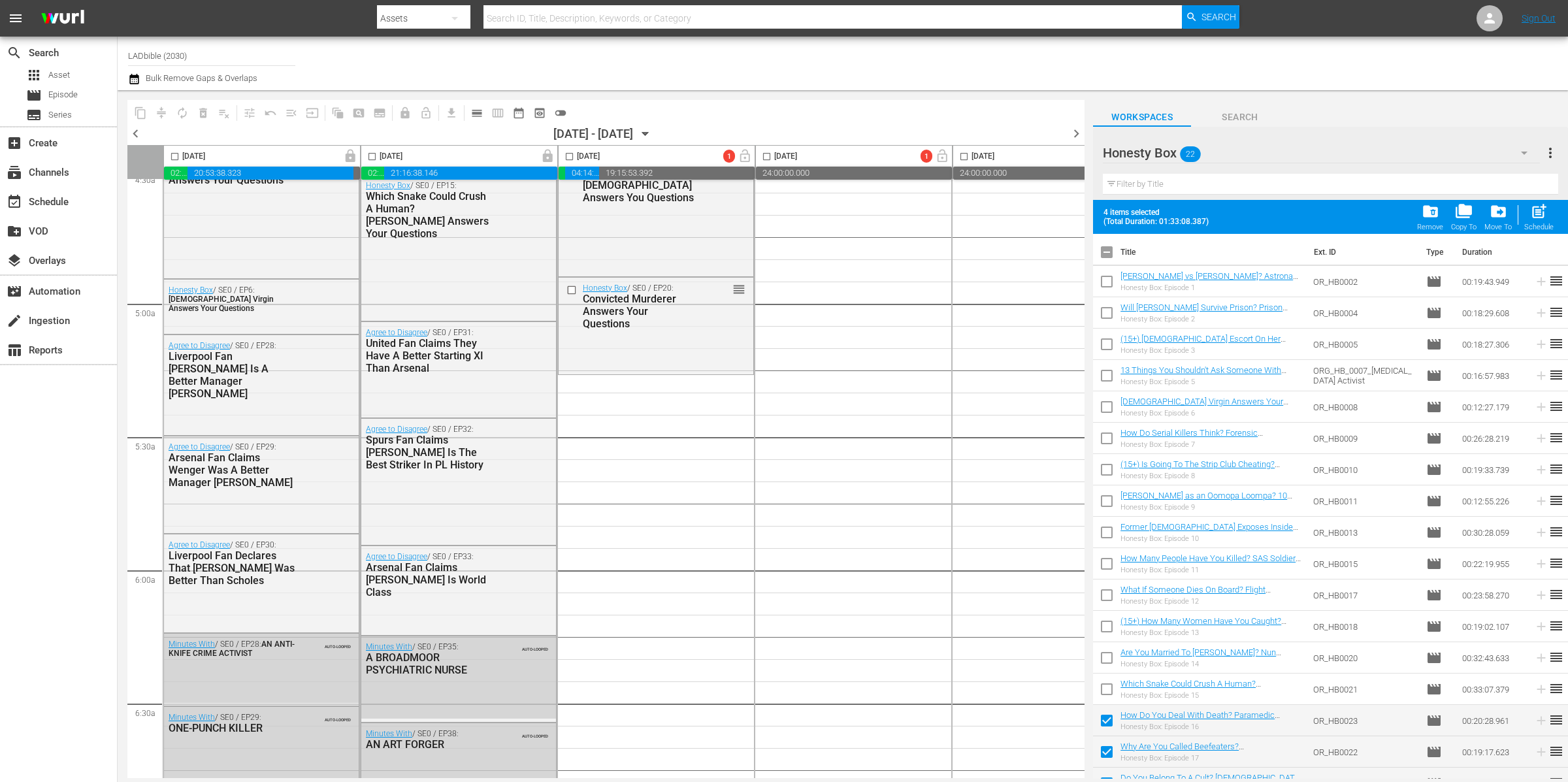
checkbox input "true"
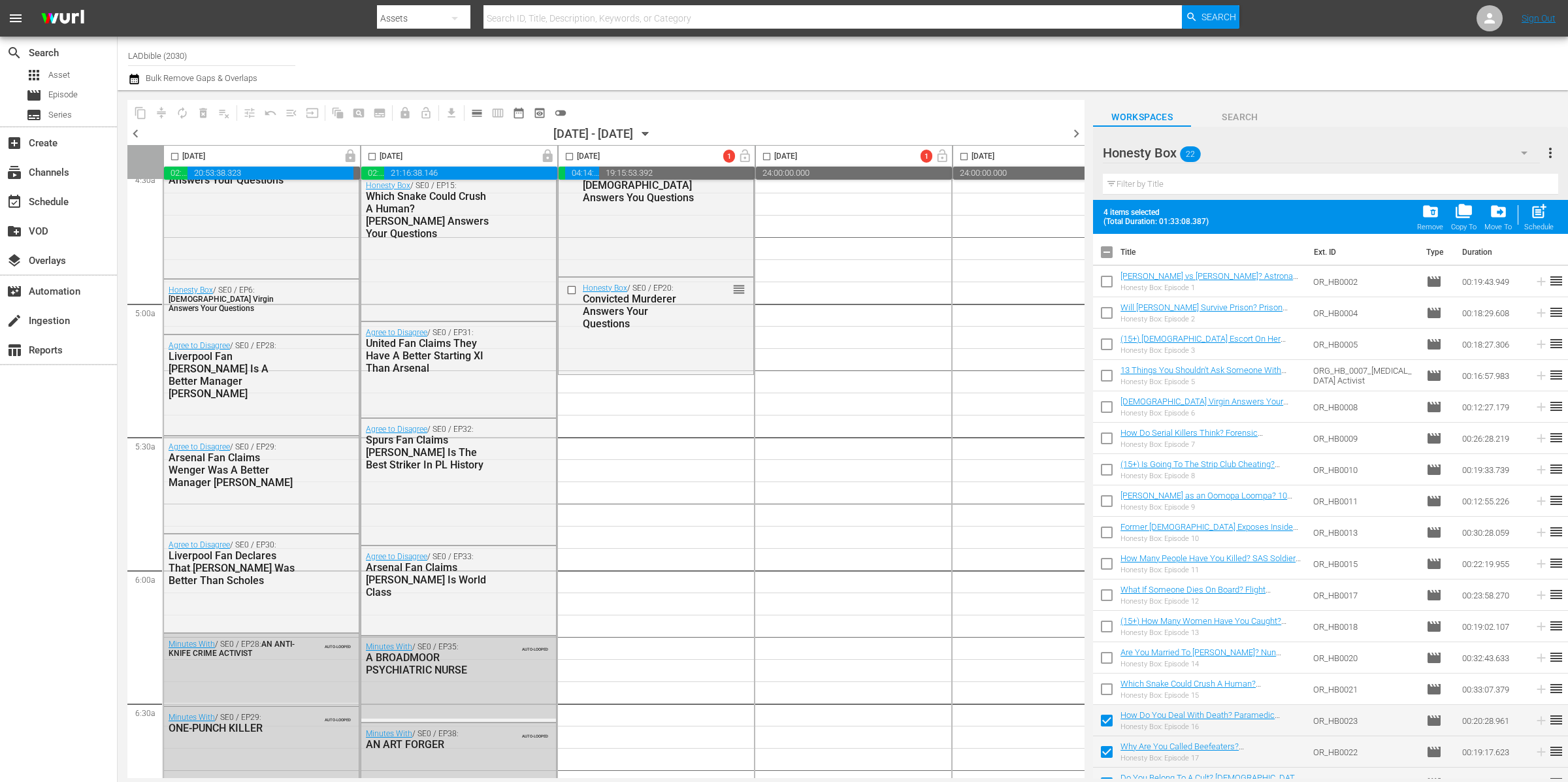
checkbox input "true"
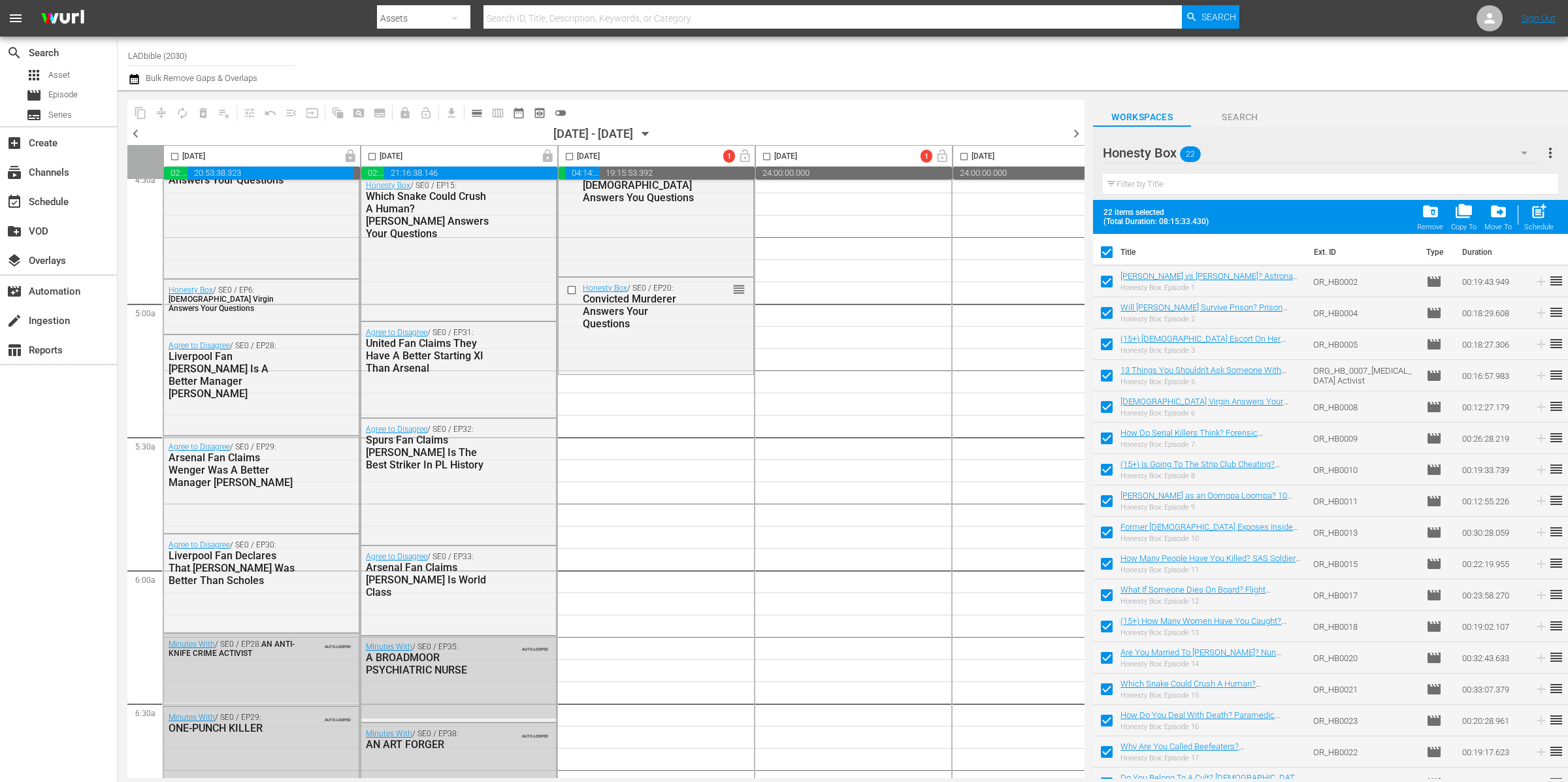
click at [1111, 254] on input "checkbox" at bounding box center [1106, 255] width 28 height 28
checkbox input "false"
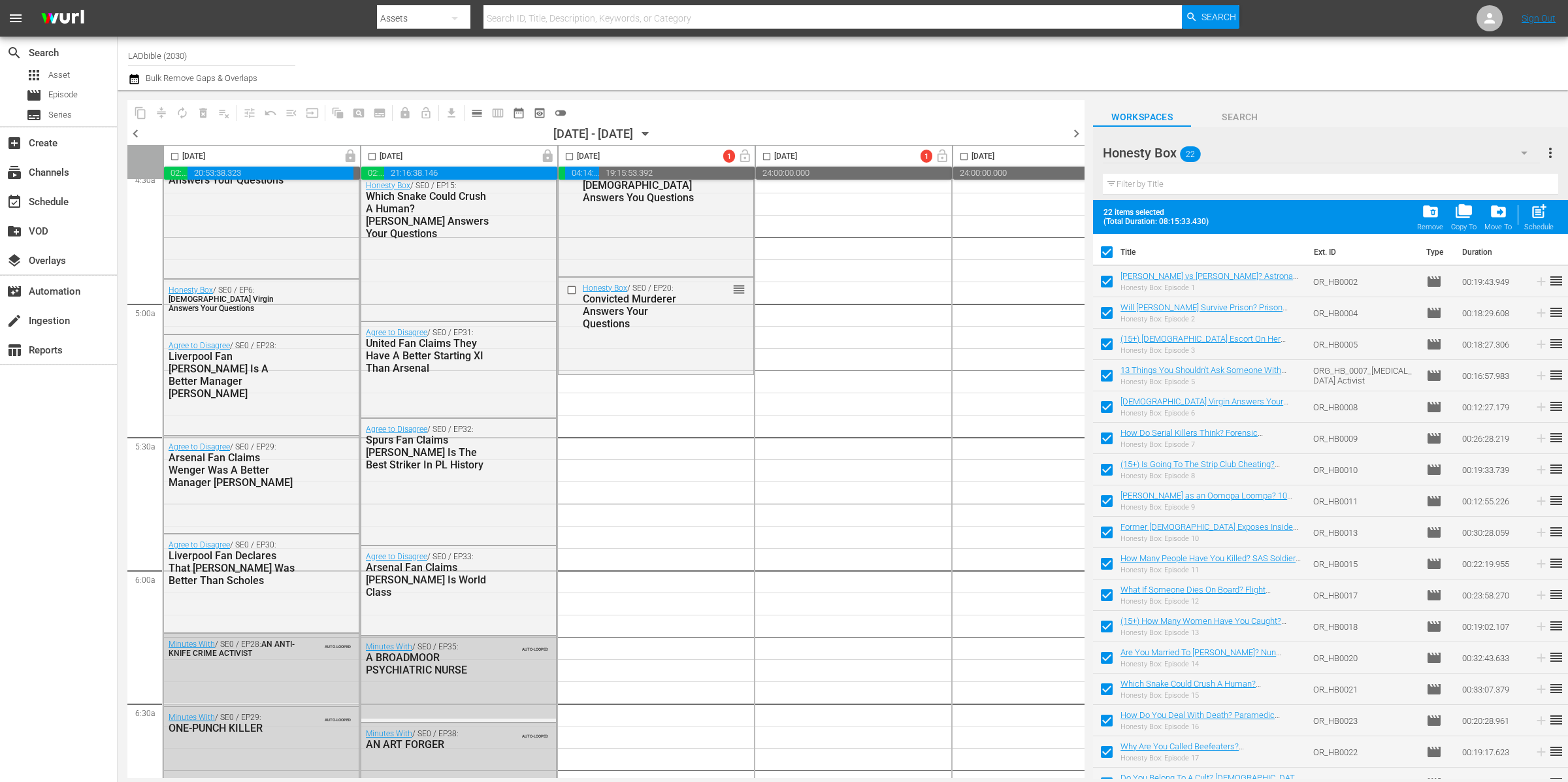
checkbox input "false"
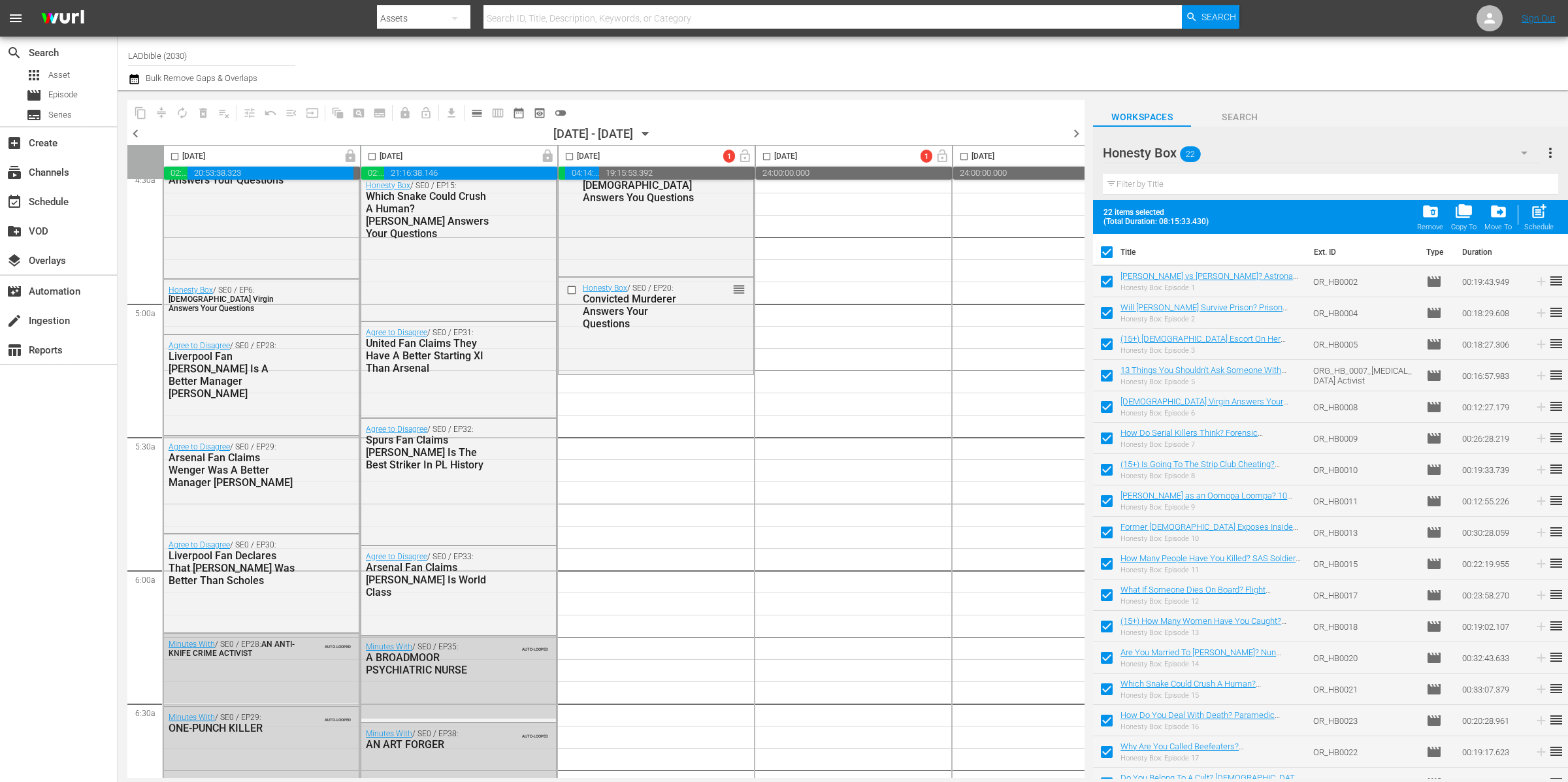
checkbox input "false"
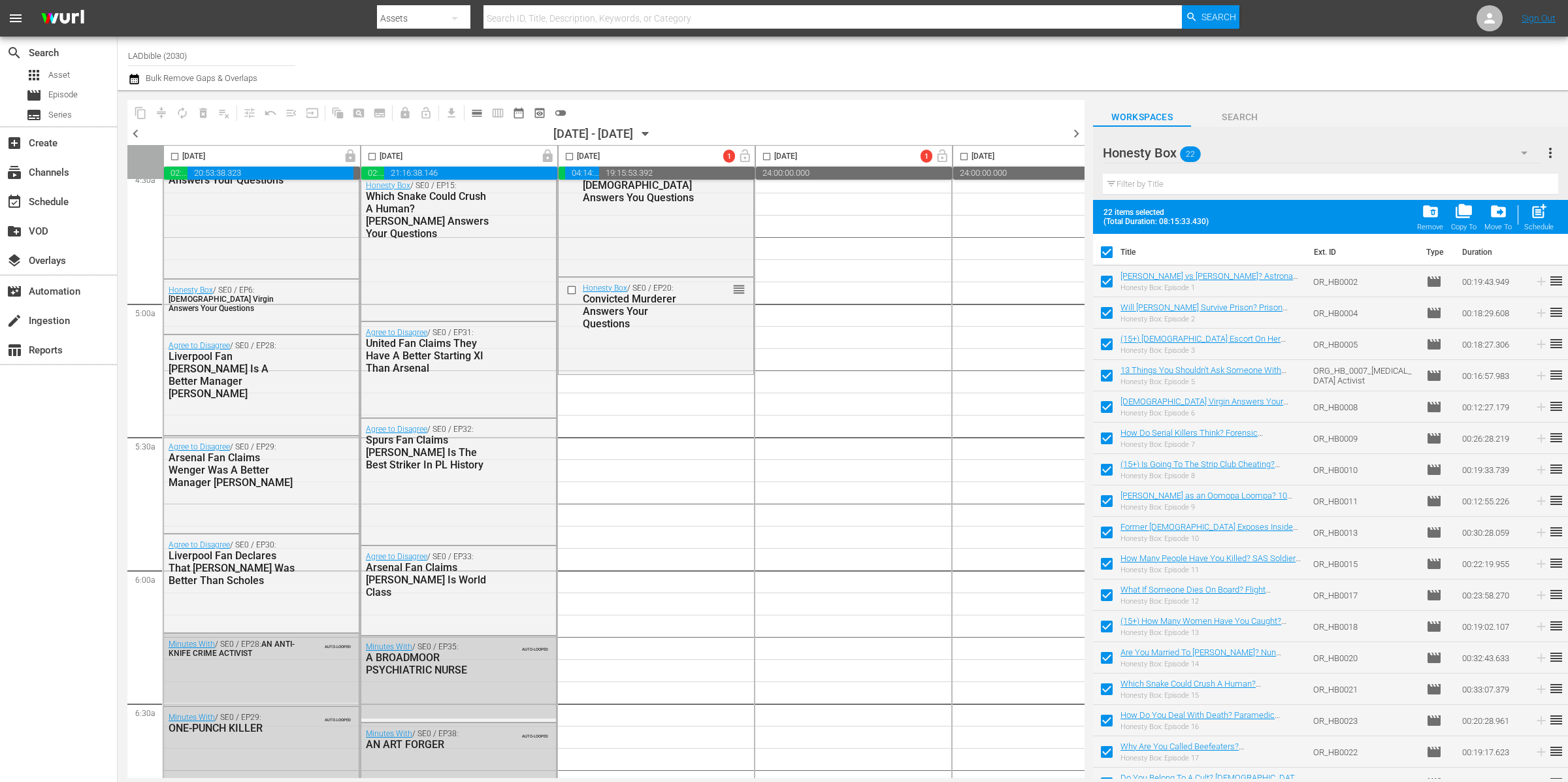
checkbox input "false"
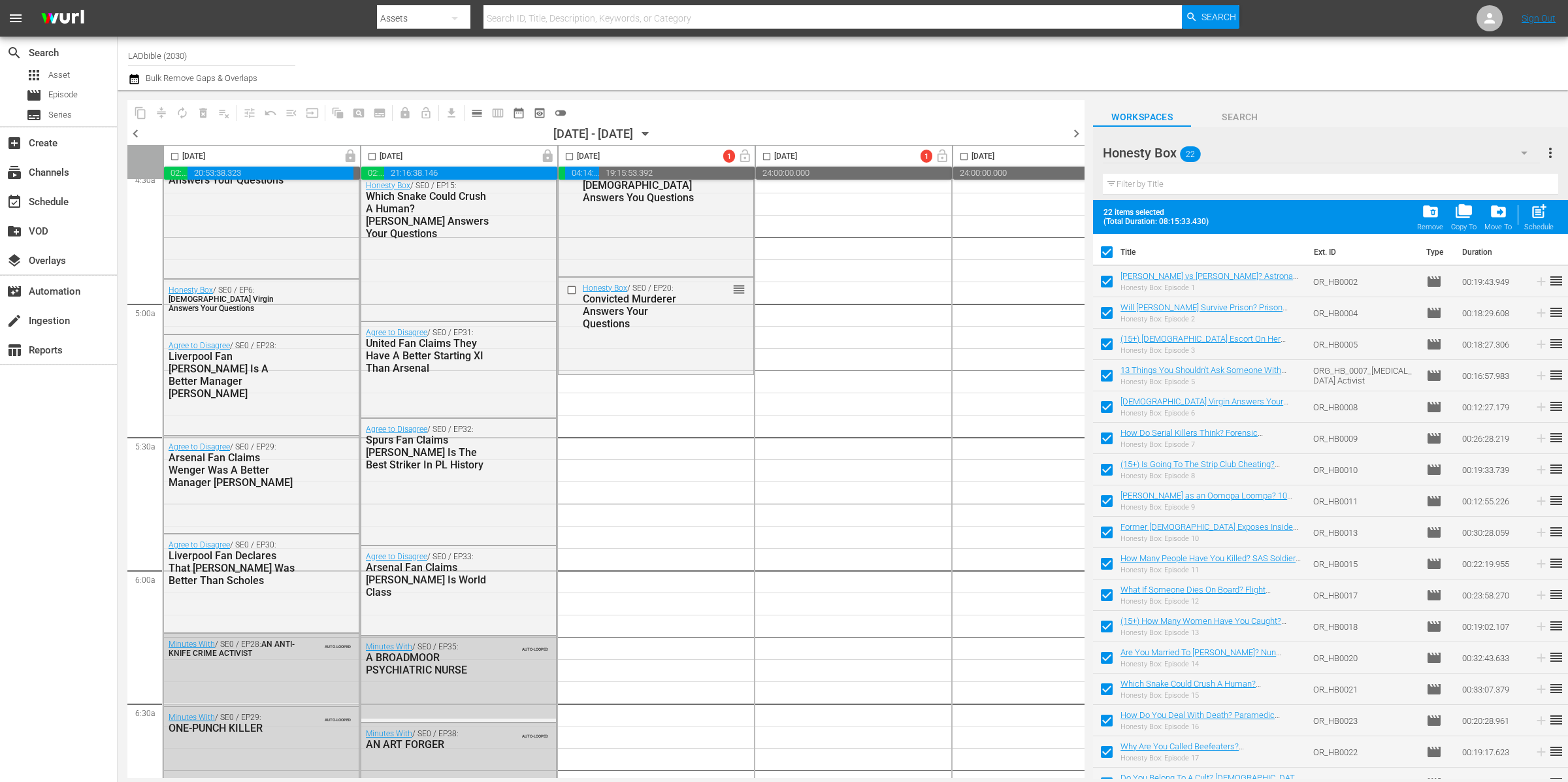
checkbox input "false"
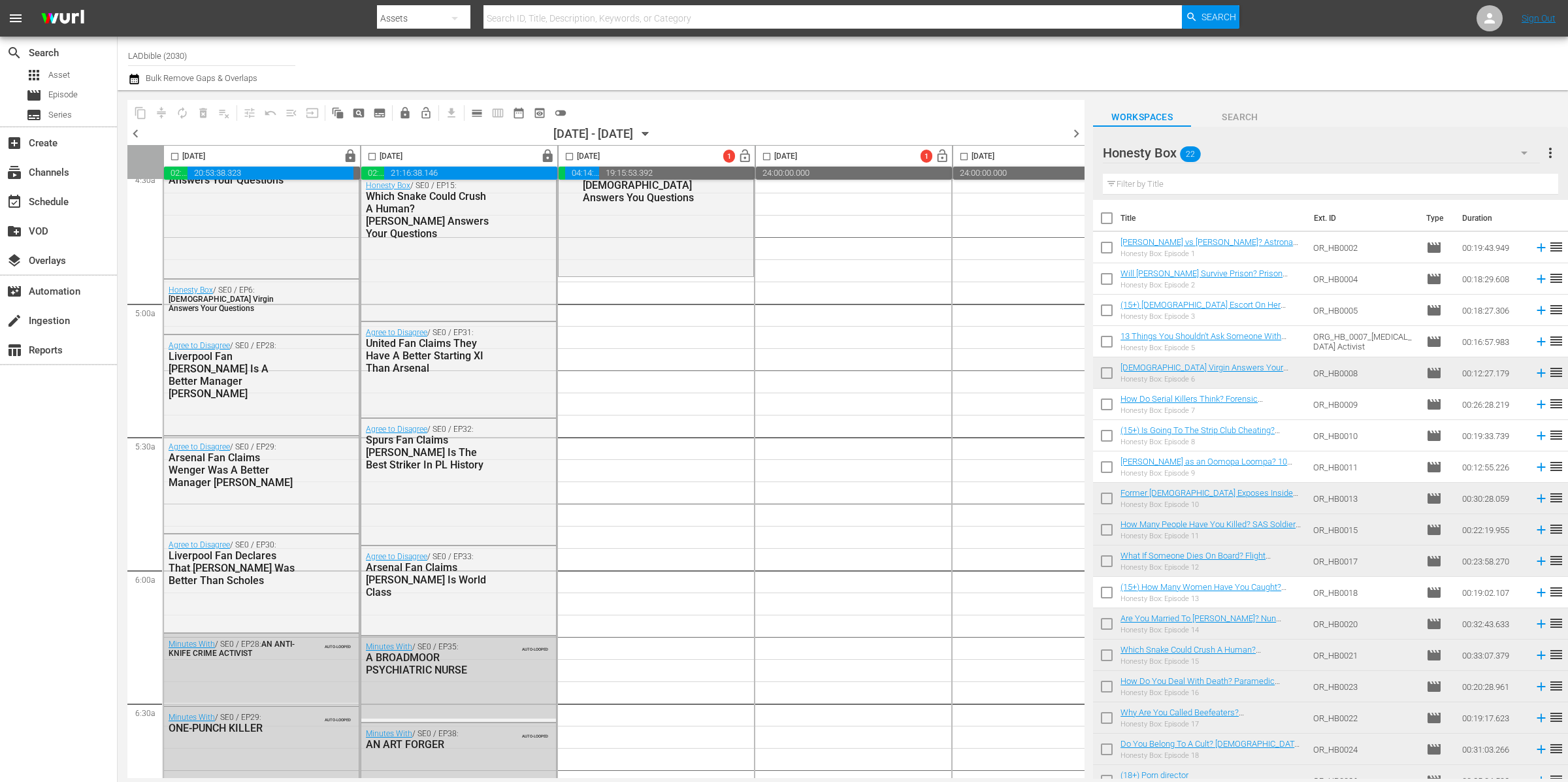
click at [1226, 151] on div "Honesty Box 22" at bounding box center [1321, 153] width 437 height 36
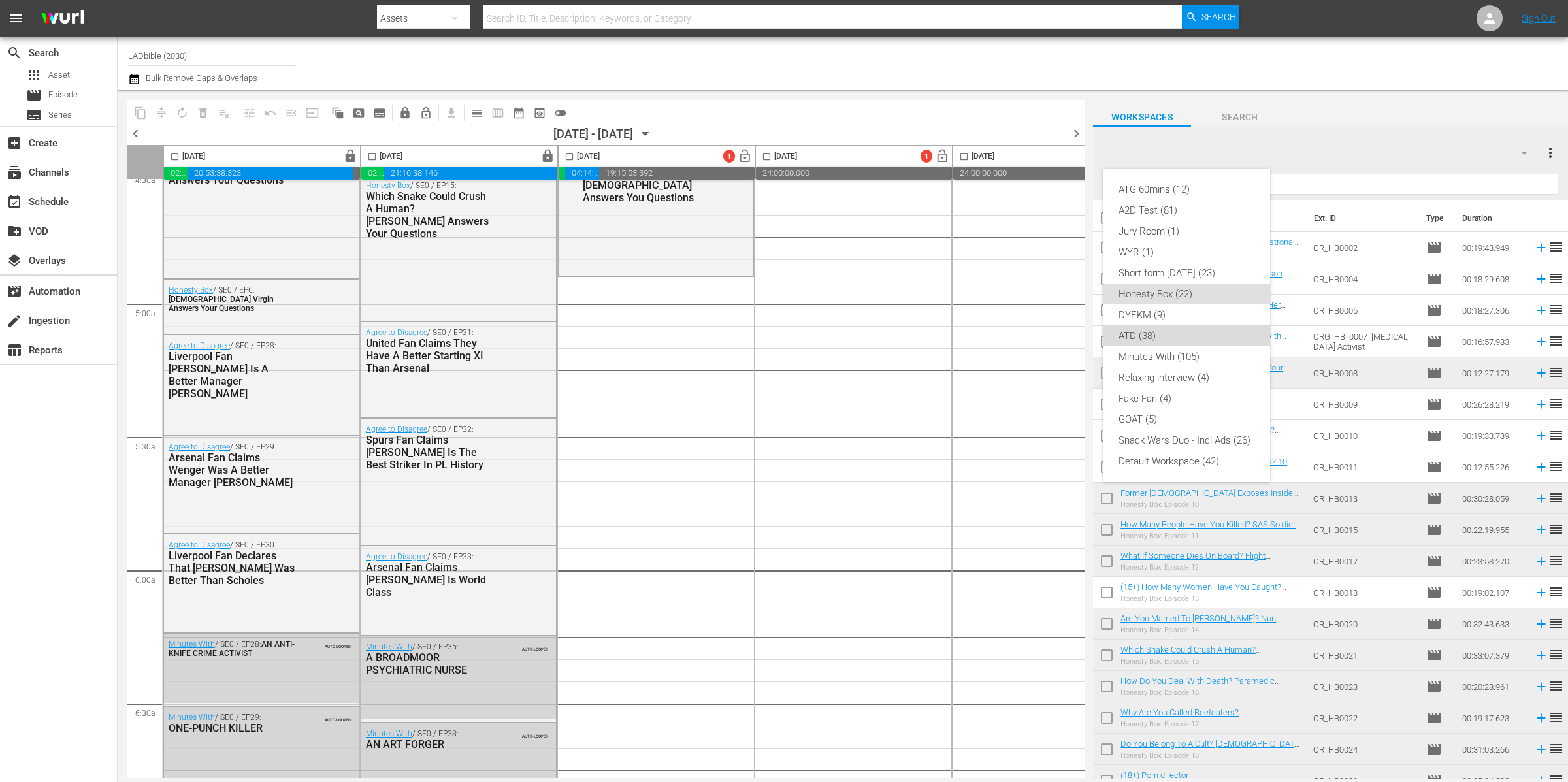
click at [1173, 335] on div "ATD (38)" at bounding box center [1186, 336] width 136 height 21
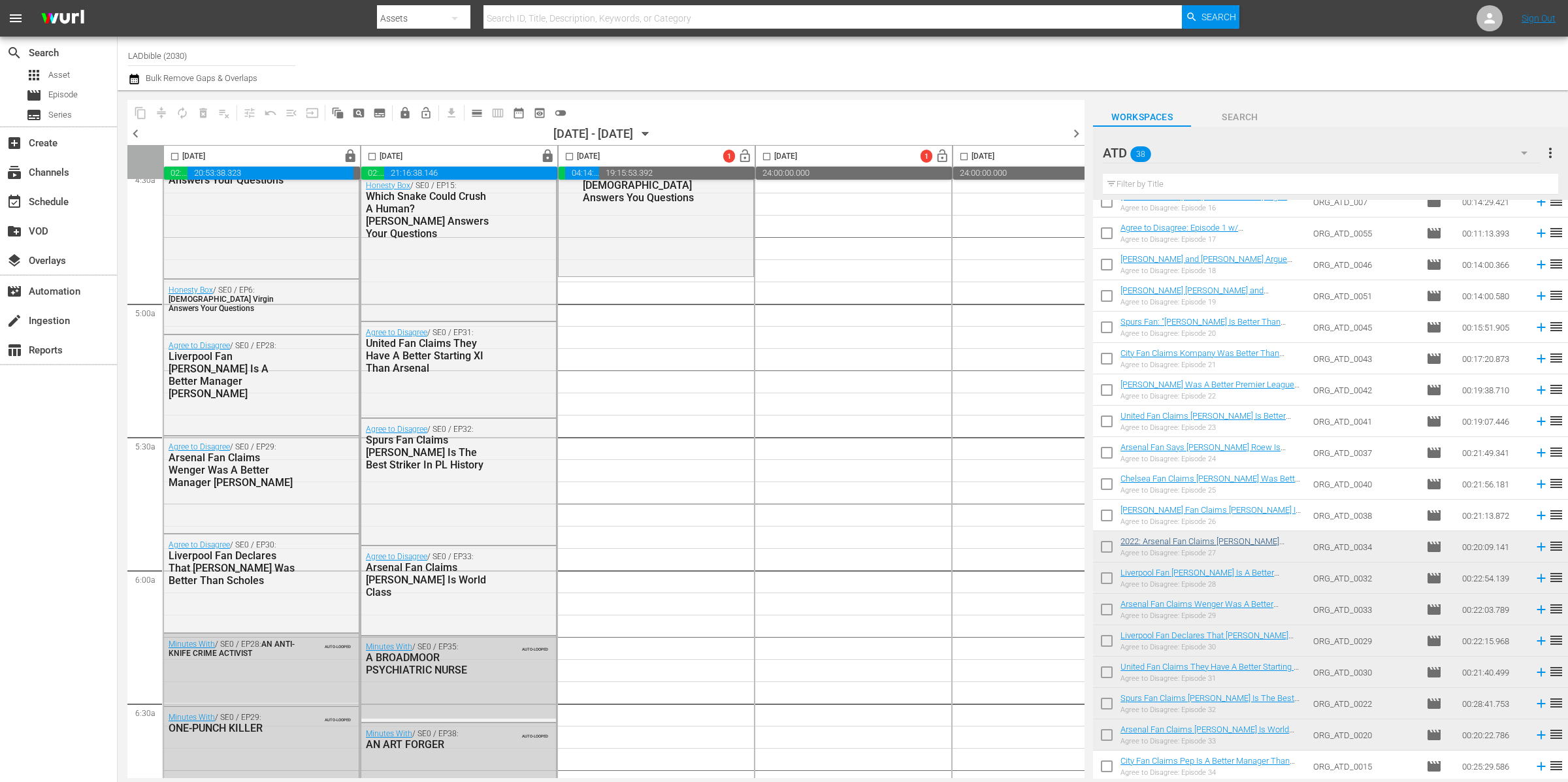
scroll to position [641, 0]
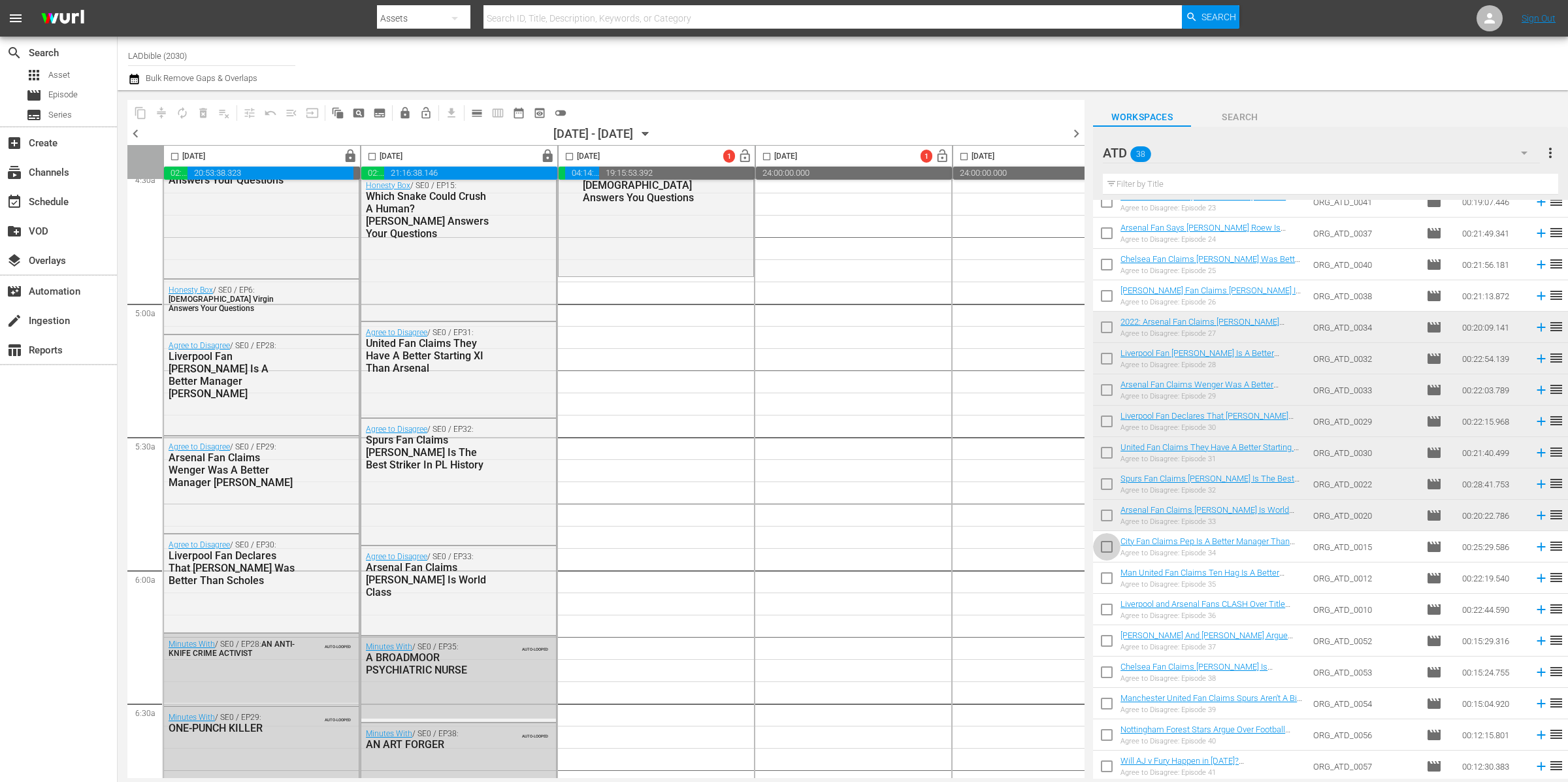
click at [1107, 547] on input "checkbox" at bounding box center [1106, 549] width 28 height 28
checkbox input "true"
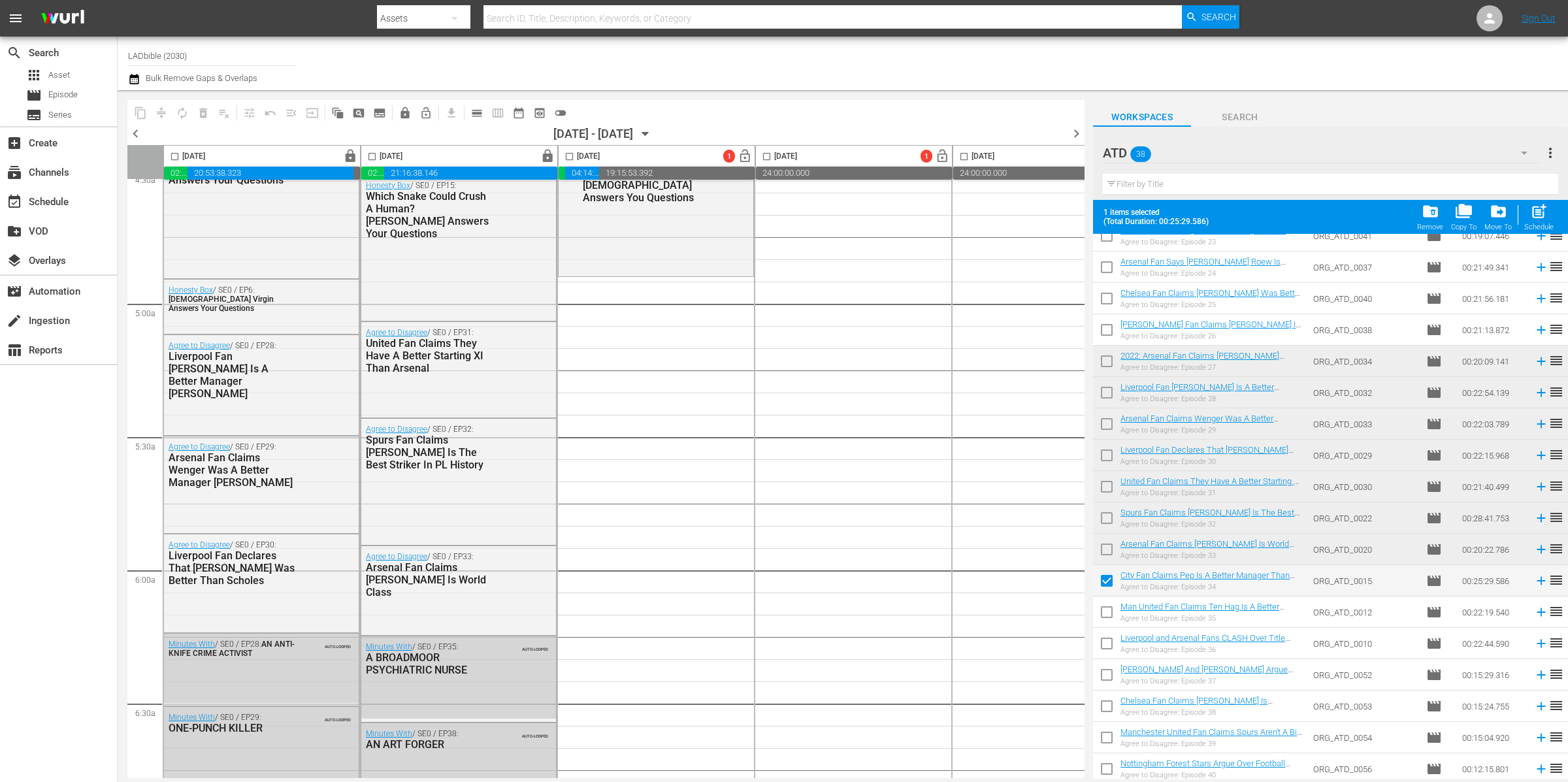
drag, startPoint x: 1109, startPoint y: 620, endPoint x: 1109, endPoint y: 627, distance: 7.0
click at [1109, 619] on input "checkbox" at bounding box center [1106, 615] width 28 height 28
checkbox input "true"
click at [1106, 636] on input "checkbox" at bounding box center [1106, 646] width 28 height 28
checkbox input "true"
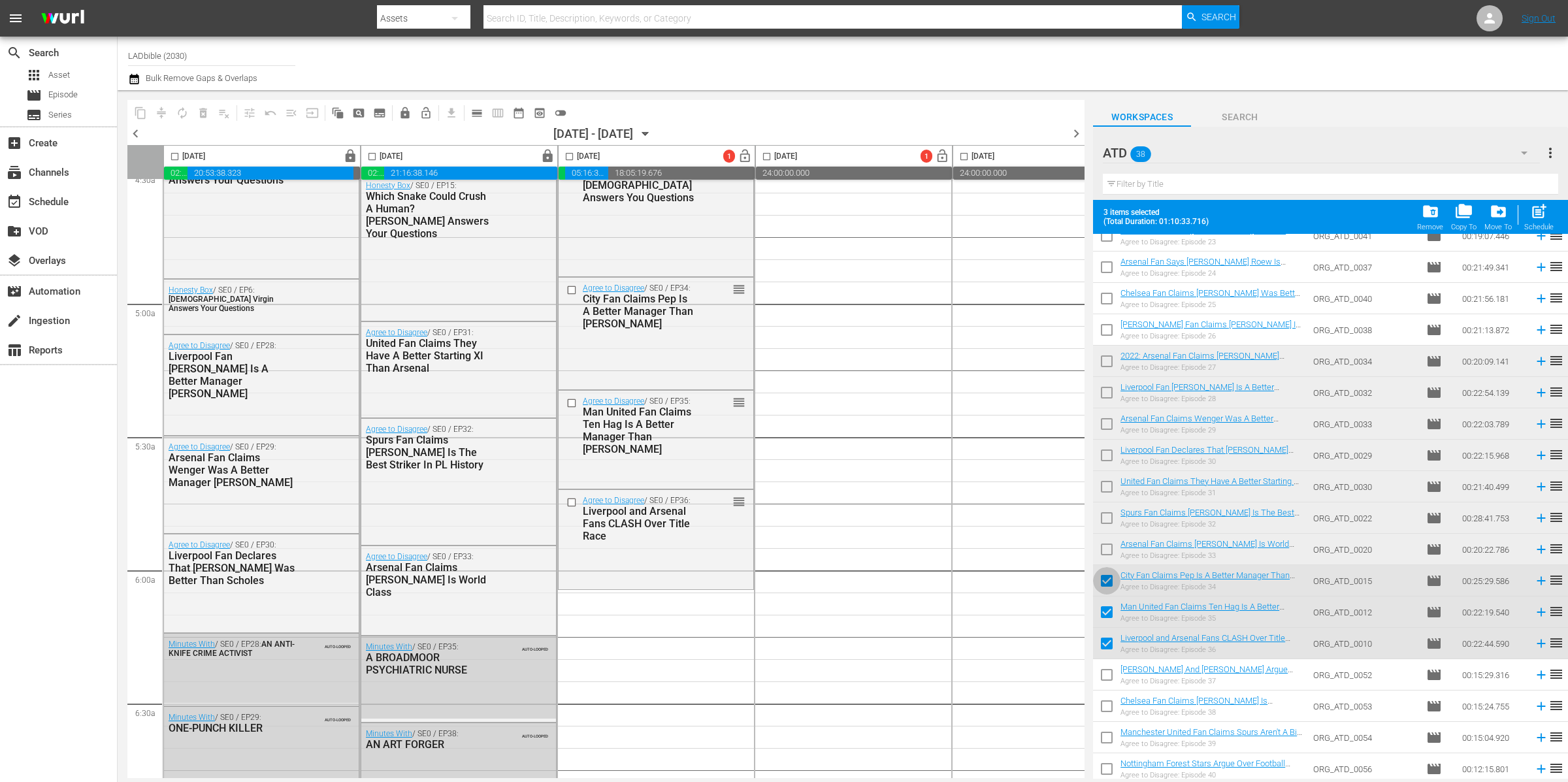
click at [1106, 579] on input "checkbox" at bounding box center [1106, 583] width 28 height 28
checkbox input "false"
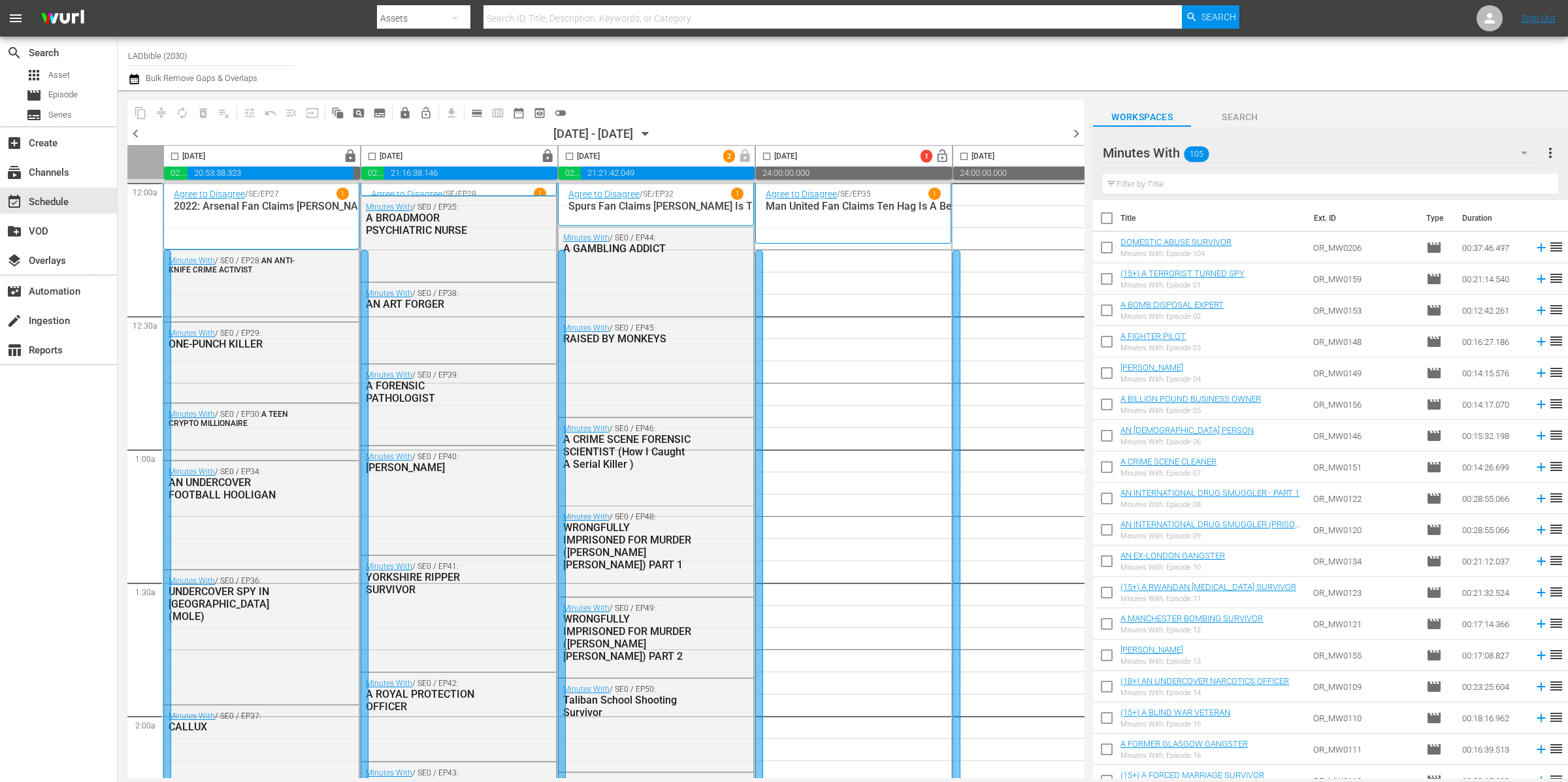
scroll to position [1634, 0]
